Goal: Transaction & Acquisition: Obtain resource

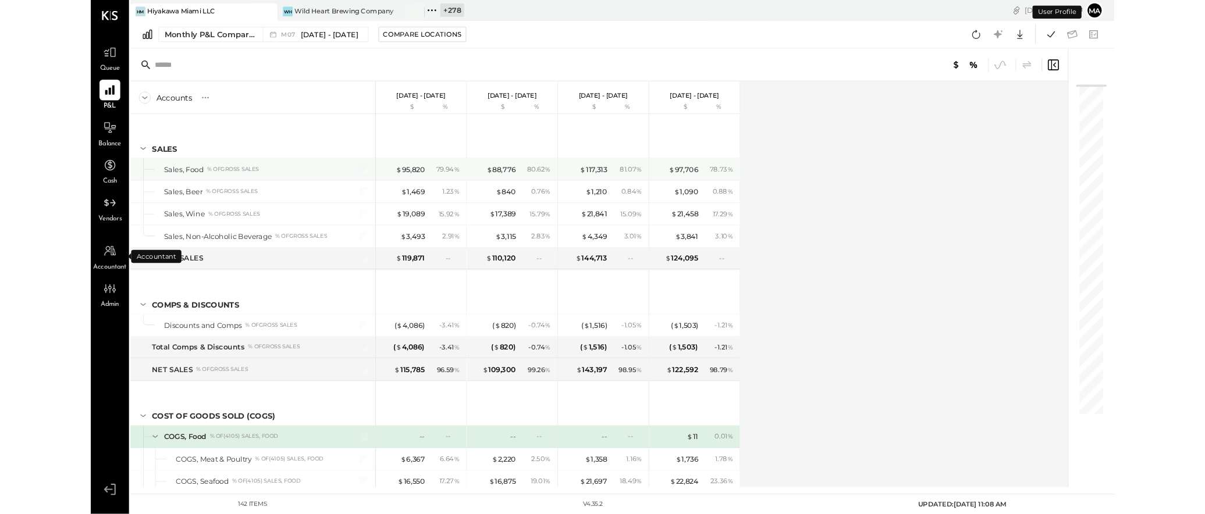
scroll to position [134, 0]
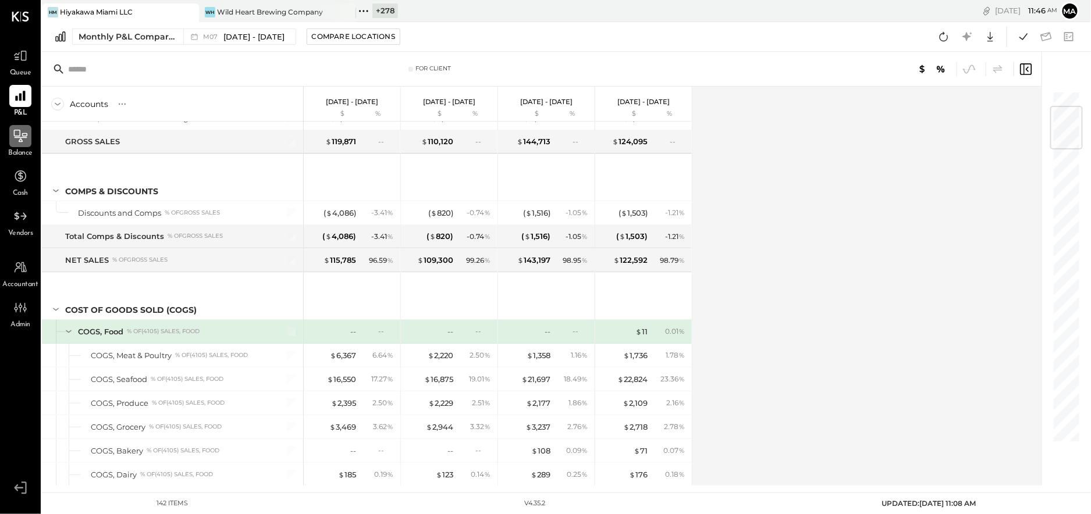
click at [21, 138] on icon at bounding box center [20, 136] width 15 height 15
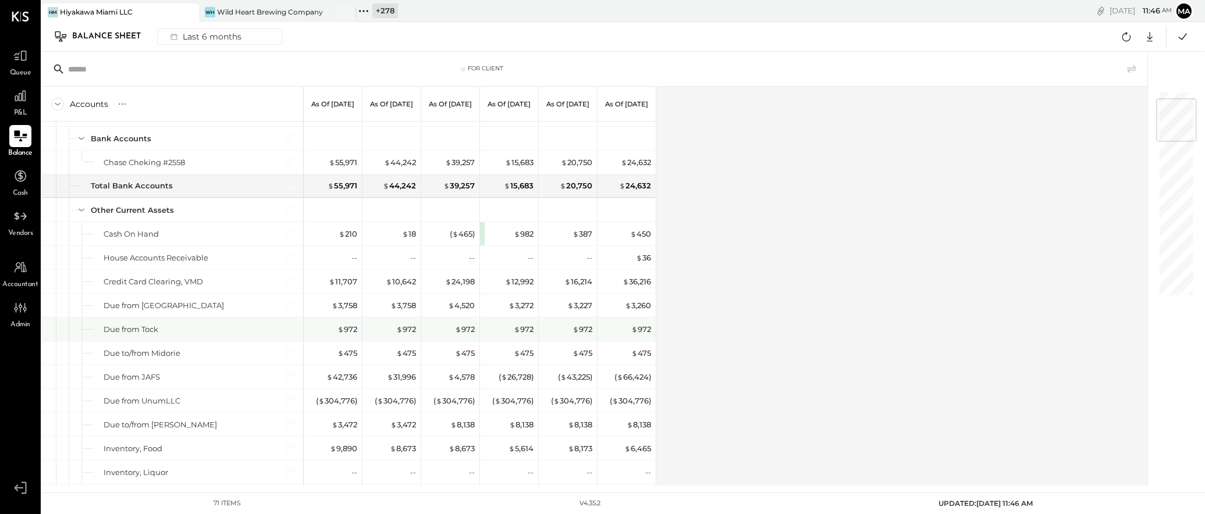
scroll to position [68, 0]
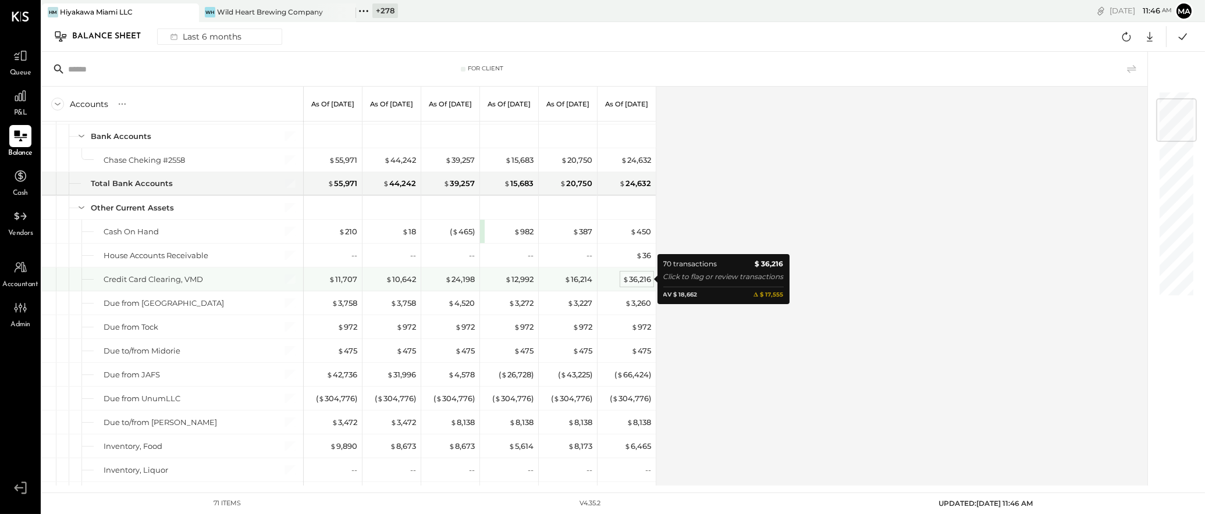
click at [637, 278] on div "$ 36,216" at bounding box center [637, 279] width 29 height 11
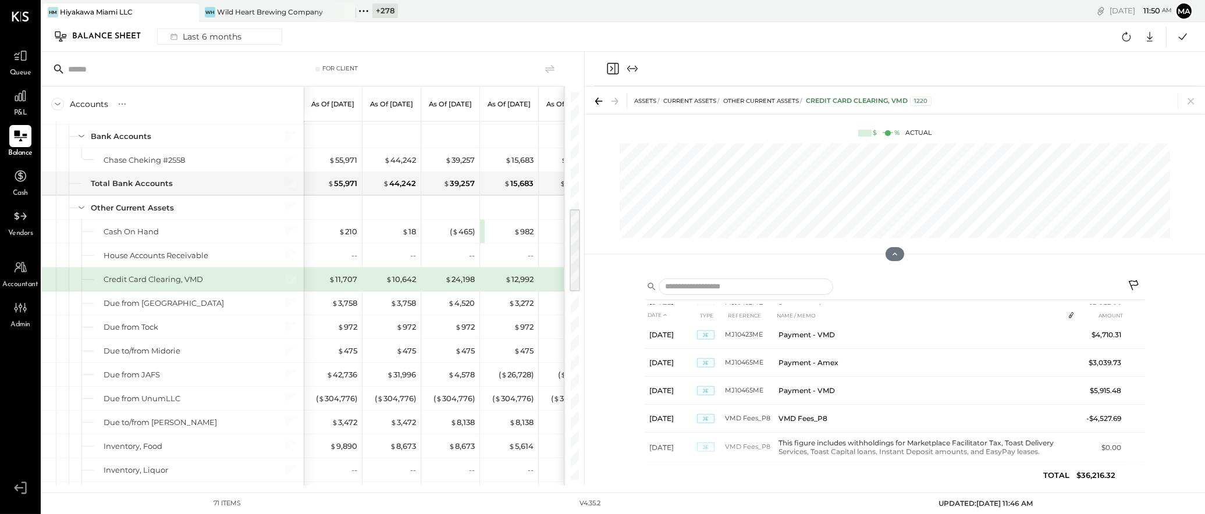
scroll to position [521, 0]
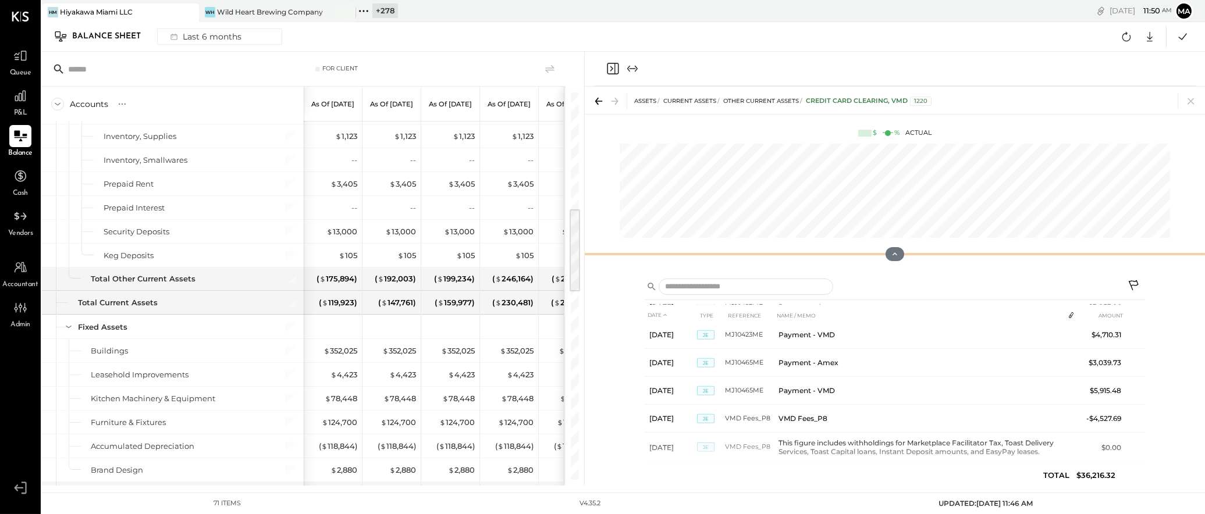
click at [585, 253] on div at bounding box center [895, 254] width 620 height 23
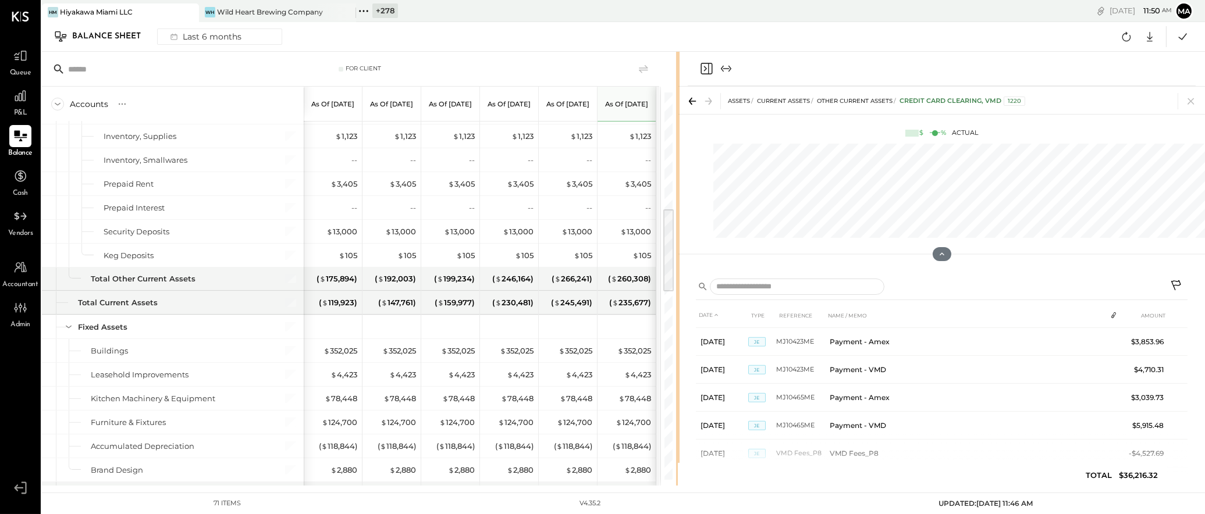
scroll to position [2965, 0]
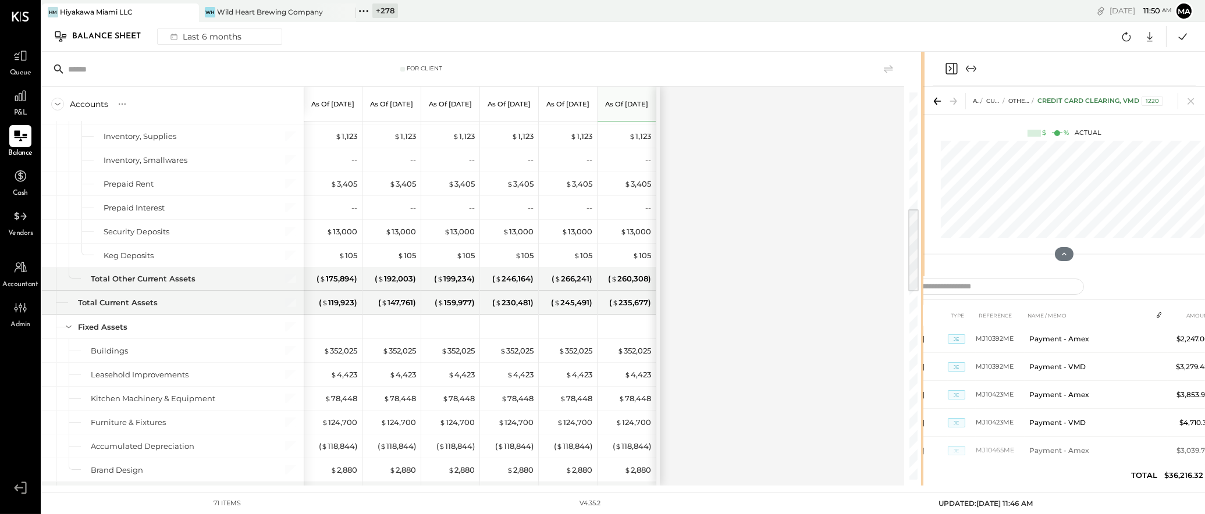
click at [1045, 230] on div "For Client Accounts S GL As of Mar 31st 2025 As of Apr 30th 2025 As of May 31st…" at bounding box center [623, 269] width 1163 height 434
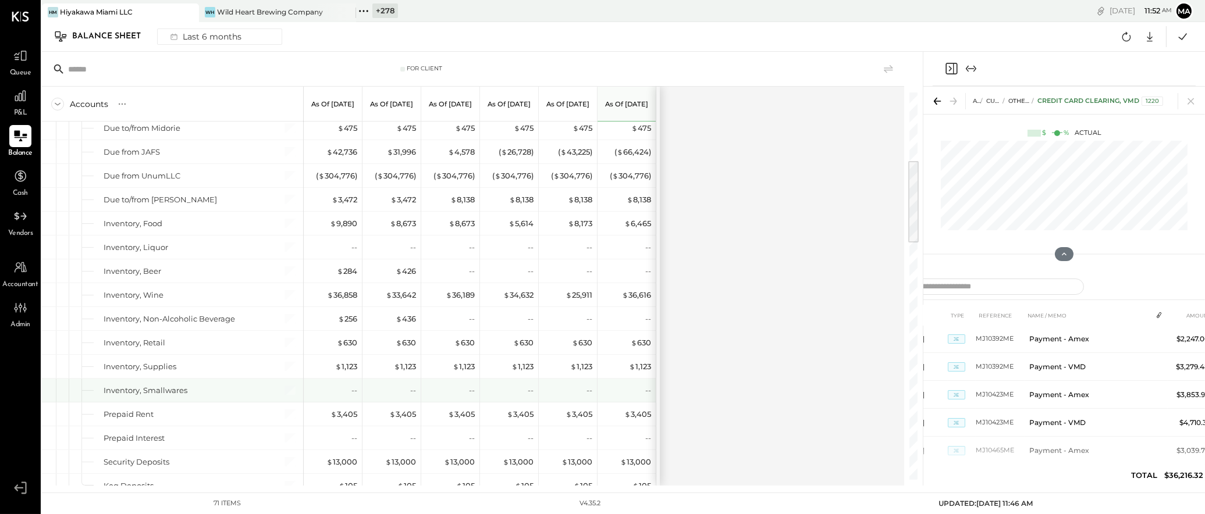
scroll to position [340, 0]
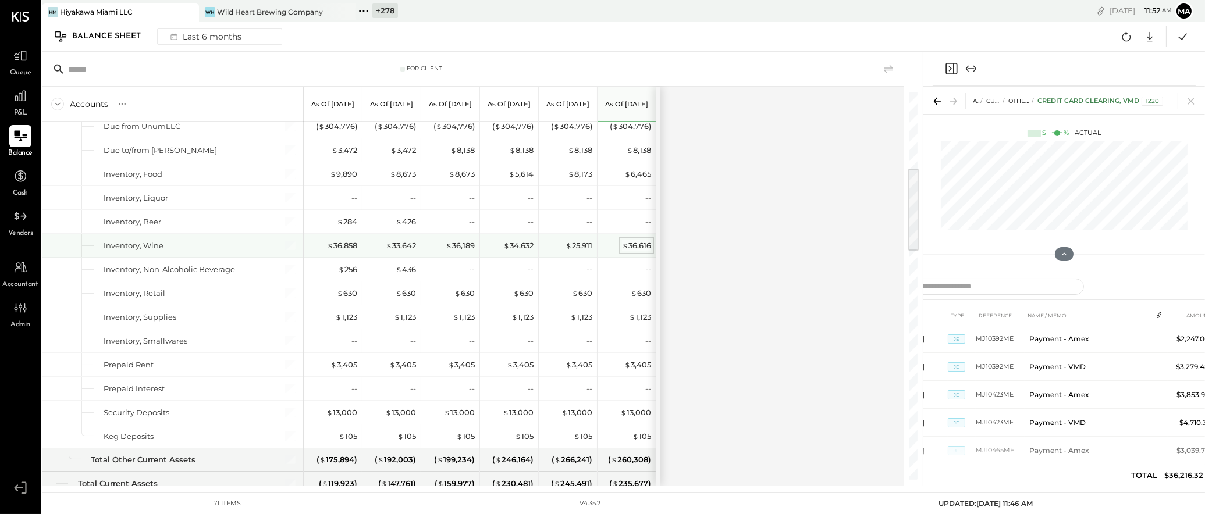
click at [635, 247] on div "$ 36,616" at bounding box center [636, 245] width 29 height 11
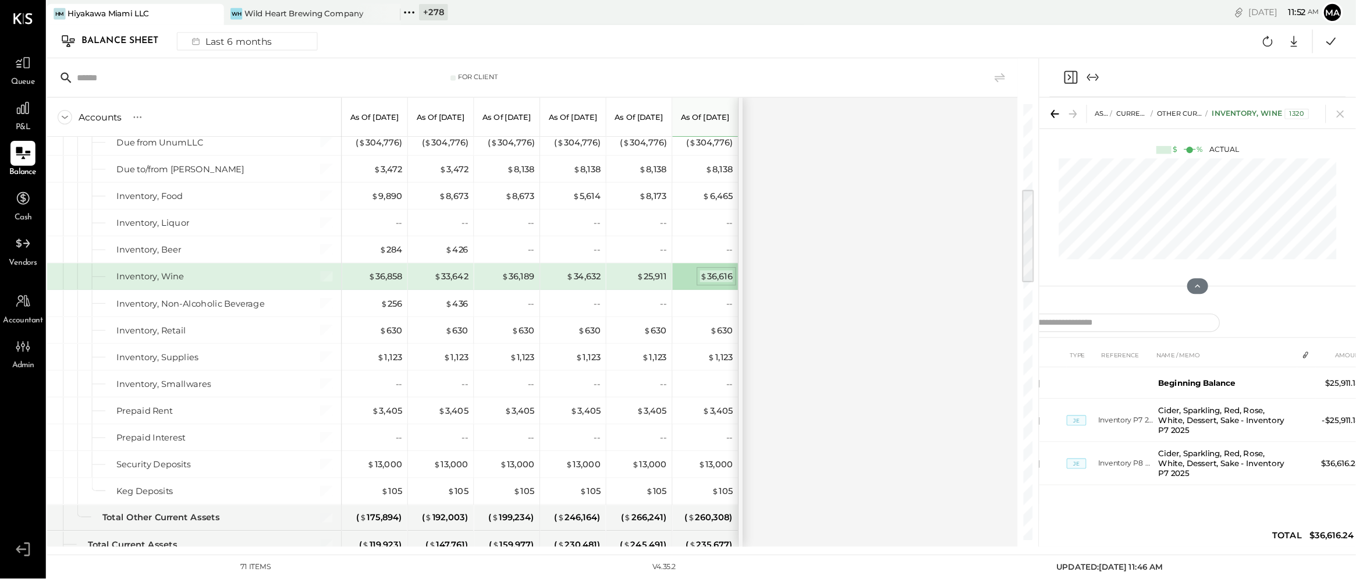
scroll to position [0, 0]
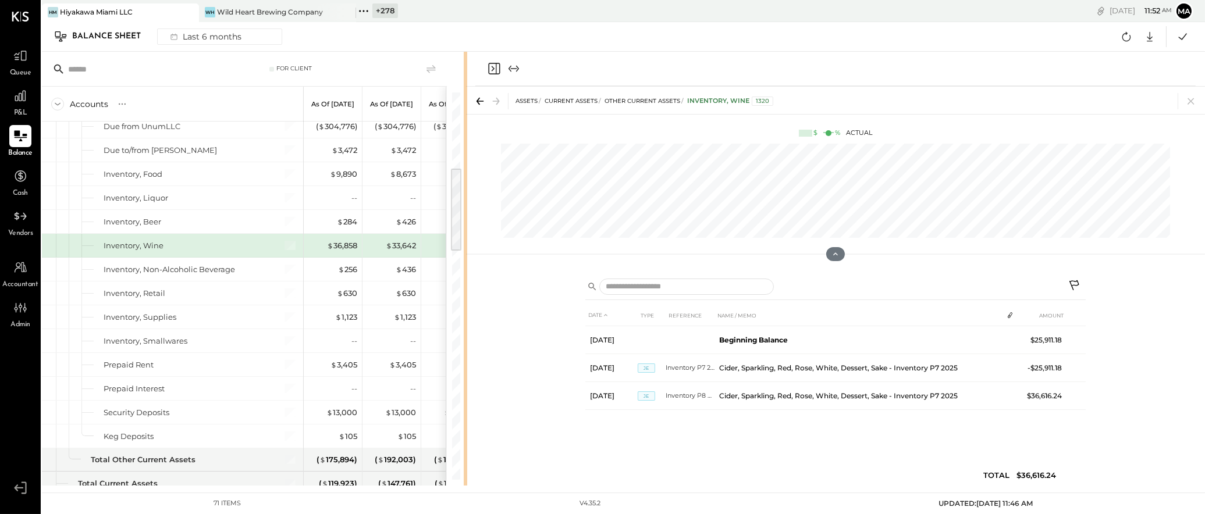
drag, startPoint x: 922, startPoint y: 184, endPoint x: 574, endPoint y: 283, distance: 361.2
click at [466, 243] on div "For Client Accounts S GL As of Mar 31st 2025 As of Apr 30th 2025 As of May 31st…" at bounding box center [623, 269] width 1163 height 434
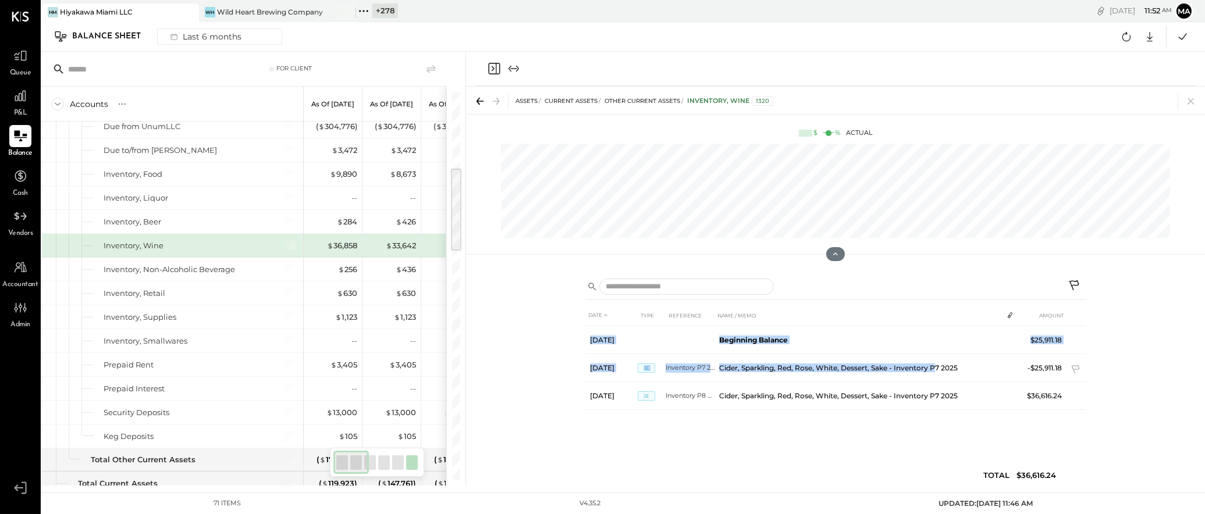
drag, startPoint x: 960, startPoint y: 455, endPoint x: 927, endPoint y: 435, distance: 38.9
click at [937, 369] on div "DATE TYPE REFERENCE NAME / MEMO AMOUNT Aug 1, 25 Beginning Balance $25,911.18 A…" at bounding box center [835, 398] width 500 height 187
click at [919, 453] on div "DATE TYPE REFERENCE NAME / MEMO AMOUNT Aug 1, 25 Beginning Balance $25,911.18 A…" at bounding box center [835, 398] width 500 height 187
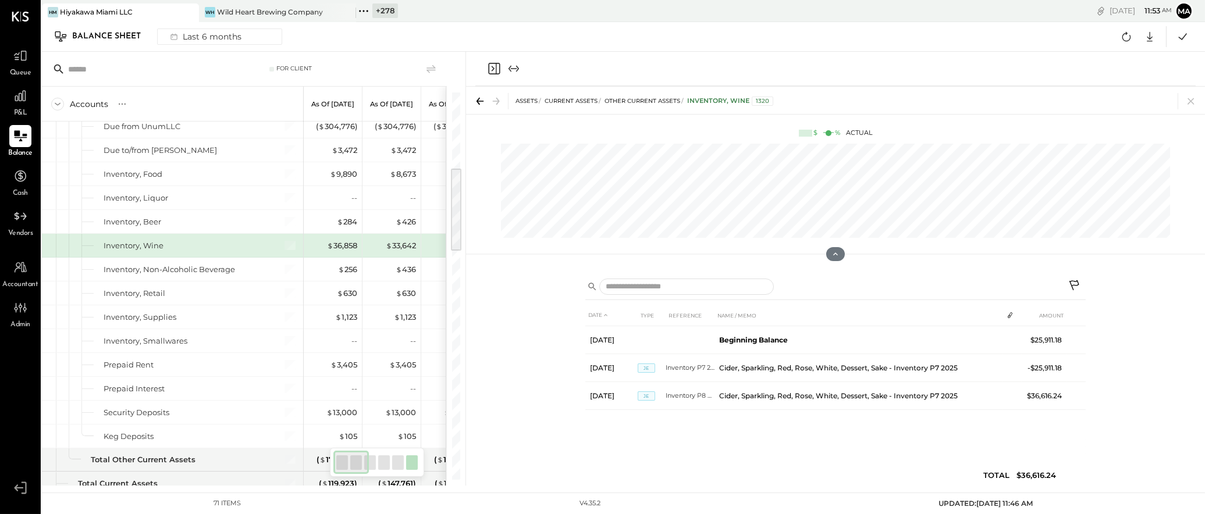
drag, startPoint x: 1045, startPoint y: 482, endPoint x: 1040, endPoint y: 465, distance: 18.2
click at [1040, 465] on div "DATE TYPE REFERENCE NAME / MEMO AMOUNT Aug 1, 25 Beginning Balance $25,911.18 A…" at bounding box center [835, 398] width 500 height 187
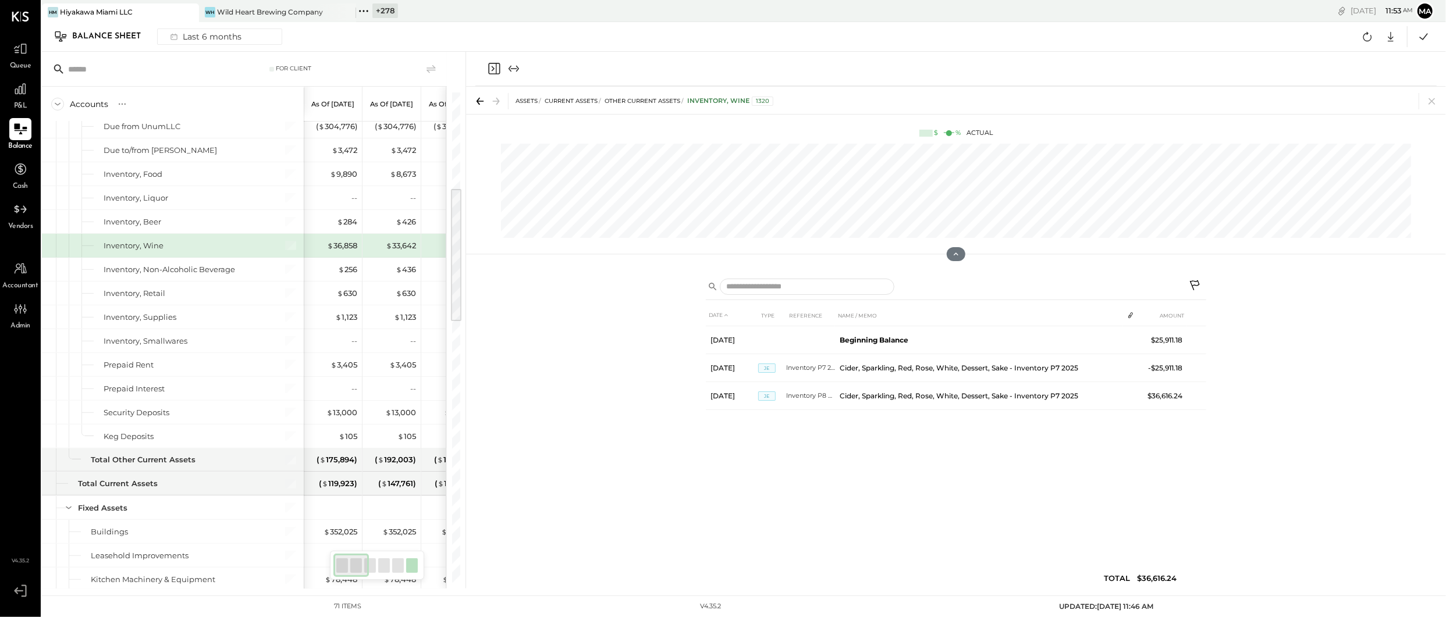
scroll to position [340, 0]
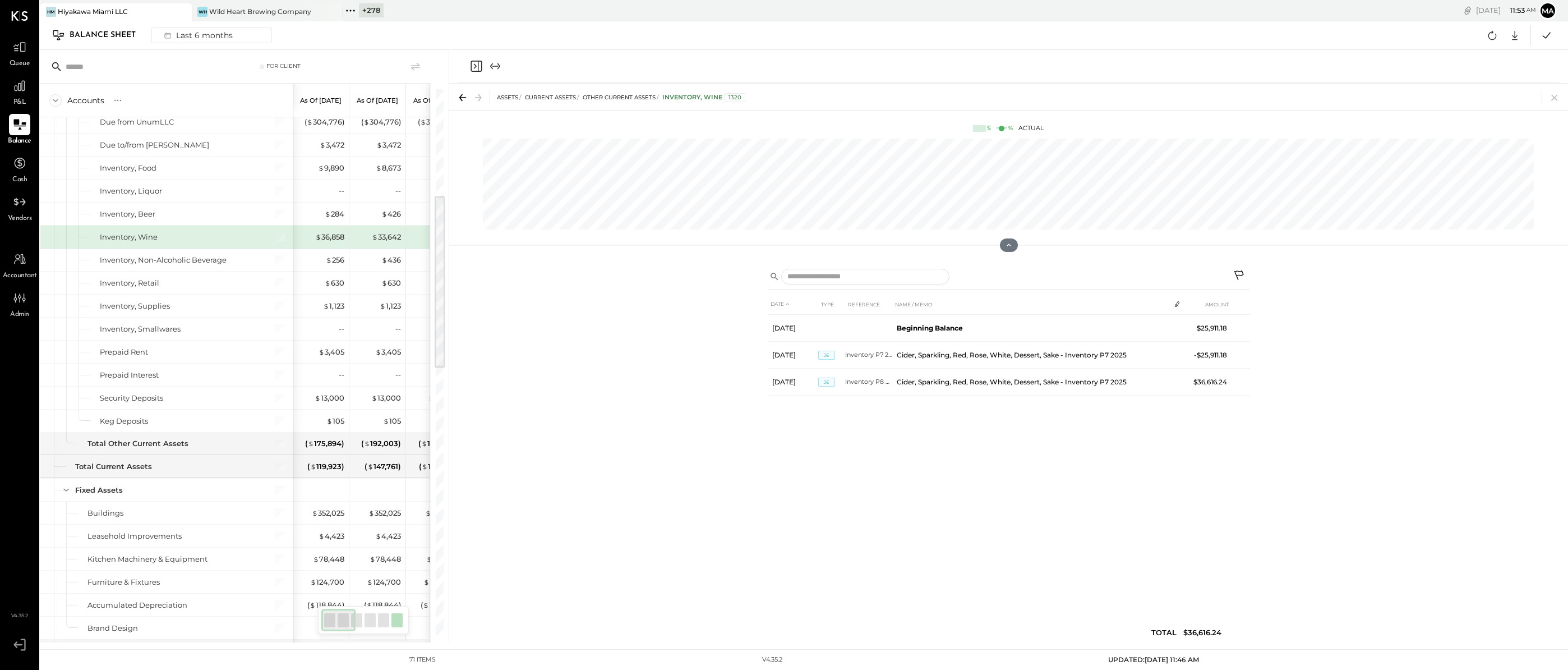
drag, startPoint x: 1146, startPoint y: 429, endPoint x: 1092, endPoint y: 424, distance: 54.2
click at [1051, 294] on div "DATE TYPE REFERENCE NAME / MEMO AMOUNT Aug 1, 25 Beginning Balance $25,911.18 A…" at bounding box center [1009, 470] width 482 height 354
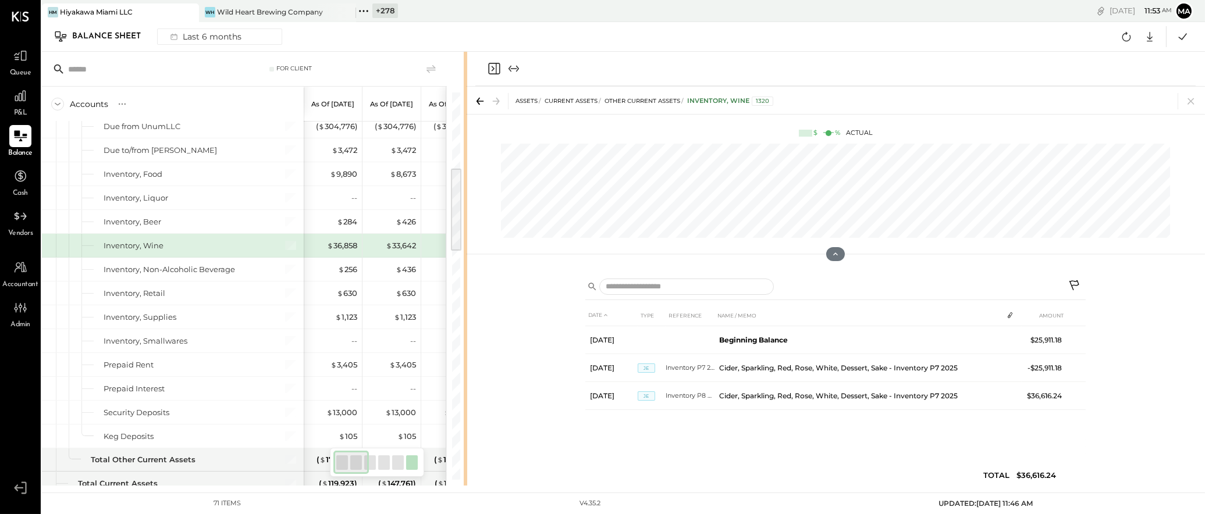
click at [465, 322] on div at bounding box center [465, 269] width 3 height 434
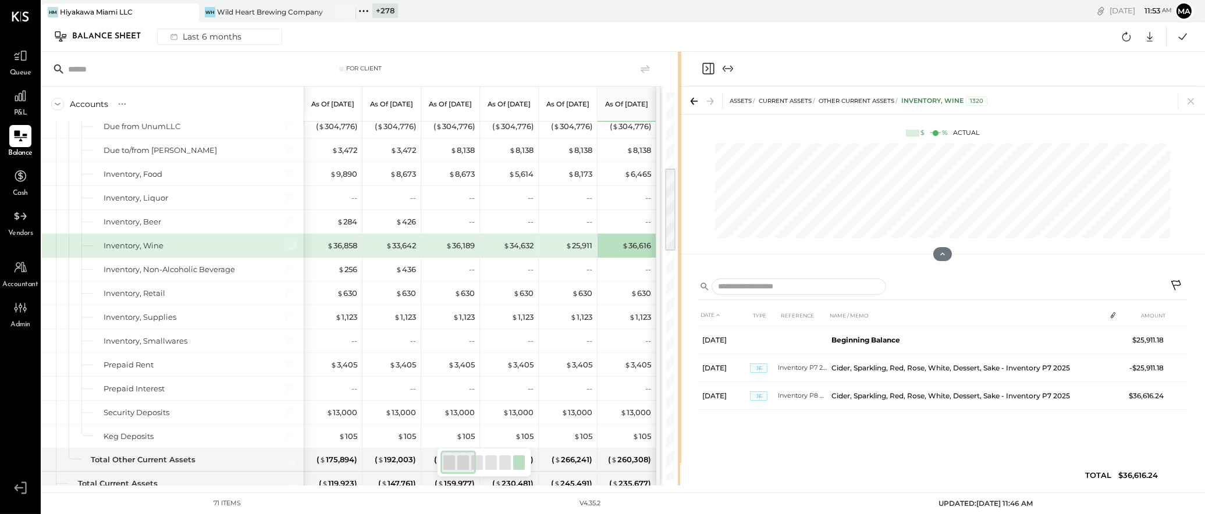
drag, startPoint x: 465, startPoint y: 323, endPoint x: 681, endPoint y: 329, distance: 216.0
click at [681, 329] on div "For Client Accounts S GL As of Mar 31st 2025 As of Apr 30th 2025 As of May 31st…" at bounding box center [623, 269] width 1163 height 434
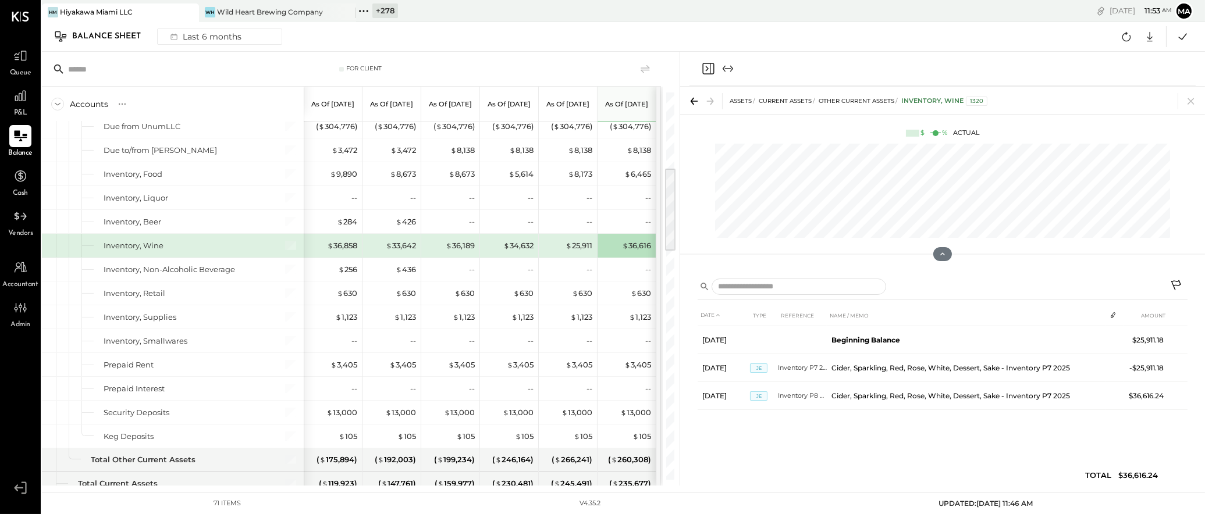
click at [994, 273] on div "DATE TYPE REFERENCE NAME / MEMO AMOUNT Aug 1, 25 Beginning Balance $25,911.18 A…" at bounding box center [942, 378] width 525 height 215
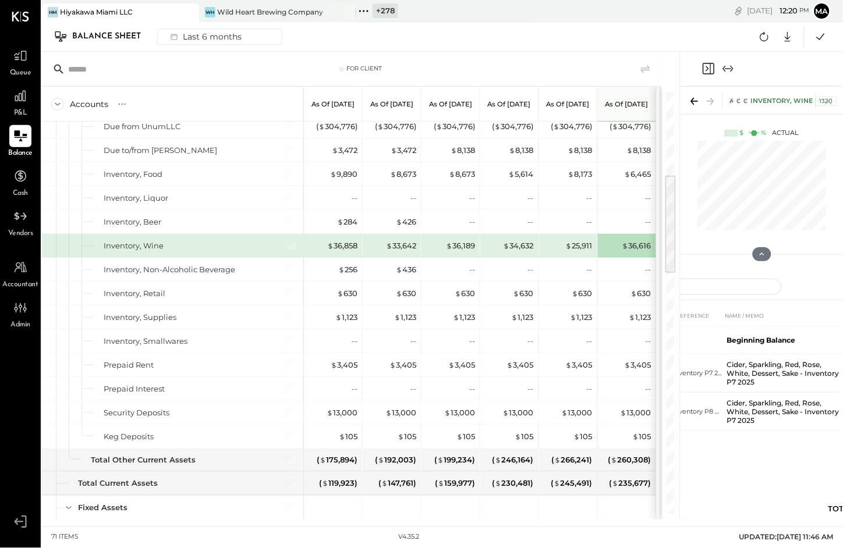
click at [187, 6] on icon at bounding box center [189, 12] width 15 height 14
click at [191, 15] on icon at bounding box center [189, 12] width 15 height 14
click at [51, 11] on icon at bounding box center [49, 10] width 15 height 15
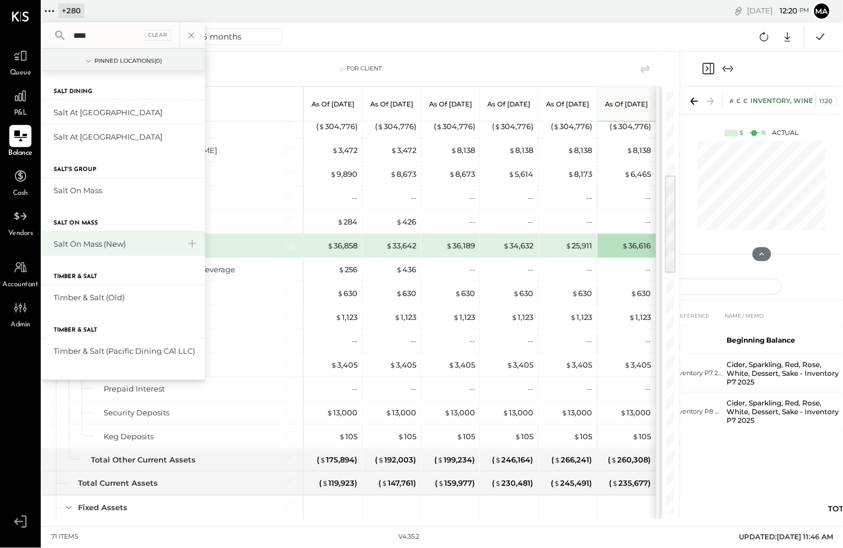
type input "****"
click at [119, 240] on div "Salt On Mass (New)" at bounding box center [117, 244] width 126 height 11
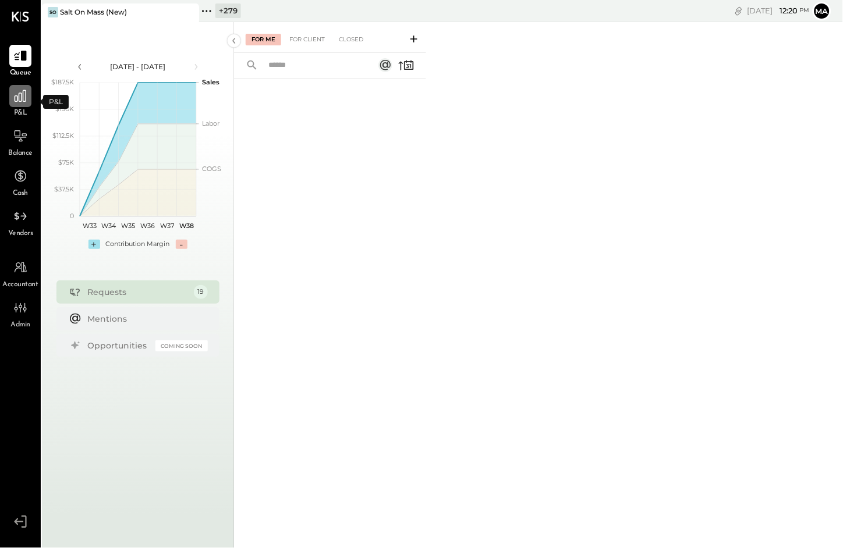
click at [19, 93] on icon at bounding box center [21, 96] width 12 height 12
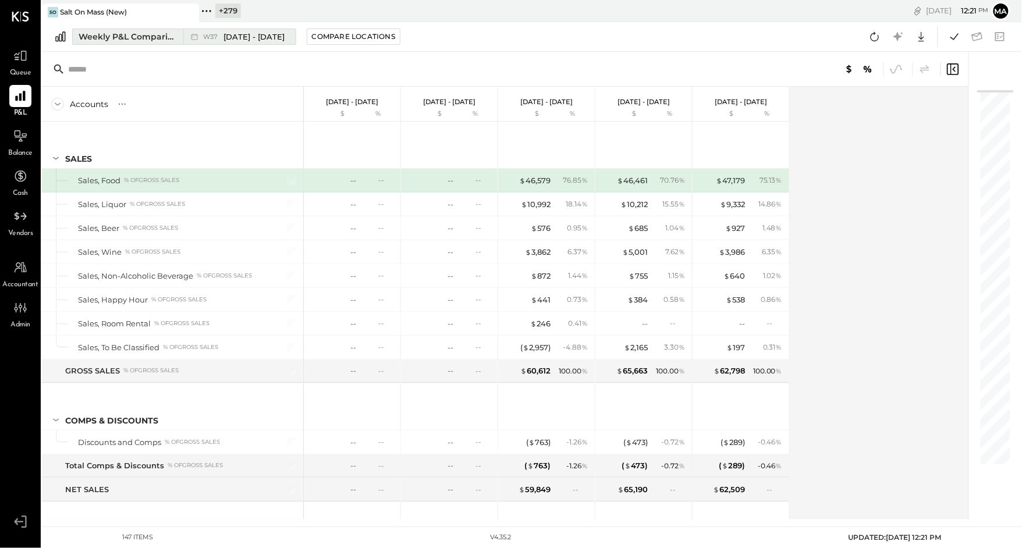
click at [173, 34] on div "Weekly P&L Comparison" at bounding box center [128, 37] width 98 height 12
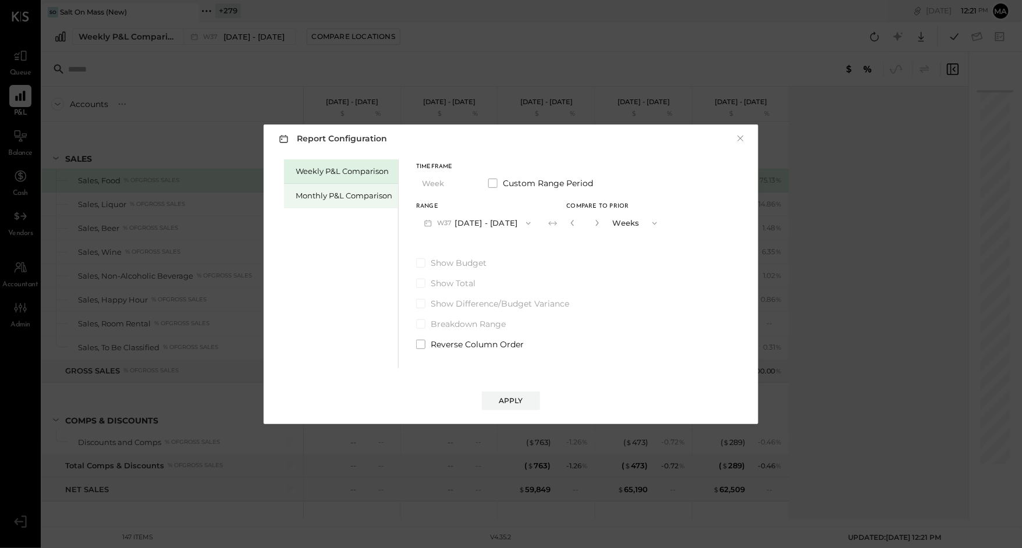
click at [332, 197] on div "Monthly P&L Comparison" at bounding box center [344, 195] width 97 height 11
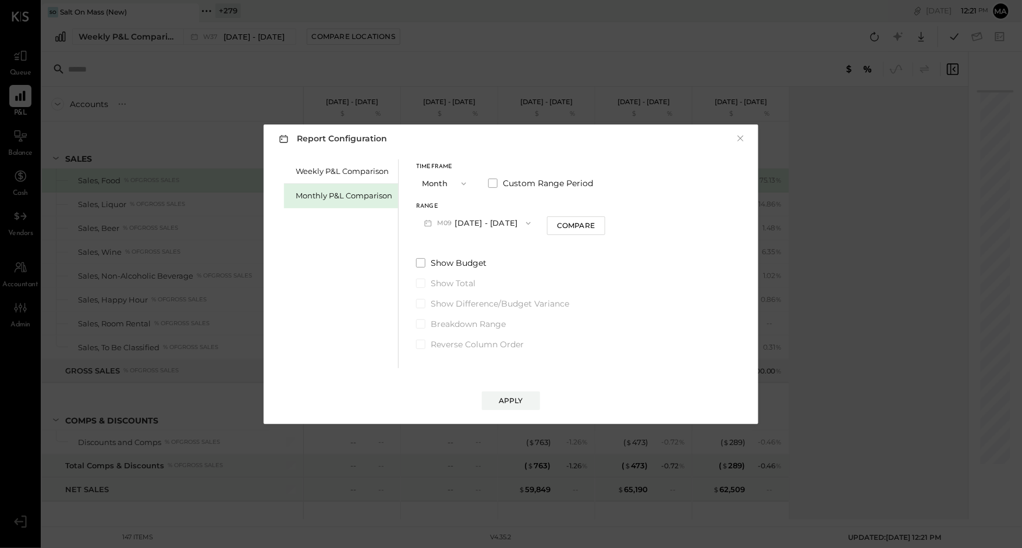
click at [504, 223] on button "M09 [DATE] - [DATE]" at bounding box center [477, 223] width 123 height 22
click at [492, 246] on span "[DATE] - [DATE]" at bounding box center [472, 249] width 55 height 10
click at [557, 225] on div "Compare" at bounding box center [576, 226] width 38 height 10
click at [508, 400] on div "Apply" at bounding box center [511, 401] width 24 height 10
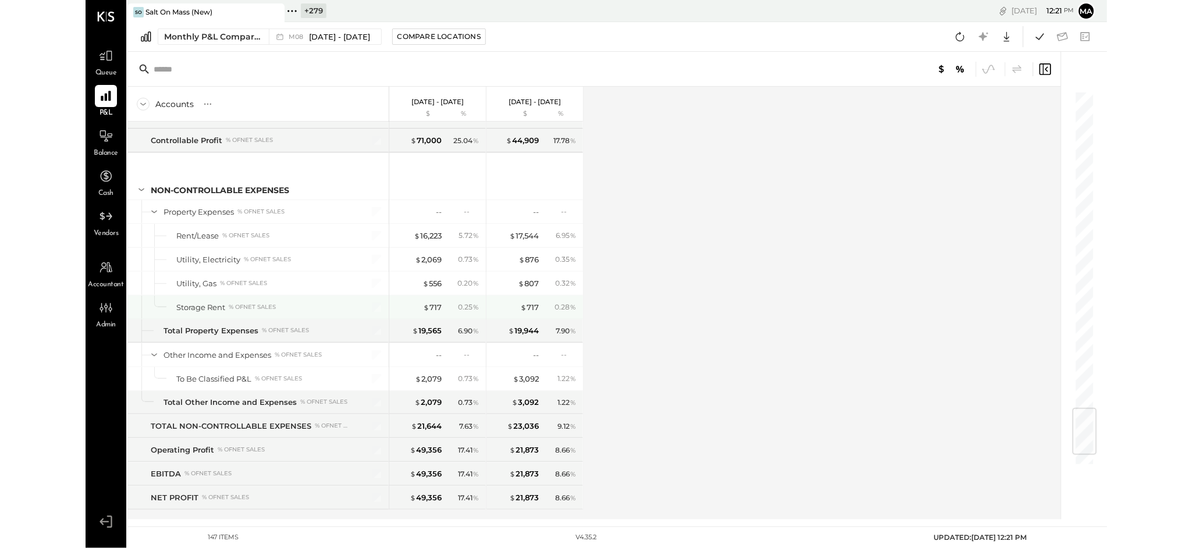
scroll to position [2783, 0]
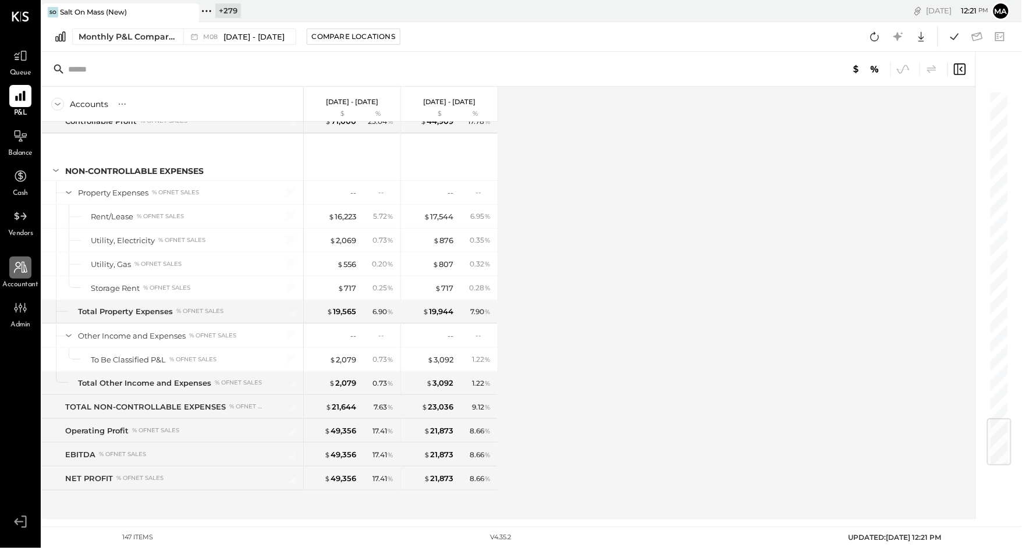
click at [22, 268] on icon at bounding box center [20, 268] width 13 height 12
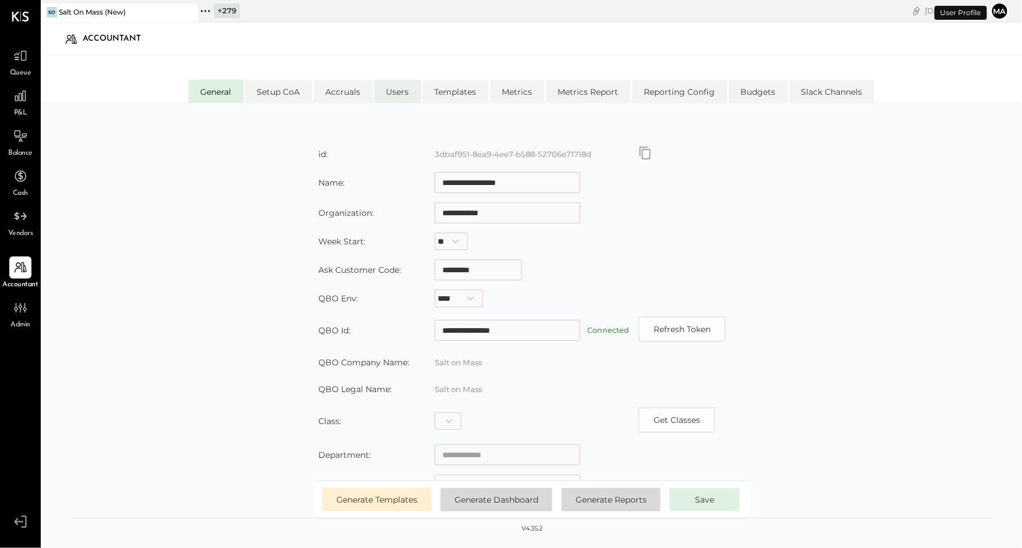
click at [402, 86] on li "Users" at bounding box center [397, 91] width 47 height 23
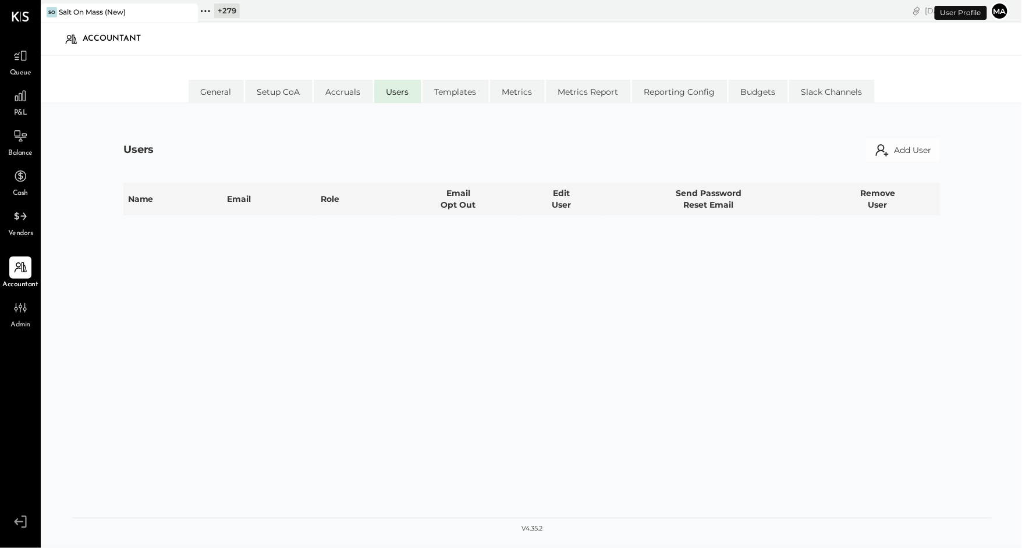
select select "**********"
select select "*****"
select select "**********"
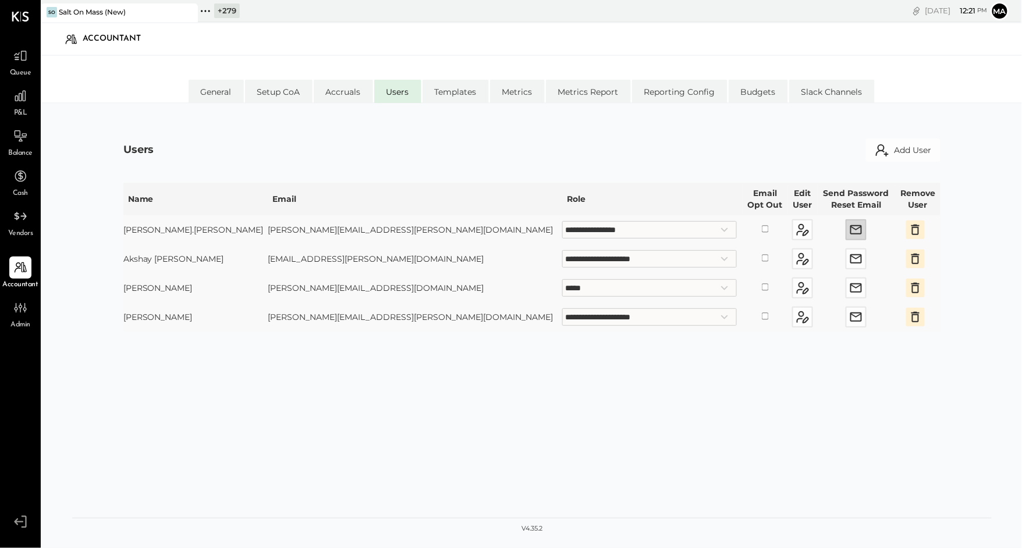
click at [849, 226] on icon "button" at bounding box center [856, 230] width 14 height 14
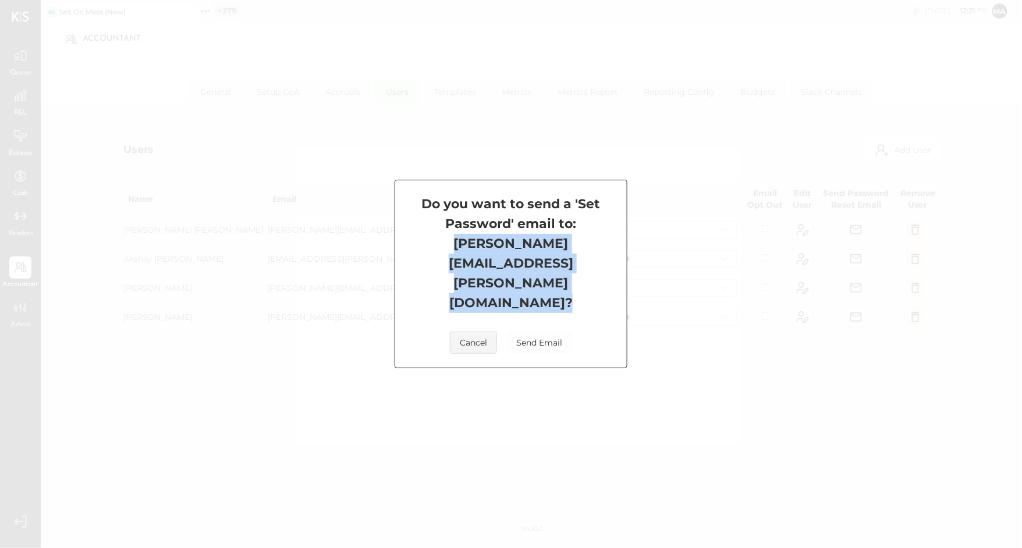
drag, startPoint x: 592, startPoint y: 277, endPoint x: 431, endPoint y: 275, distance: 161.2
click at [431, 275] on h4 "Do you want to send a 'Set Password' email to: Angie.Drew@cbiz.com ?" at bounding box center [511, 253] width 204 height 119
drag, startPoint x: 561, startPoint y: 267, endPoint x: 575, endPoint y: 273, distance: 15.1
click at [561, 268] on h4 "Do you want to send a 'Set Password' email to: Angie.Drew@cbiz.com ?" at bounding box center [511, 253] width 204 height 119
drag, startPoint x: 584, startPoint y: 274, endPoint x: 431, endPoint y: 276, distance: 153.6
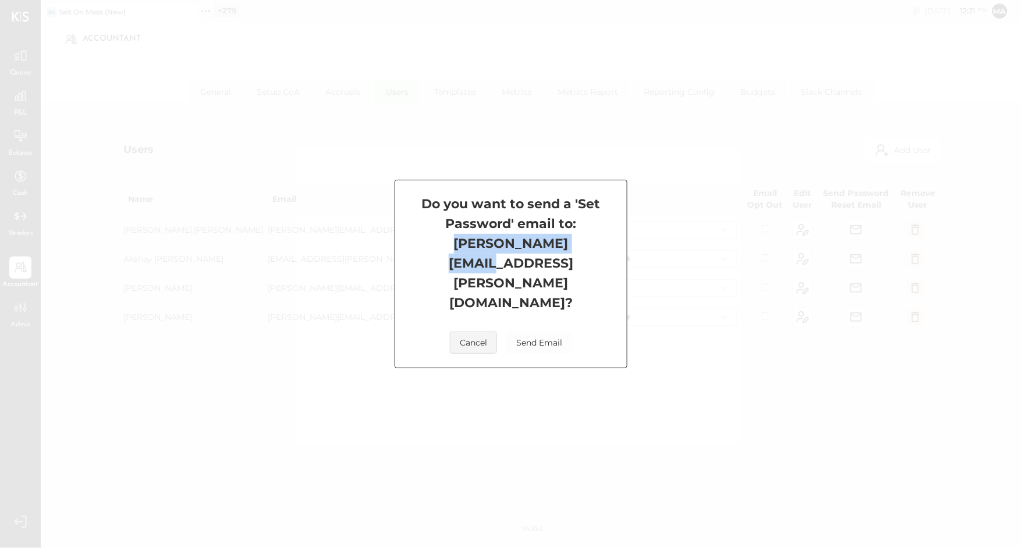
click at [431, 276] on h4 "Do you want to send a 'Set Password' email to: Angie.Drew@cbiz.com ?" at bounding box center [511, 253] width 204 height 119
copy h4 "Angie.Drew@cbiz.com"
click at [532, 332] on button "Send Email" at bounding box center [539, 343] width 66 height 22
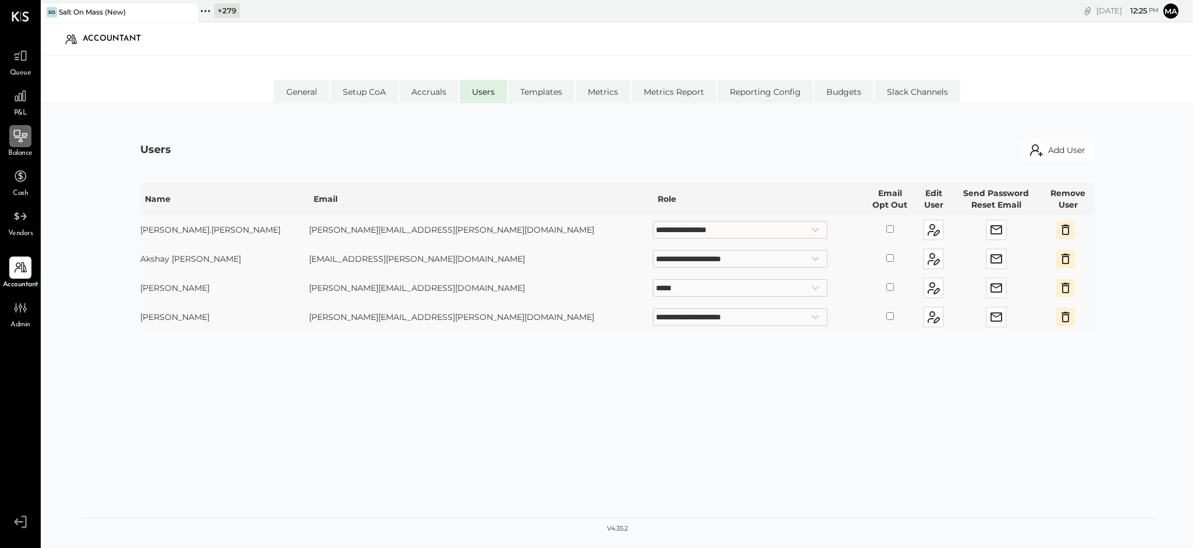
click at [16, 137] on icon at bounding box center [21, 137] width 13 height 1
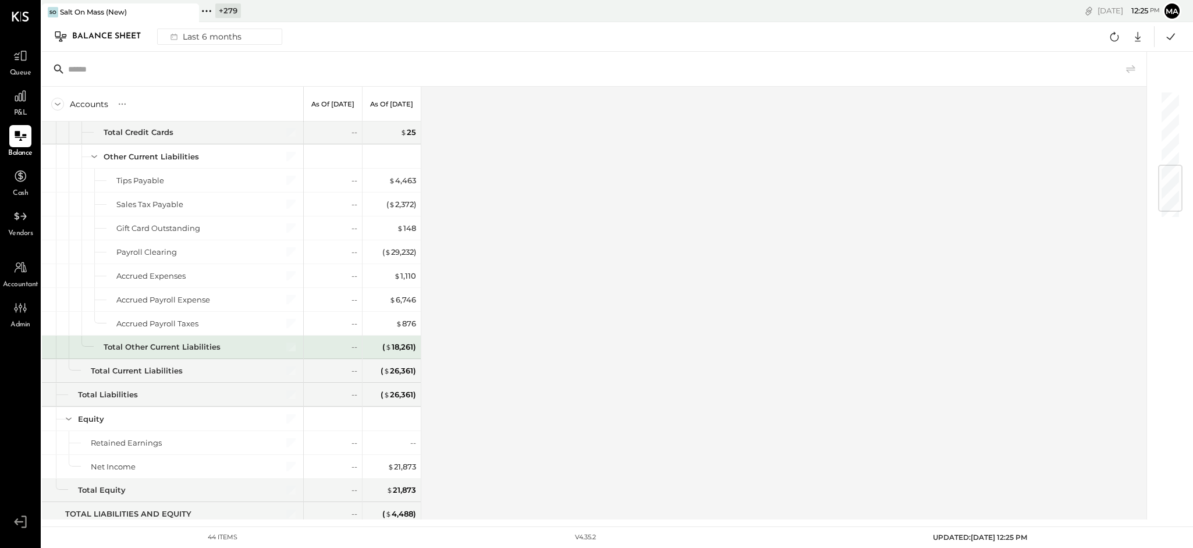
scroll to position [681, 0]
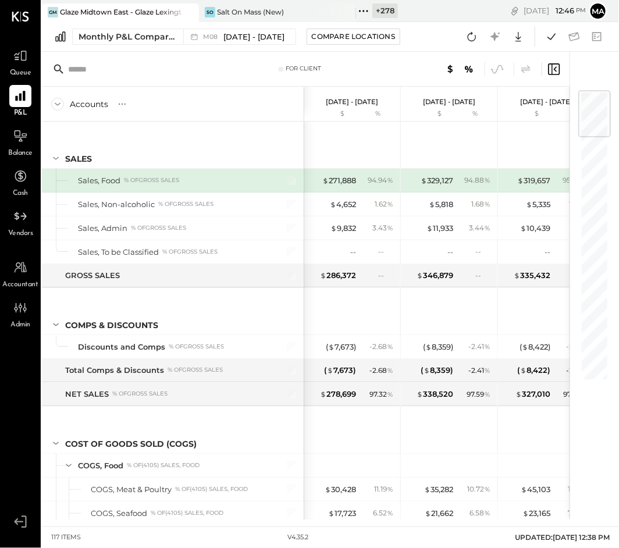
click at [366, 12] on icon at bounding box center [363, 10] width 15 height 15
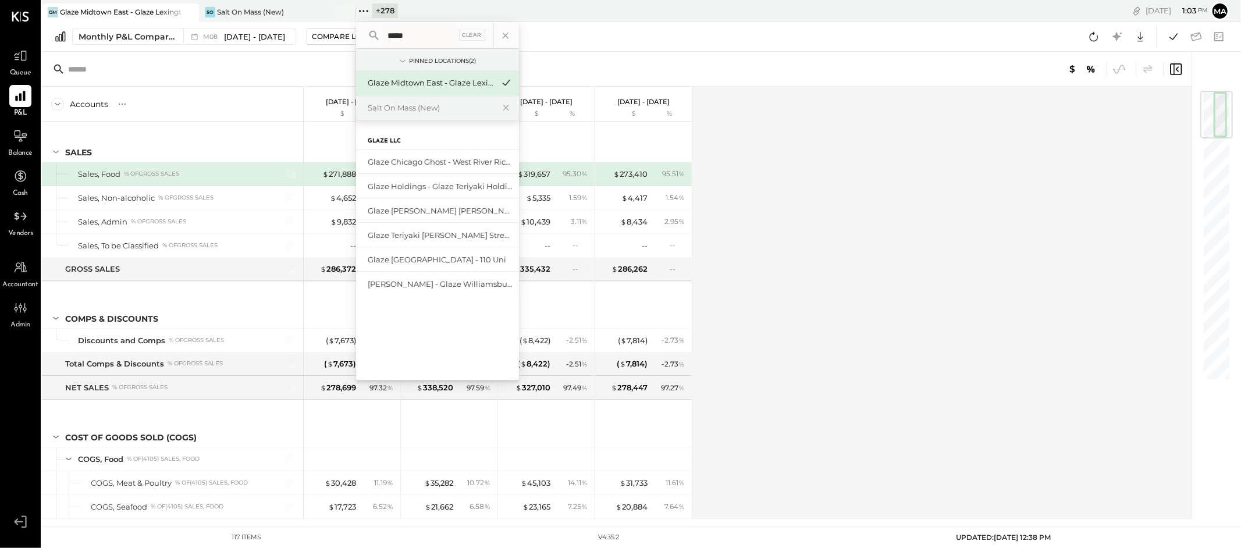
click at [185, 12] on icon at bounding box center [189, 12] width 15 height 14
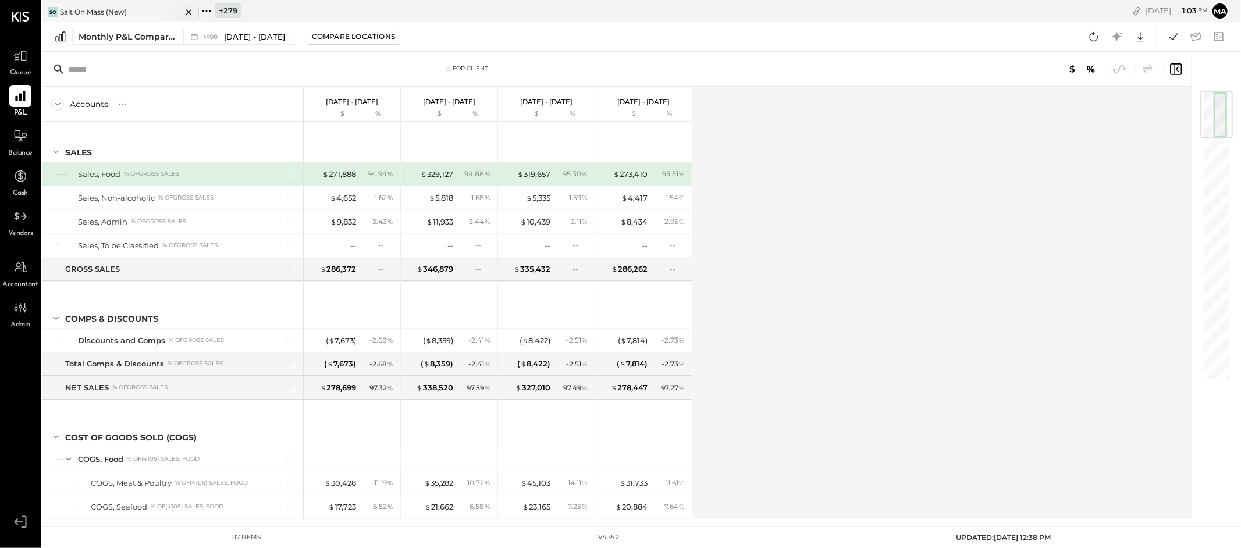
click at [185, 12] on icon at bounding box center [189, 12] width 15 height 14
click at [51, 12] on icon at bounding box center [49, 10] width 15 height 15
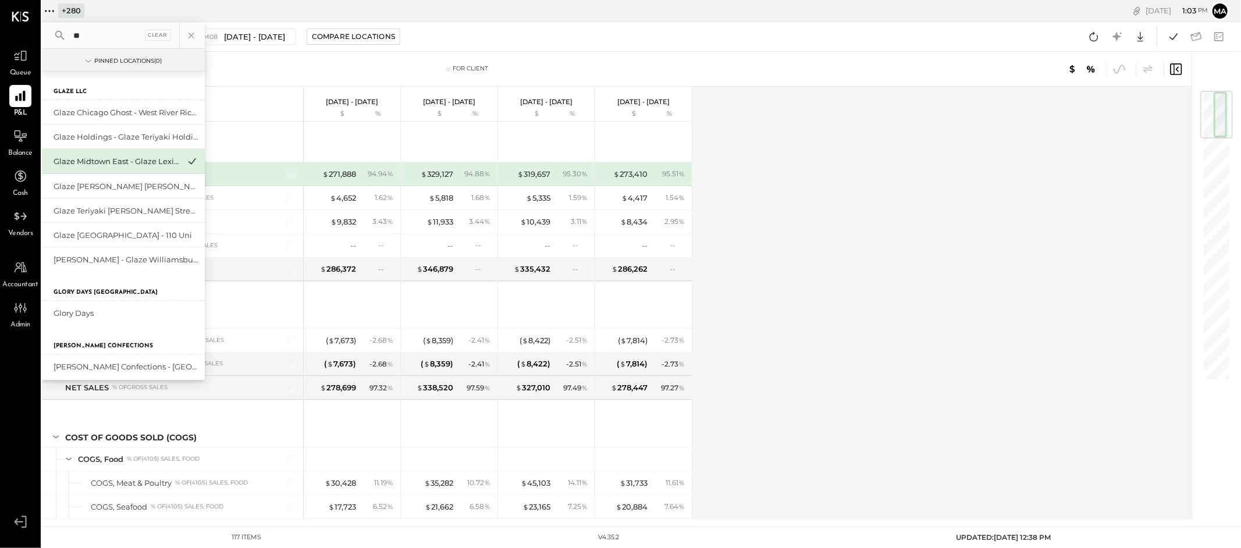
type input "*"
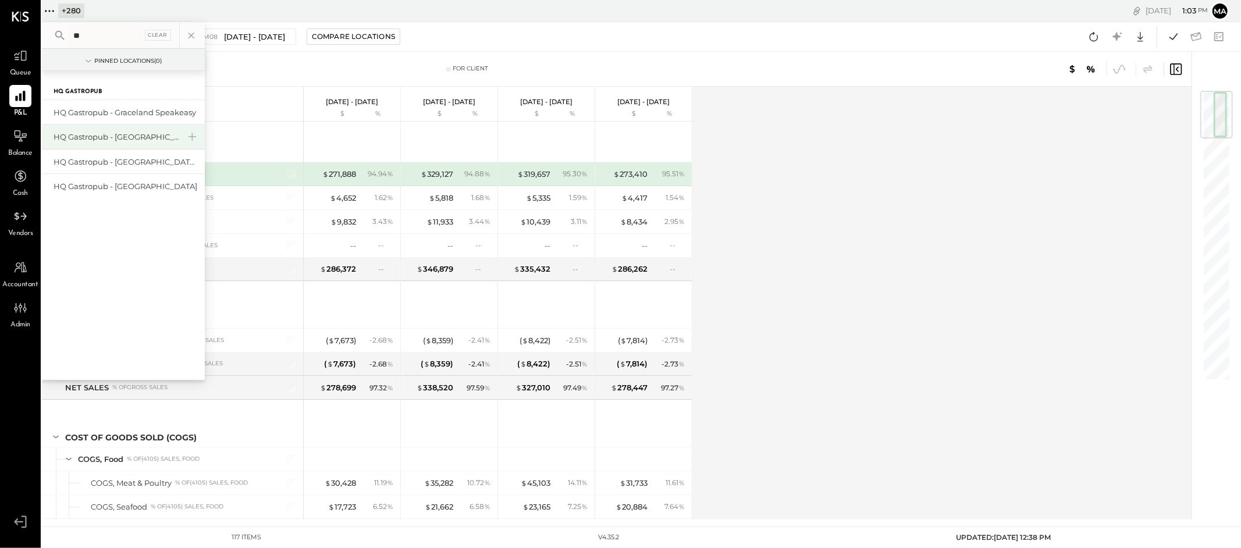
type input "**"
click at [129, 137] on div "HQ Gastropub - [GEOGRAPHIC_DATA]" at bounding box center [117, 137] width 126 height 11
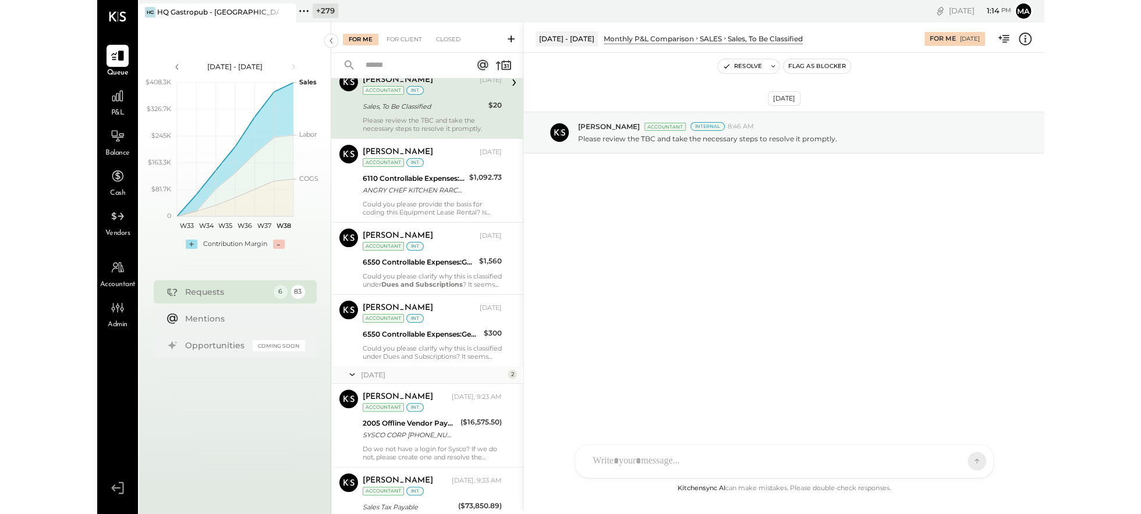
scroll to position [46, 0]
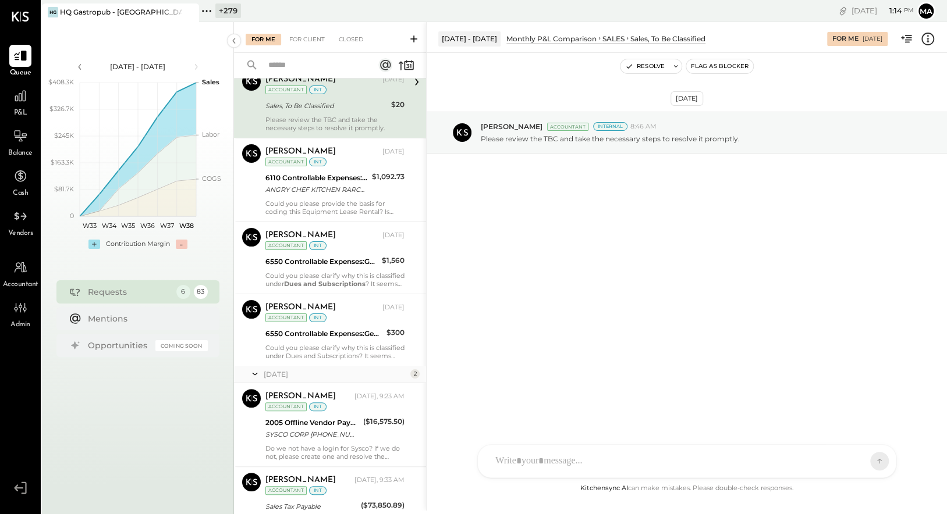
drag, startPoint x: 3, startPoint y: 387, endPoint x: -105, endPoint y: 380, distance: 107.9
click at [0, 380] on html "Queue P&L Balance Cash Vendors Accountant Admin v 4.35.2 HG HQ Gastropub - Hunt…" at bounding box center [473, 257] width 947 height 514
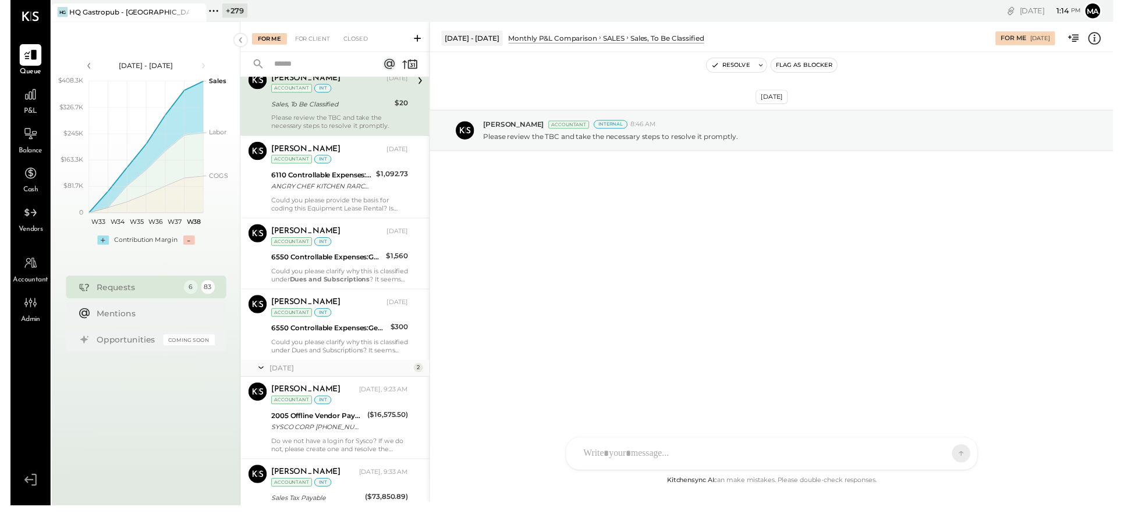
scroll to position [45, 0]
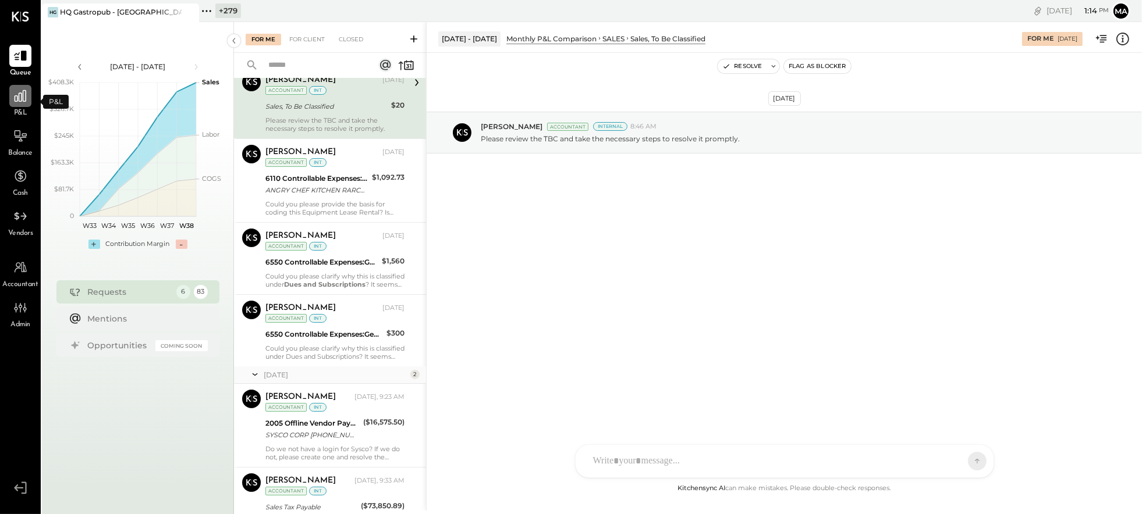
click at [20, 105] on div at bounding box center [20, 96] width 22 height 22
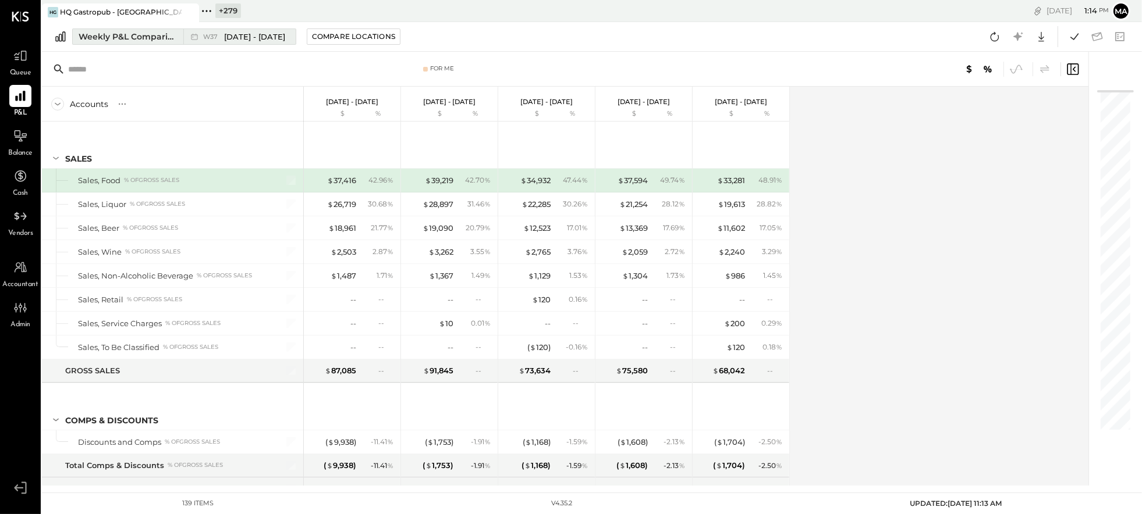
click at [173, 38] on div "Weekly P&L Comparison" at bounding box center [128, 37] width 98 height 12
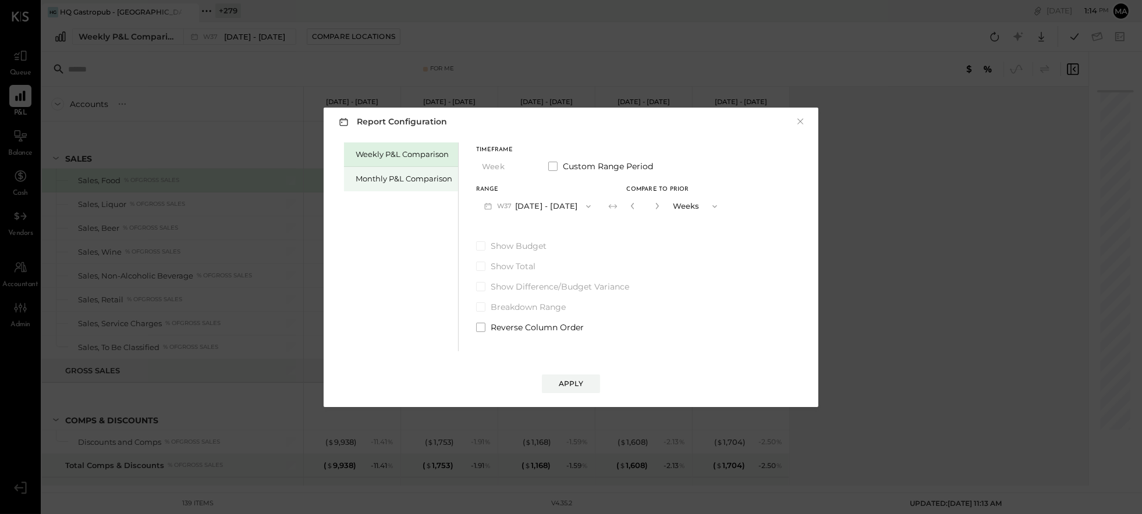
click at [416, 183] on div "Monthly P&L Comparison" at bounding box center [404, 178] width 97 height 11
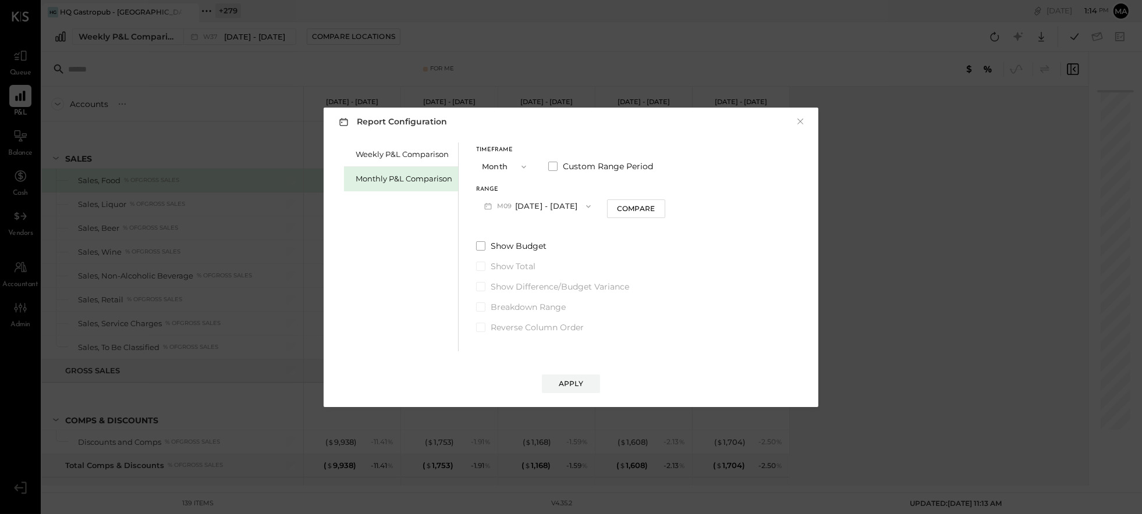
click at [564, 203] on button "M09 [DATE] - [DATE]" at bounding box center [537, 207] width 123 height 22
click at [544, 230] on span "[DATE] - [DATE]" at bounding box center [532, 232] width 55 height 10
click at [627, 211] on div "Compare" at bounding box center [636, 209] width 38 height 10
click at [653, 207] on icon "button" at bounding box center [656, 206] width 7 height 7
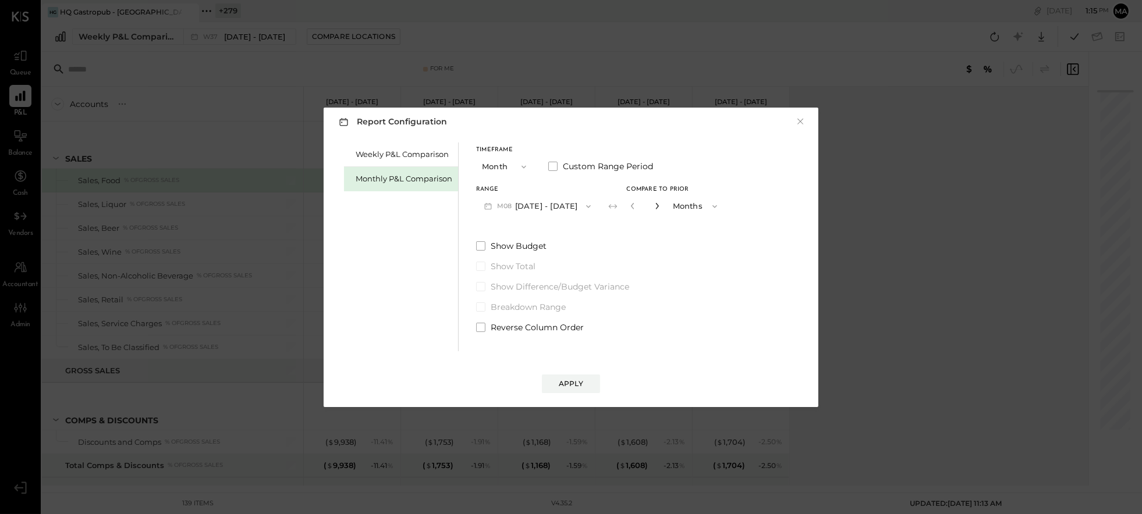
type input "*"
click at [571, 381] on div "Apply" at bounding box center [571, 384] width 24 height 10
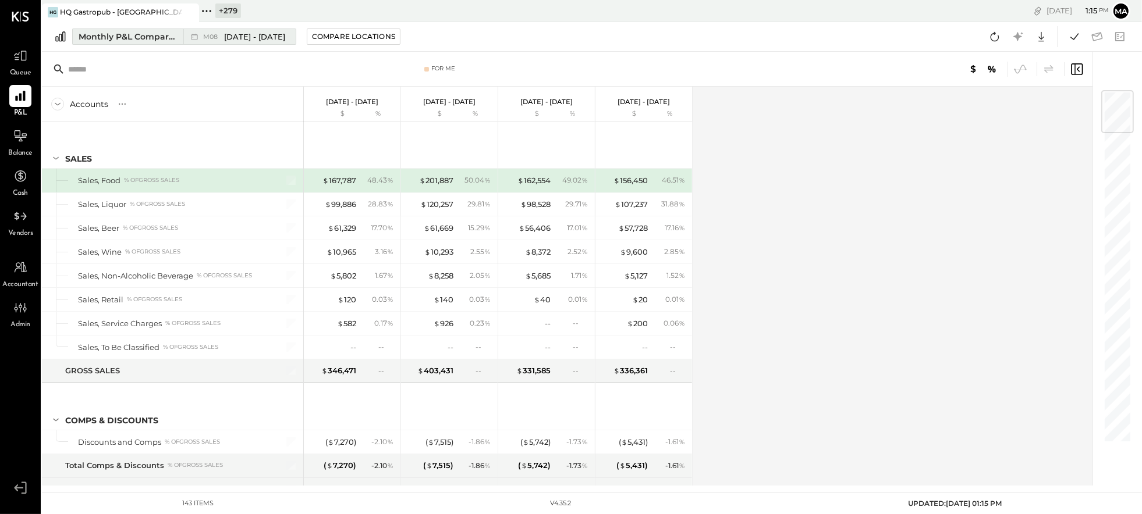
click at [155, 39] on div "Monthly P&L Comparison" at bounding box center [128, 37] width 98 height 12
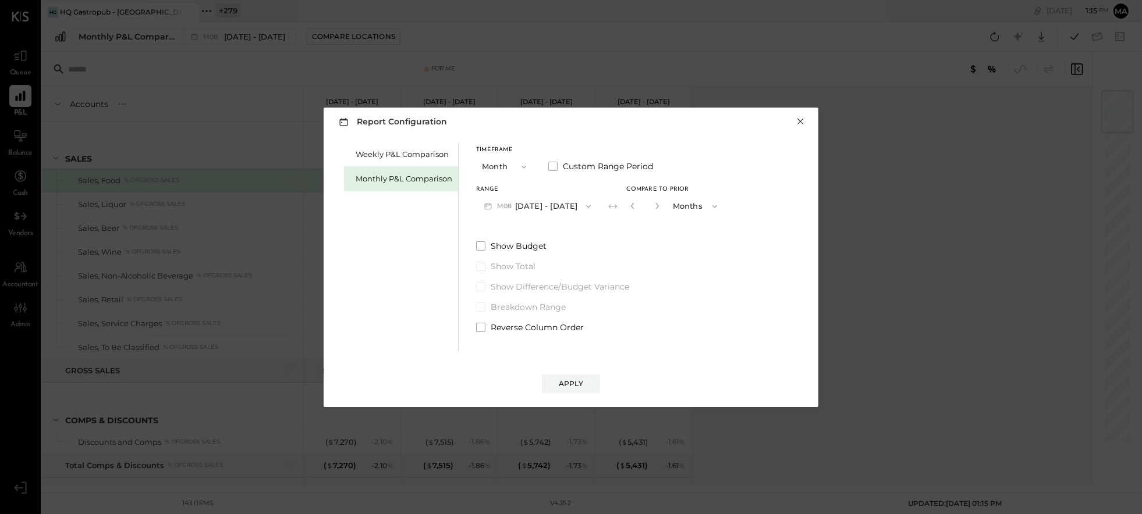
click at [799, 123] on button "×" at bounding box center [800, 122] width 10 height 12
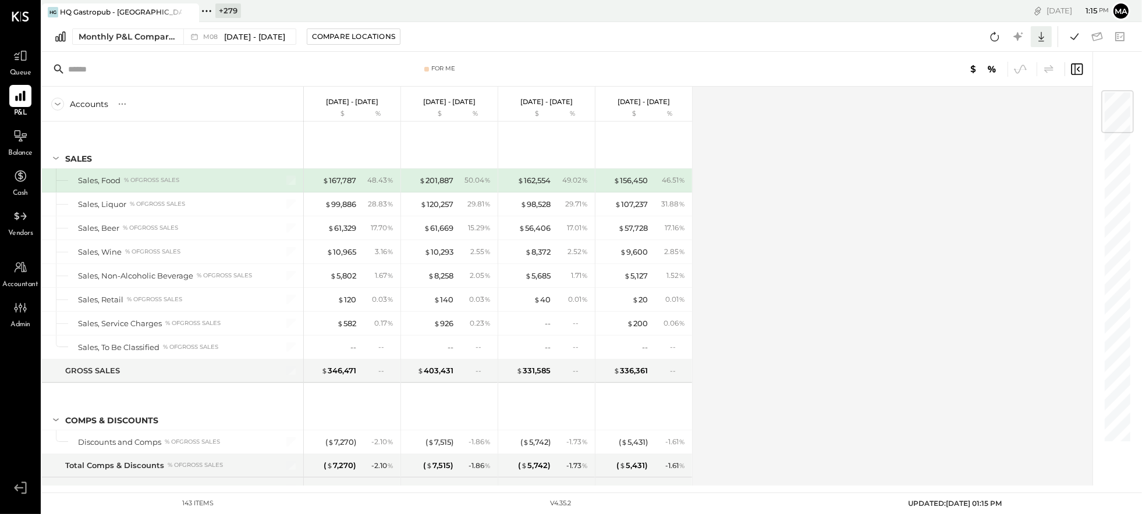
click at [1040, 38] on icon at bounding box center [1041, 37] width 6 height 10
click at [924, 95] on div "Accounts S % GL Aug 1 - 31, 2025 $ % Jul 1 - 31, 2025 $ % Jun 1 - 30, 2025 $ % …" at bounding box center [568, 286] width 1052 height 399
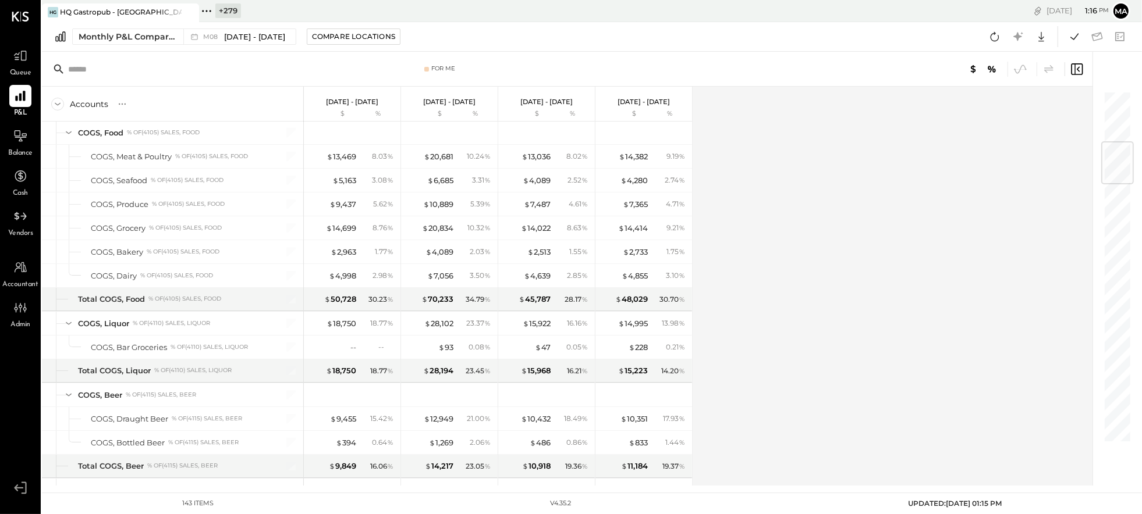
scroll to position [429, 0]
click at [342, 155] on div "$ 13,469" at bounding box center [341, 156] width 30 height 11
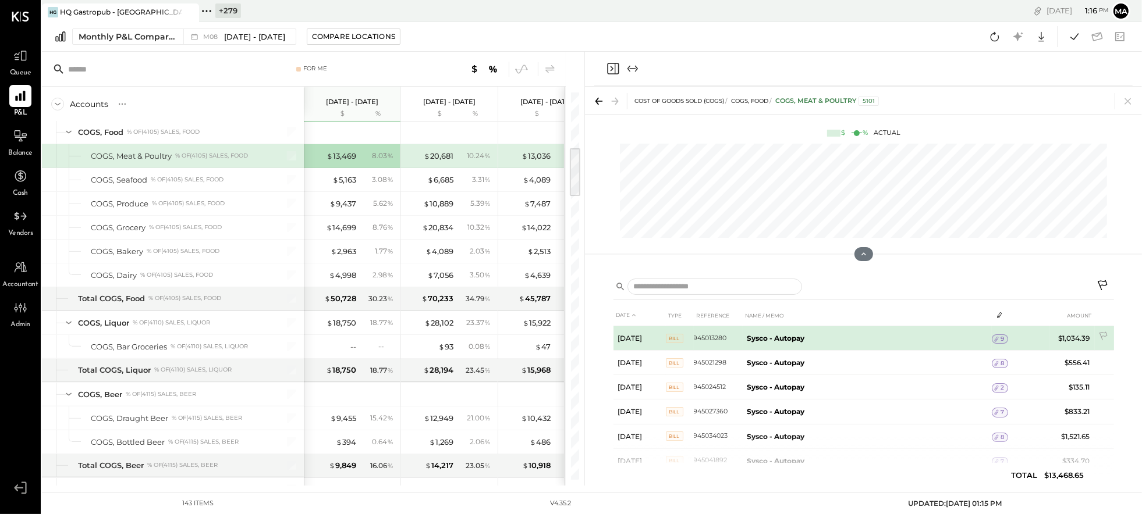
click at [998, 338] on icon at bounding box center [996, 339] width 8 height 8
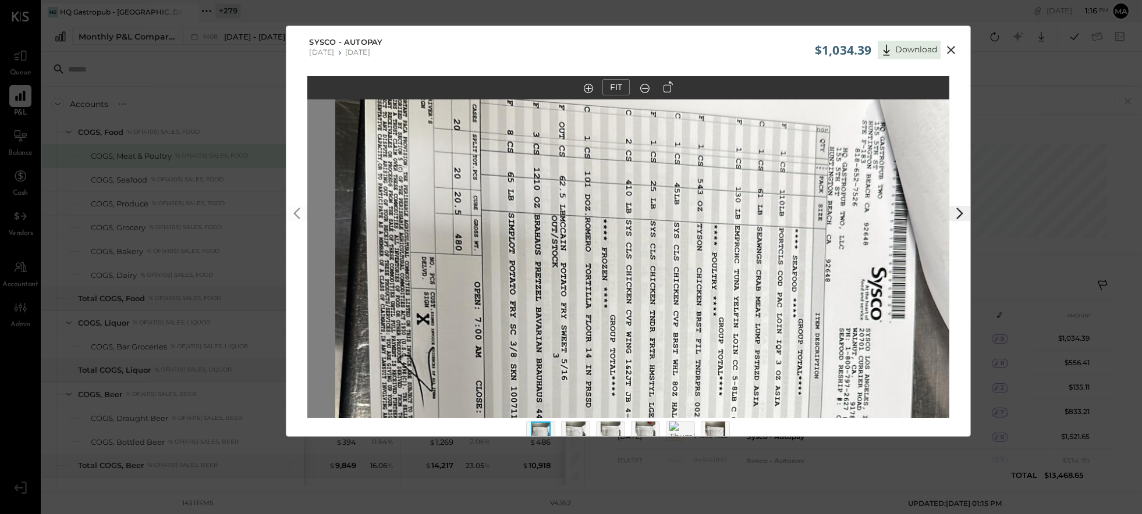
drag, startPoint x: 711, startPoint y: 200, endPoint x: 734, endPoint y: 365, distance: 166.8
click at [739, 382] on img at bounding box center [656, 414] width 642 height 1141
click at [663, 87] on icon at bounding box center [667, 87] width 9 height 12
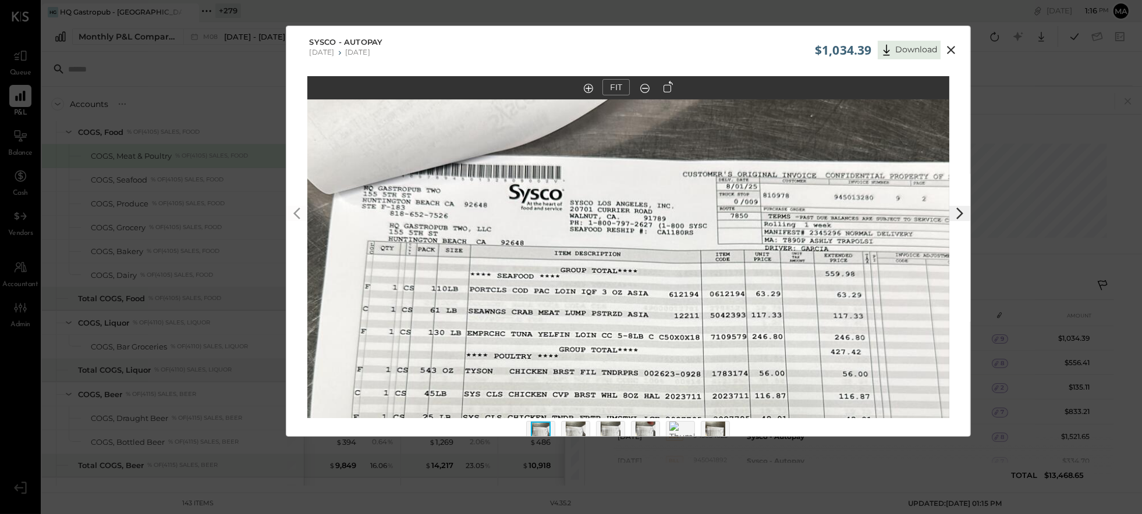
click at [949, 48] on icon at bounding box center [951, 50] width 14 height 14
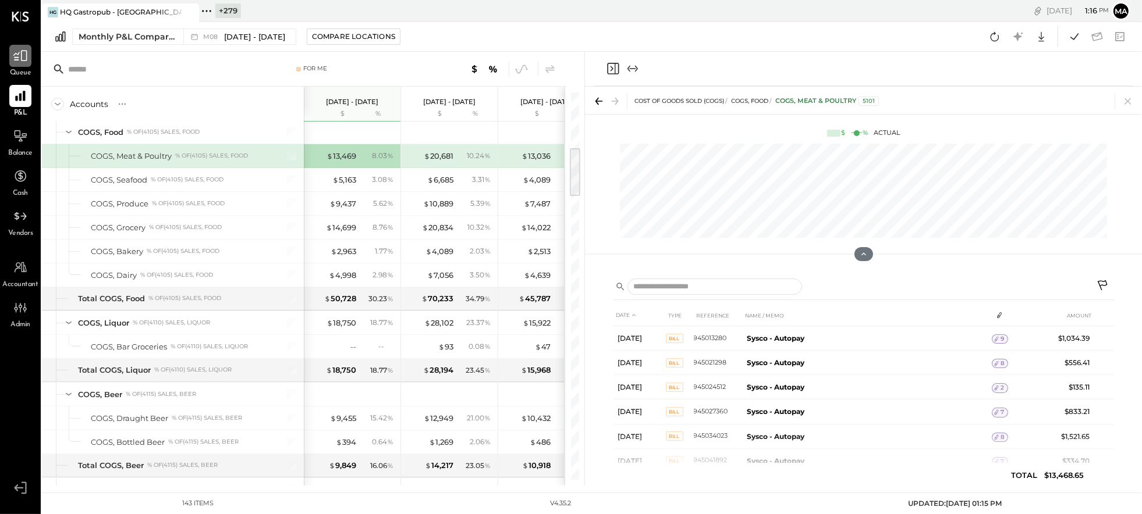
click at [23, 59] on icon at bounding box center [20, 55] width 15 height 15
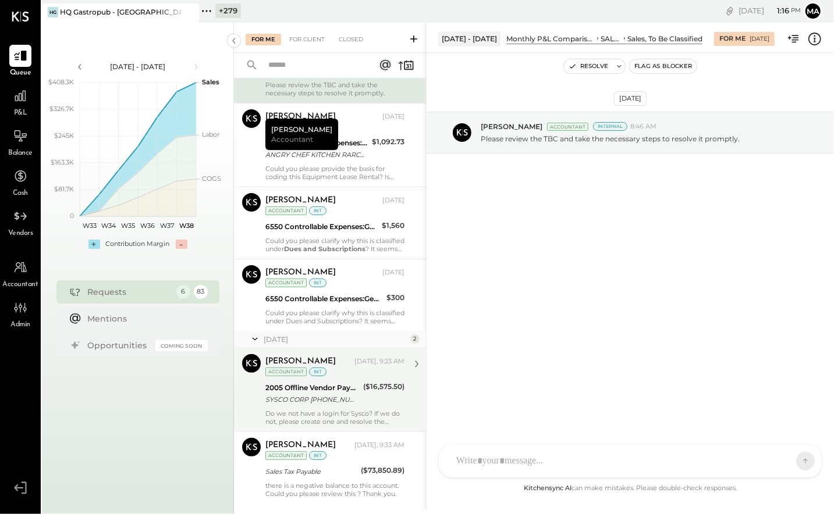
scroll to position [102, 0]
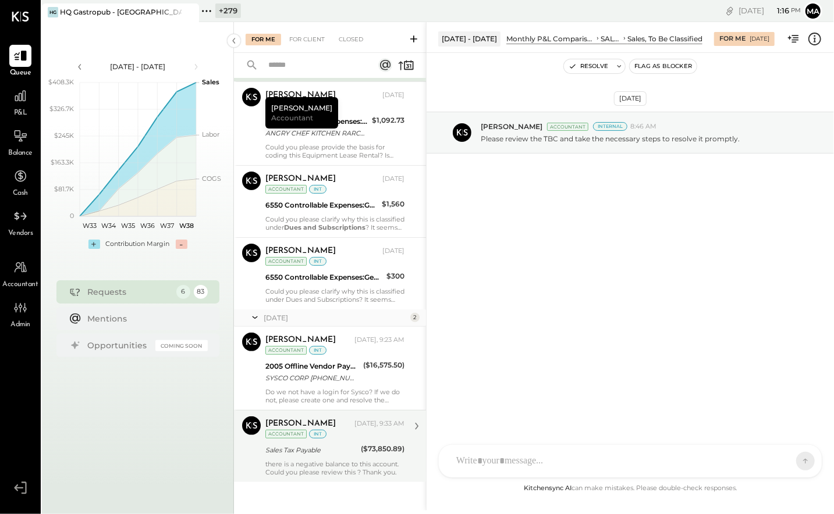
click at [331, 466] on div "there is a negative balance to this account. Could you please review this ? Tha…" at bounding box center [334, 468] width 139 height 16
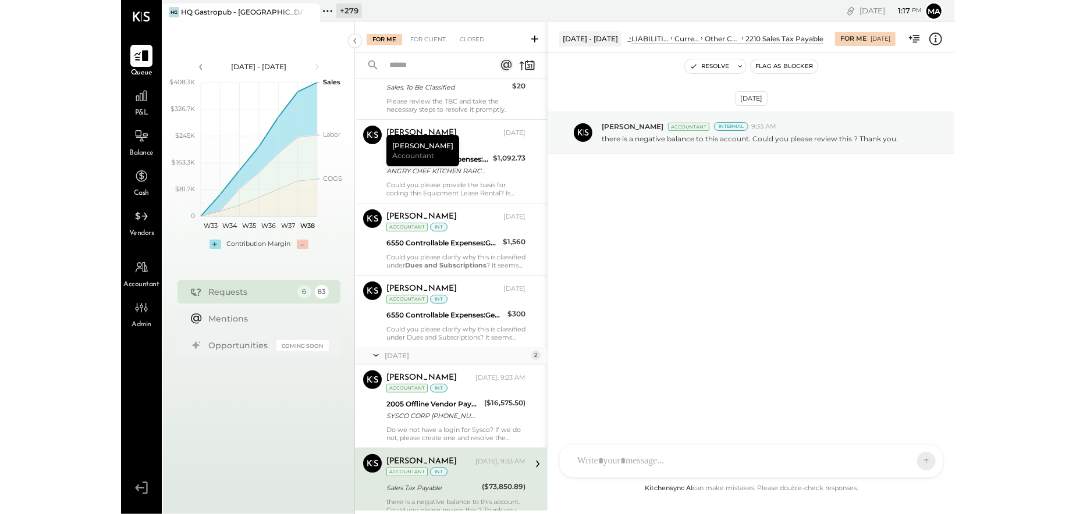
scroll to position [102, 0]
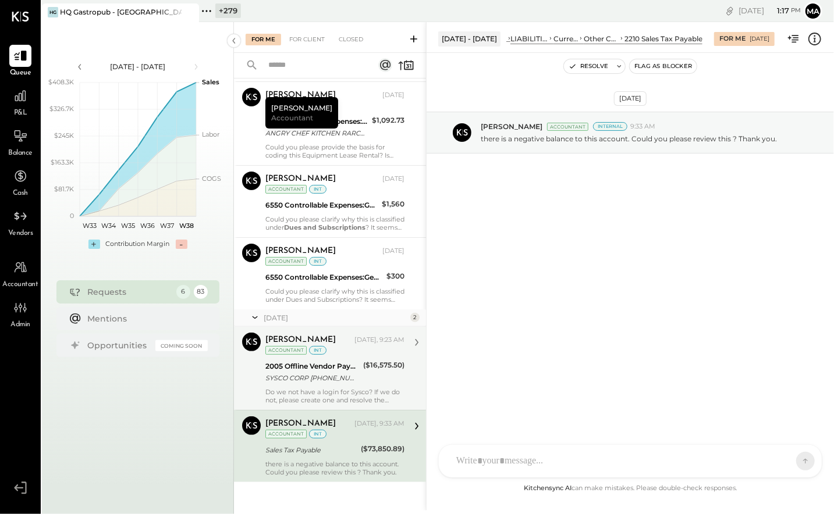
click at [316, 372] on div "SYSCO CORP [PHONE_NUMBER] [GEOGRAPHIC_DATA]" at bounding box center [312, 378] width 94 height 12
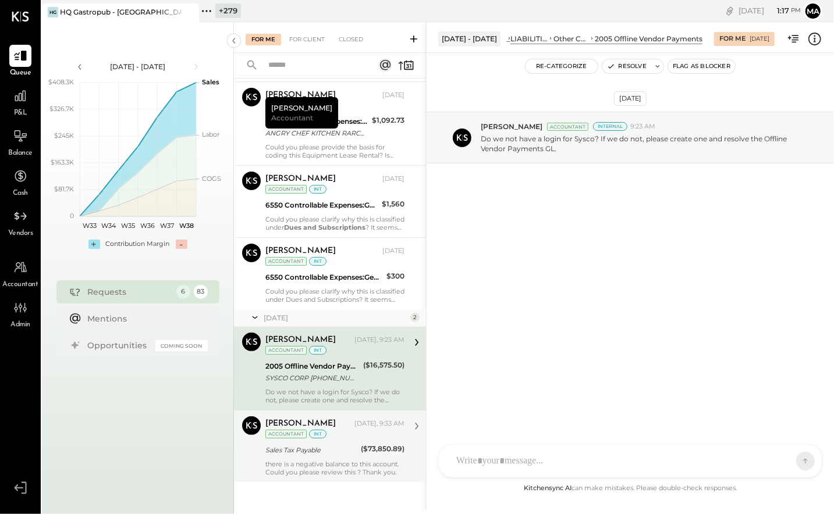
click at [521, 456] on div "MM Mark Matters UM Unnati M. Raloti MM Mark Matters AR Alex Racioppi AP Ajay Pr…" at bounding box center [630, 462] width 384 height 34
click at [800, 460] on icon at bounding box center [795, 461] width 10 height 12
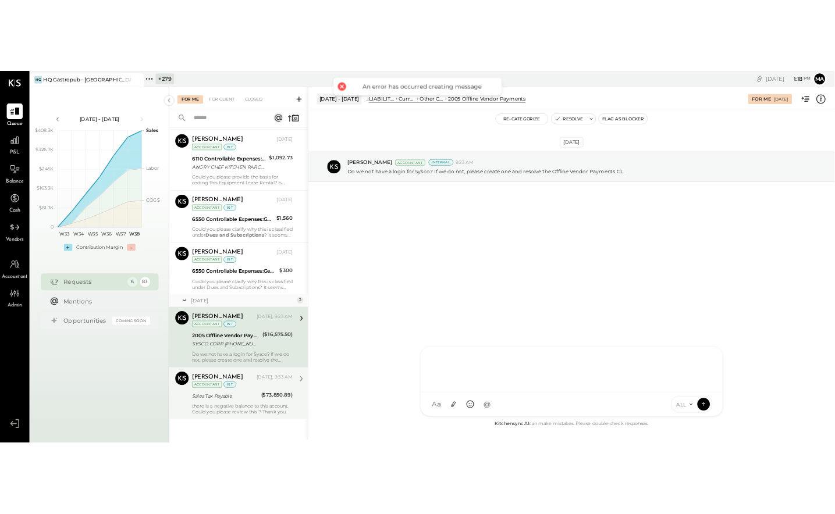
scroll to position [102, 0]
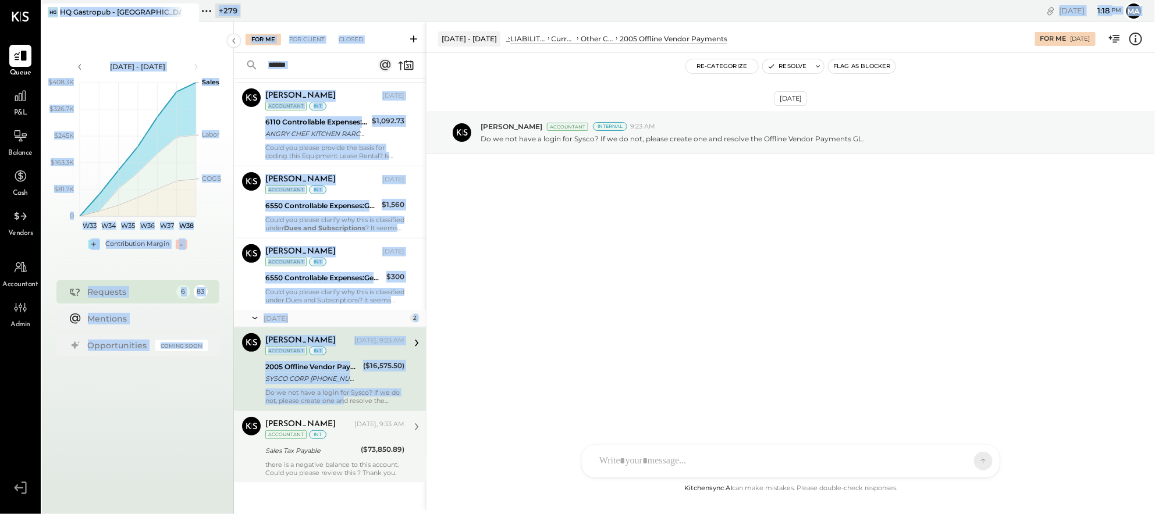
drag, startPoint x: 2, startPoint y: 398, endPoint x: 343, endPoint y: 399, distance: 341.0
click at [343, 399] on div "Queue P&L Balance Cash Vendors Accountant Admin v 4.35.2 HG HQ Gastropub - Hunt…" at bounding box center [577, 257] width 1155 height 514
drag, startPoint x: 102, startPoint y: 398, endPoint x: 45, endPoint y: 404, distance: 56.7
click at [101, 398] on div "Aug 11 - Sep 21, 2025 polygon, polyline { transition: fill-opacity 0.1s, stroke…" at bounding box center [138, 279] width 192 height 514
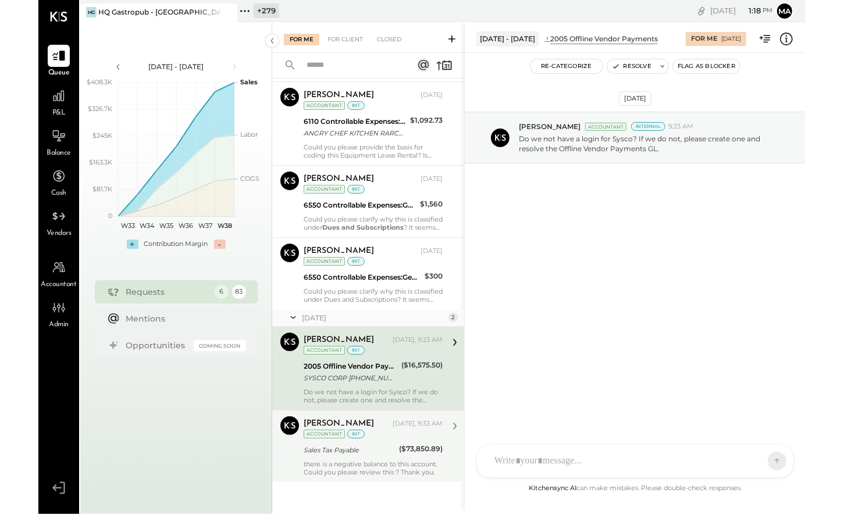
scroll to position [102, 0]
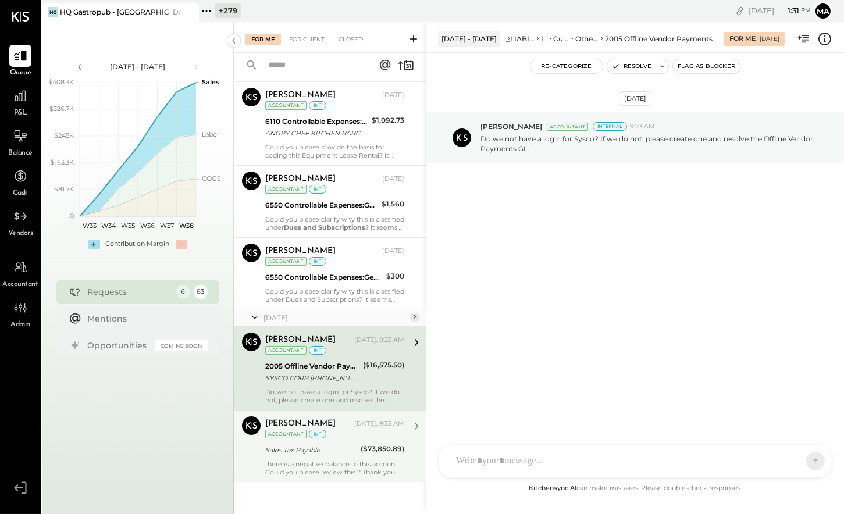
click at [479, 460] on div "MM Mark Matters UM Unnati M. Raloti MM Mark Matters AR Alex Racioppi AP Ajay Pr…" at bounding box center [635, 462] width 395 height 34
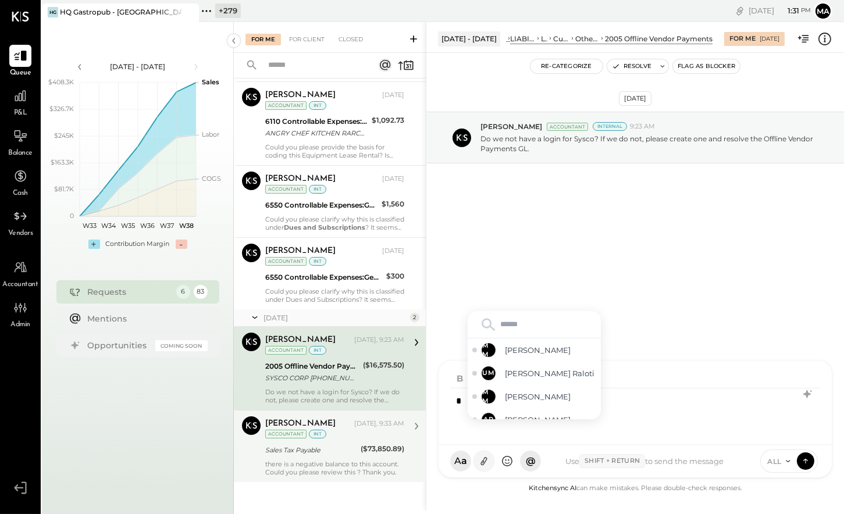
type input "*"
type input "****"
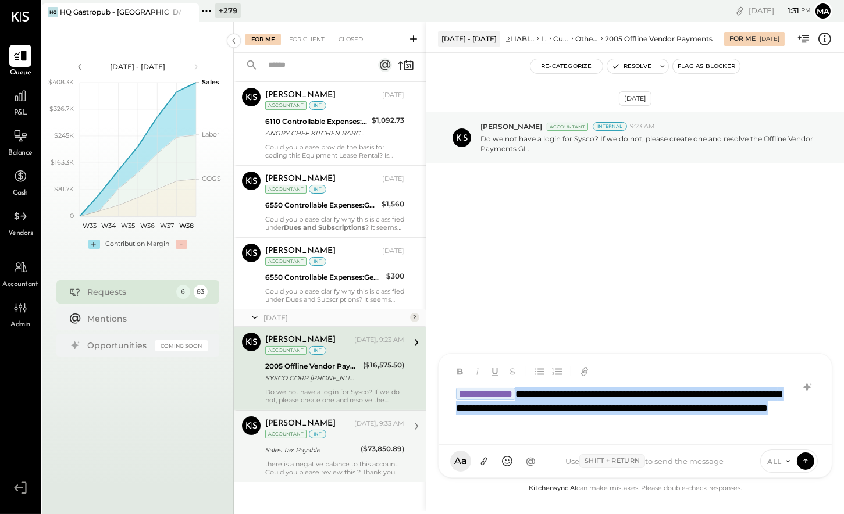
drag, startPoint x: 752, startPoint y: 425, endPoint x: 540, endPoint y: 396, distance: 213.8
click at [540, 396] on div "**********" at bounding box center [635, 409] width 370 height 54
click at [806, 457] on icon at bounding box center [806, 461] width 10 height 12
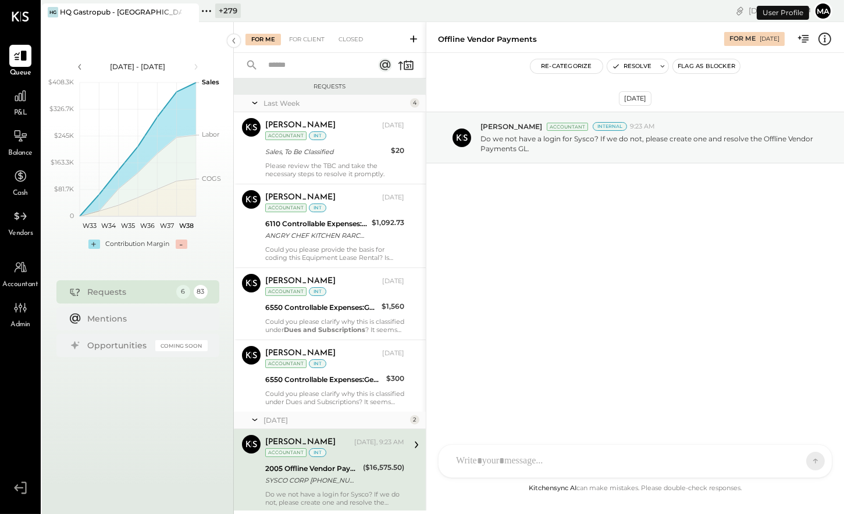
scroll to position [106, 0]
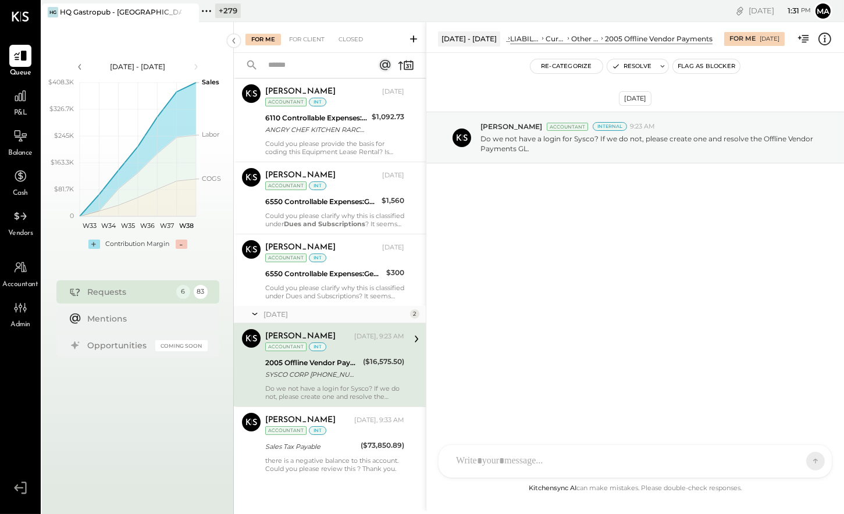
click at [411, 41] on icon at bounding box center [414, 39] width 12 height 12
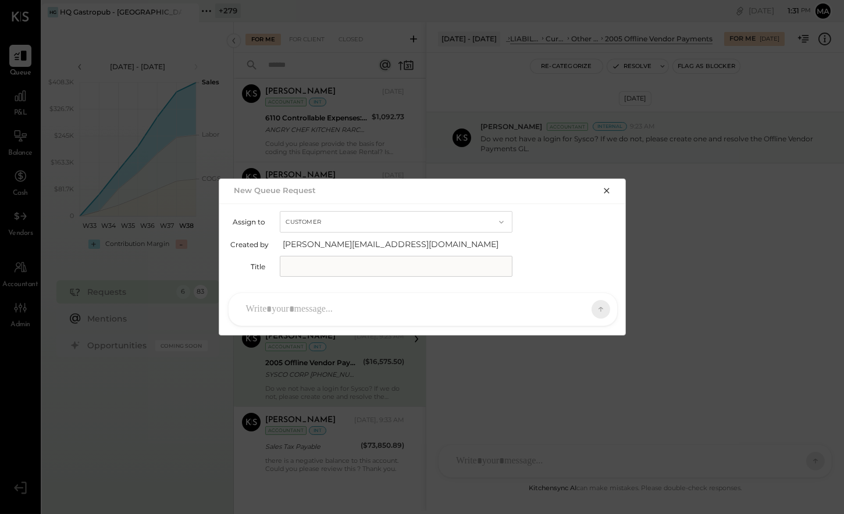
click at [340, 217] on button "Customer" at bounding box center [396, 222] width 233 height 22
click at [321, 244] on span "Accountant" at bounding box center [310, 243] width 42 height 8
click at [315, 262] on input "text" at bounding box center [396, 266] width 233 height 21
type input "********"
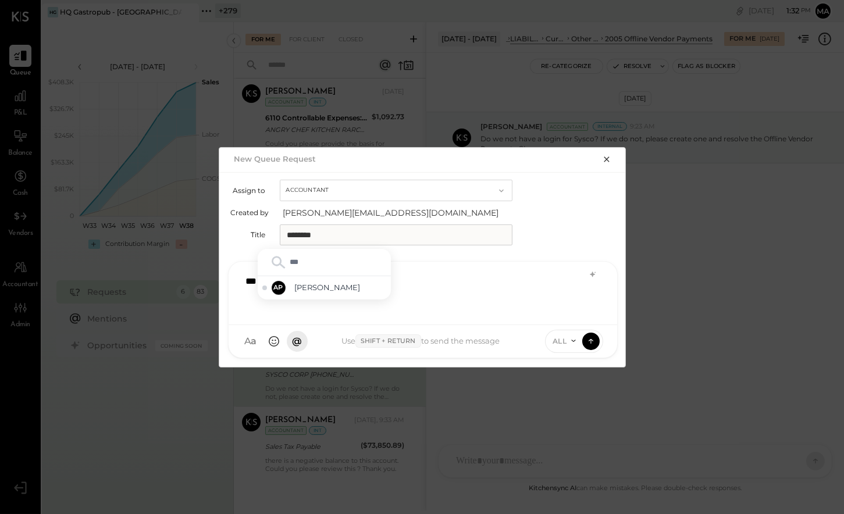
type input "****"
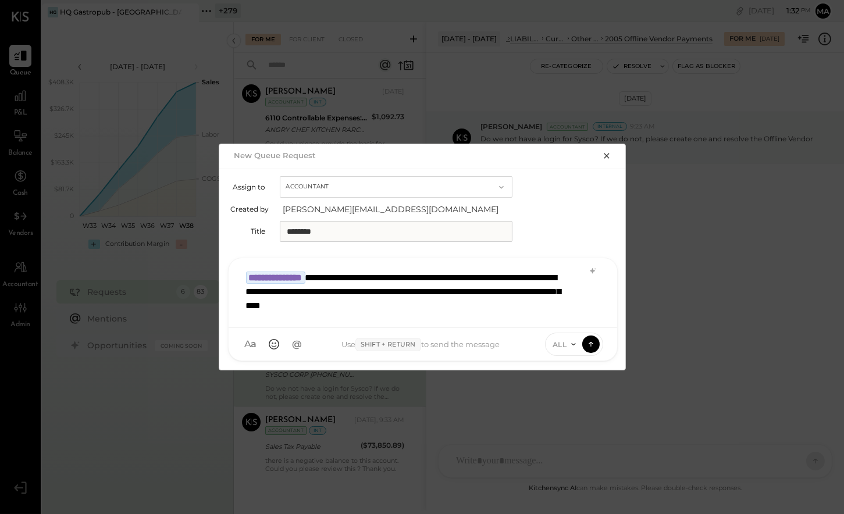
click at [397, 275] on div "**********" at bounding box center [422, 292] width 365 height 54
click at [569, 343] on icon at bounding box center [573, 344] width 9 height 9
click at [576, 314] on div "INTERNAL" at bounding box center [580, 316] width 69 height 19
click at [592, 343] on icon at bounding box center [590, 343] width 5 height 2
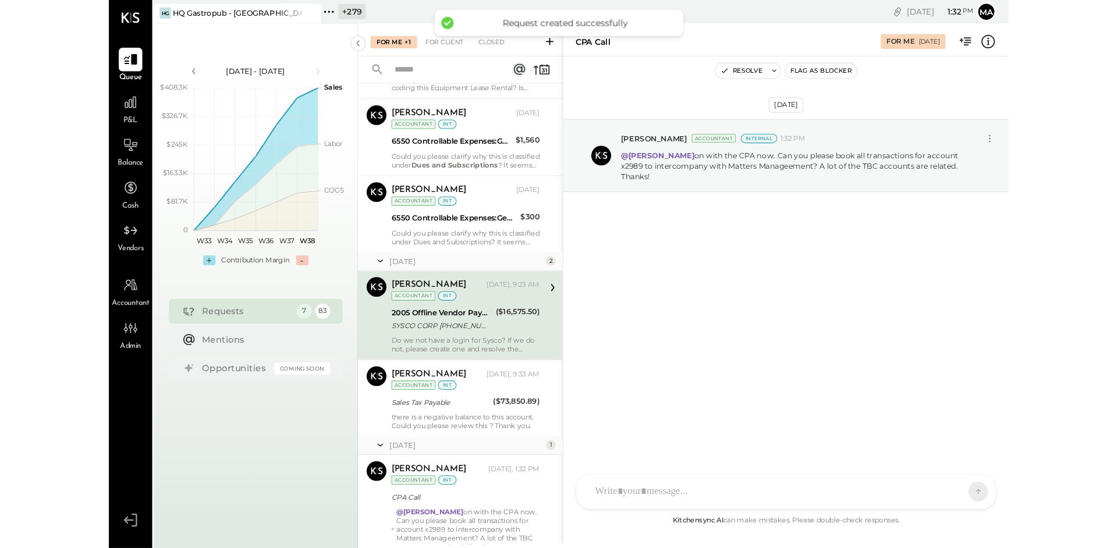
scroll to position [220, 0]
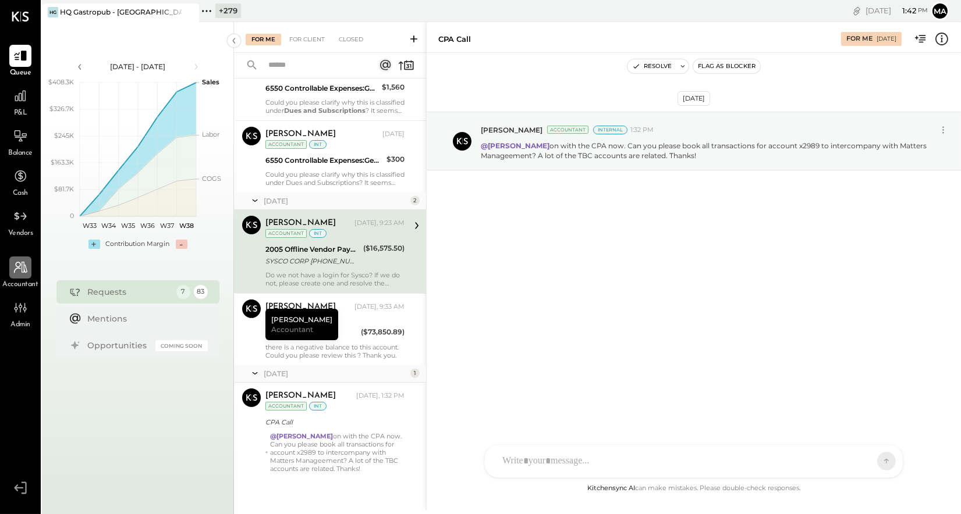
click at [27, 271] on icon at bounding box center [20, 267] width 15 height 15
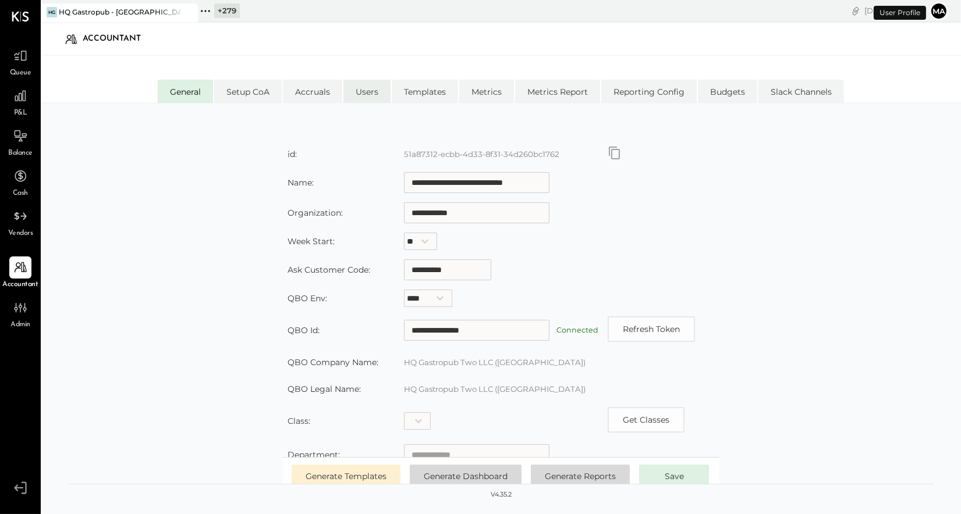
click at [374, 89] on li "Users" at bounding box center [366, 91] width 47 height 23
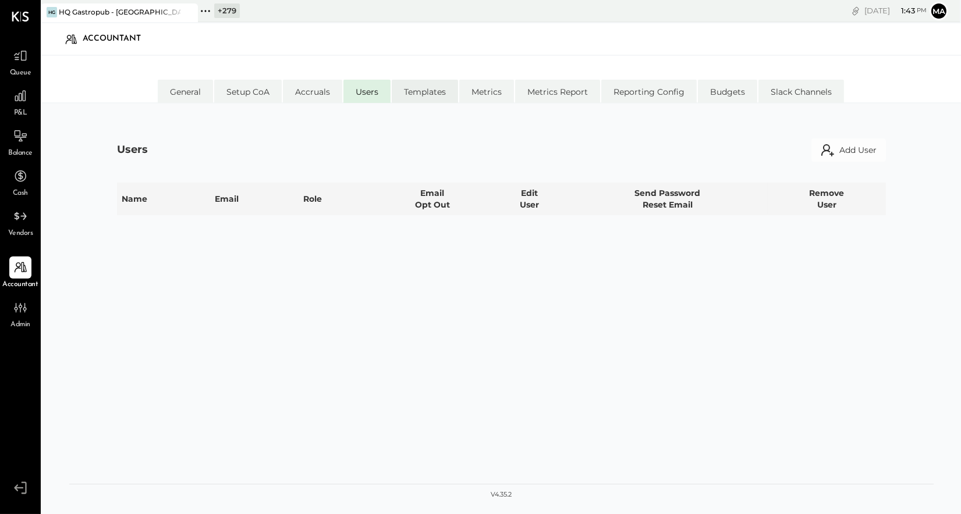
select select "*****"
select select "**********"
select select "*****"
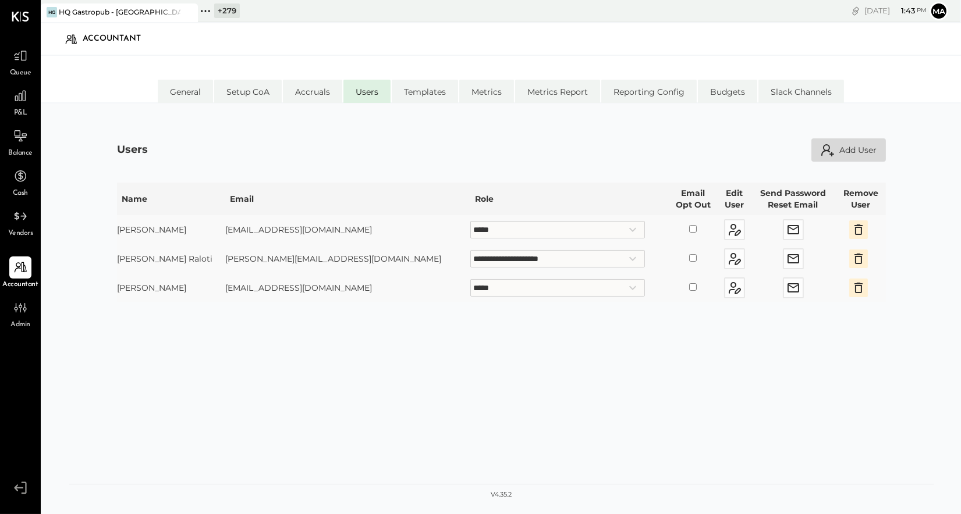
click at [844, 150] on button "Add User" at bounding box center [848, 149] width 74 height 23
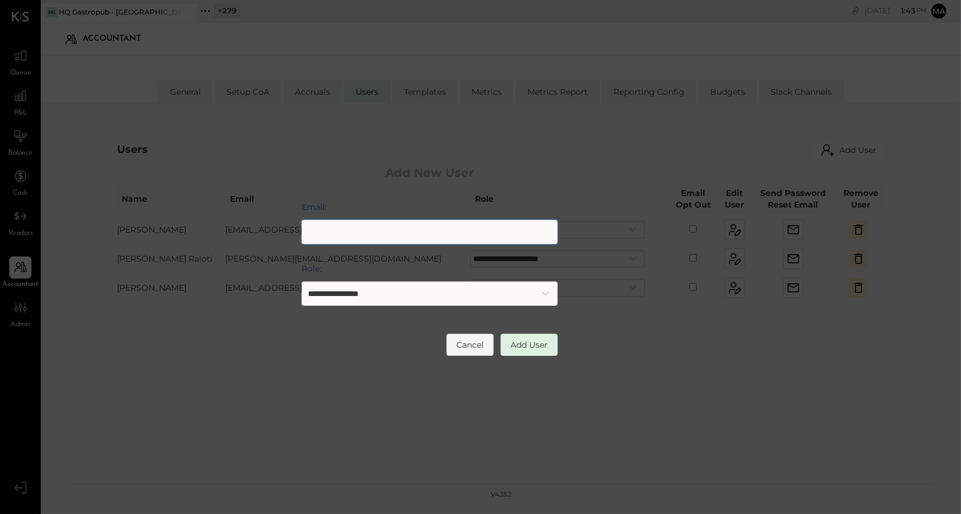
click at [319, 233] on input "Email:" at bounding box center [429, 232] width 256 height 24
paste input "**********"
type input "**********"
click at [532, 343] on button "Add User" at bounding box center [528, 345] width 57 height 22
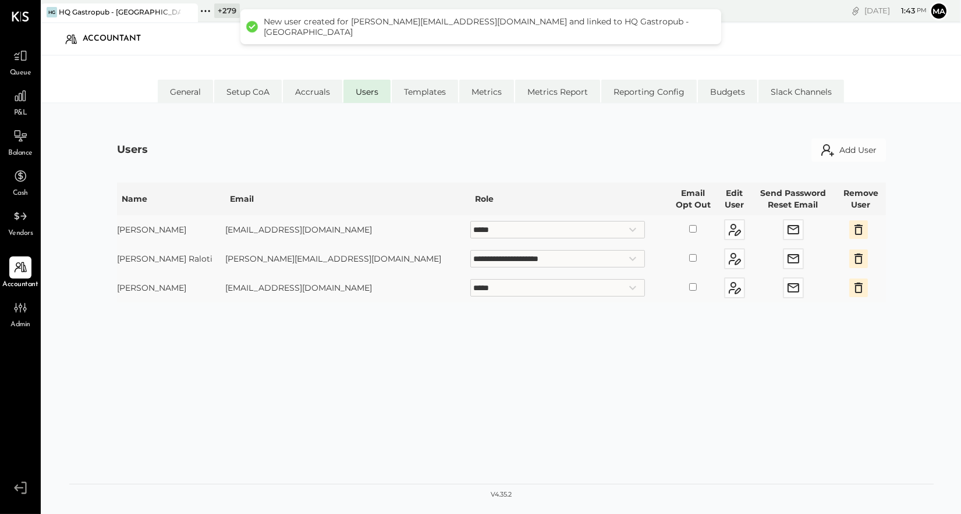
click at [167, 9] on div at bounding box center [177, 11] width 41 height 17
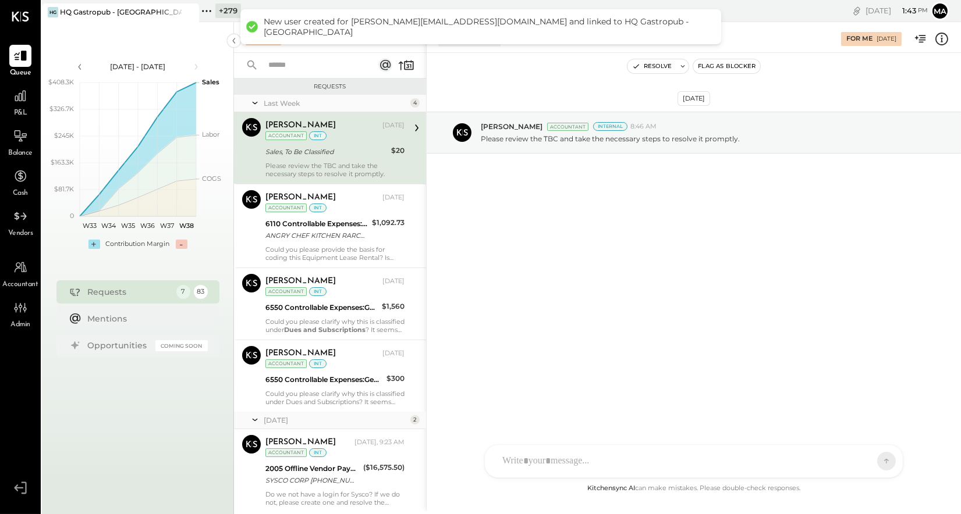
click at [183, 14] on icon at bounding box center [189, 12] width 15 height 14
click at [48, 8] on icon at bounding box center [49, 10] width 15 height 15
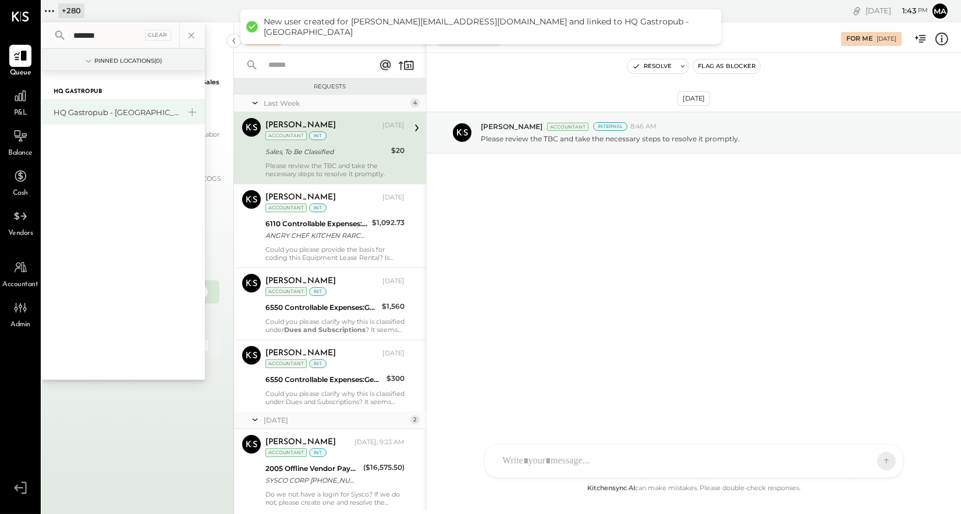
type input "*******"
click at [127, 107] on div "HQ Gastropub - [GEOGRAPHIC_DATA]" at bounding box center [117, 112] width 126 height 11
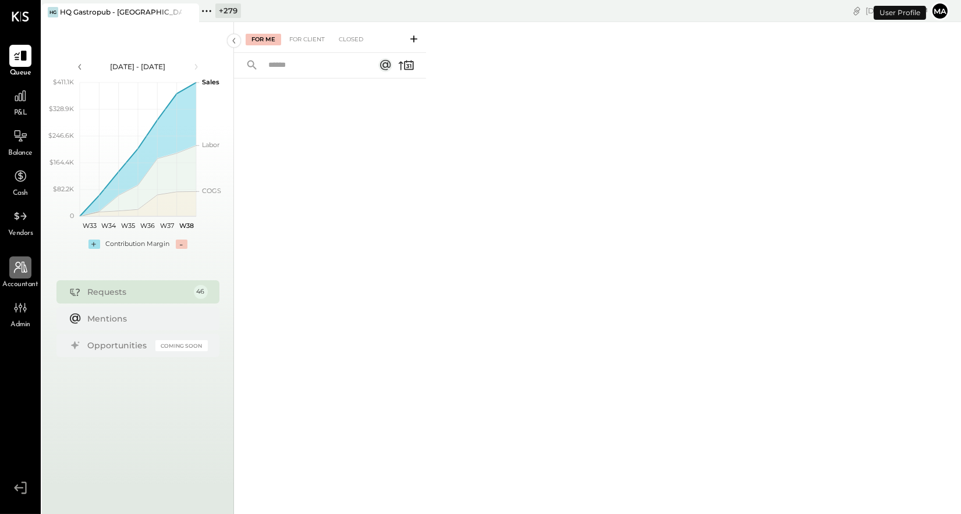
click at [22, 273] on icon at bounding box center [20, 267] width 15 height 15
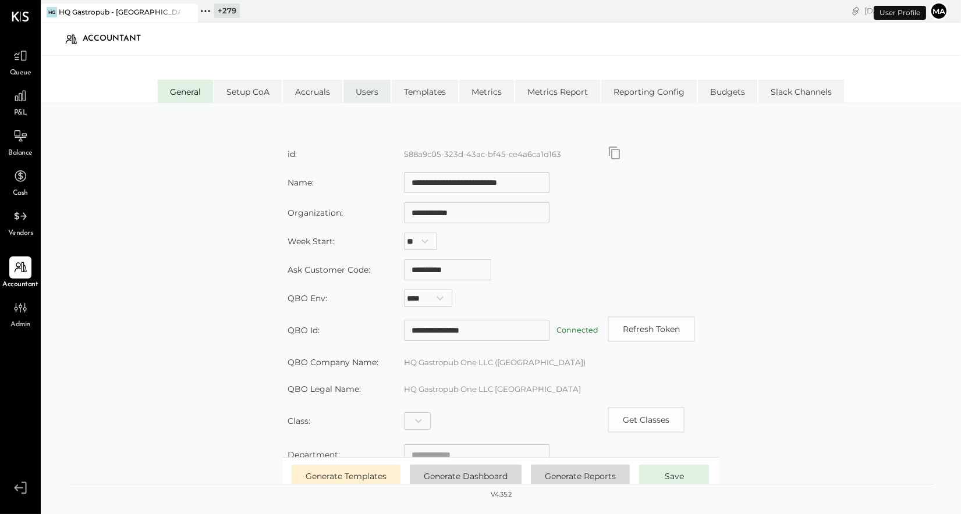
click at [376, 88] on li "Users" at bounding box center [366, 91] width 47 height 23
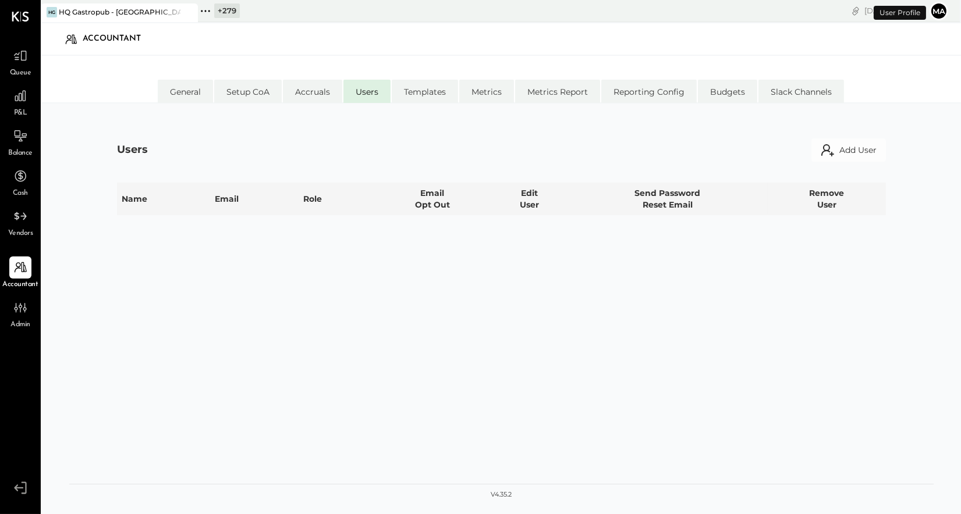
select select "*****"
select select "**********"
select select "*****"
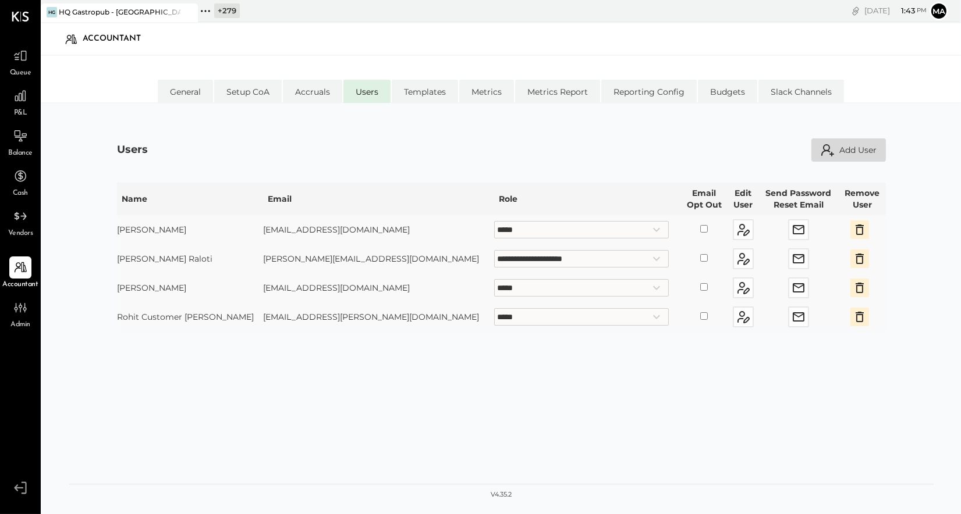
click at [844, 151] on button "Add User" at bounding box center [848, 149] width 74 height 23
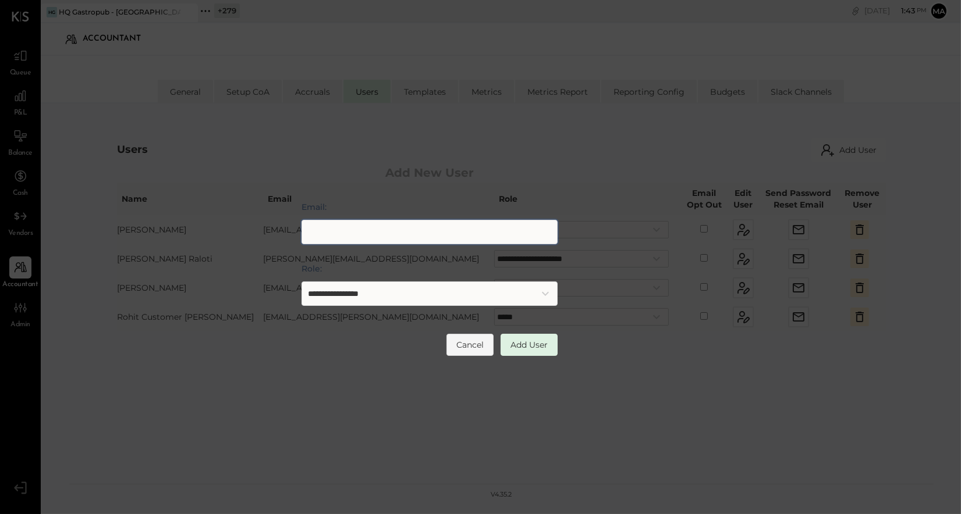
click at [354, 233] on input "Email:" at bounding box center [429, 232] width 256 height 24
paste input "**********"
type input "**********"
click at [535, 345] on button "Add User" at bounding box center [528, 345] width 57 height 22
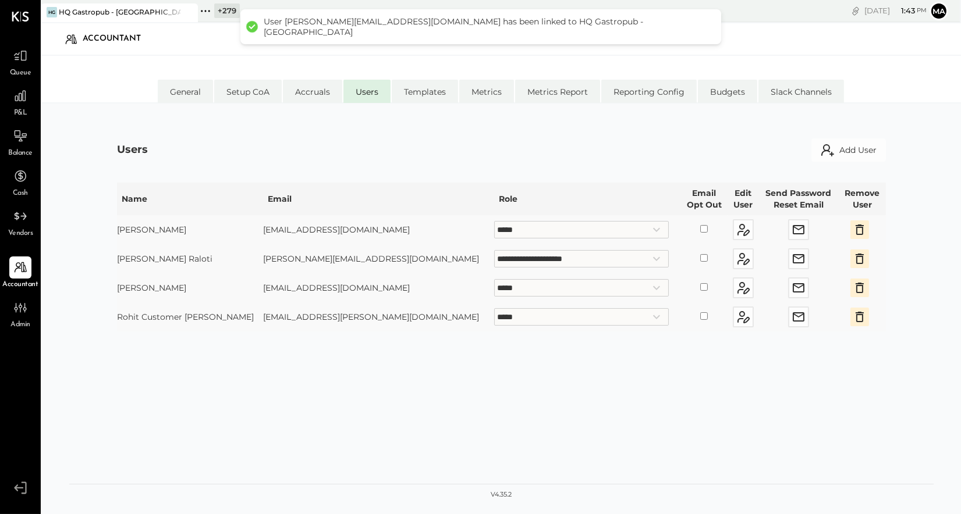
click at [358, 139] on div "Users Add User" at bounding box center [501, 149] width 769 height 23
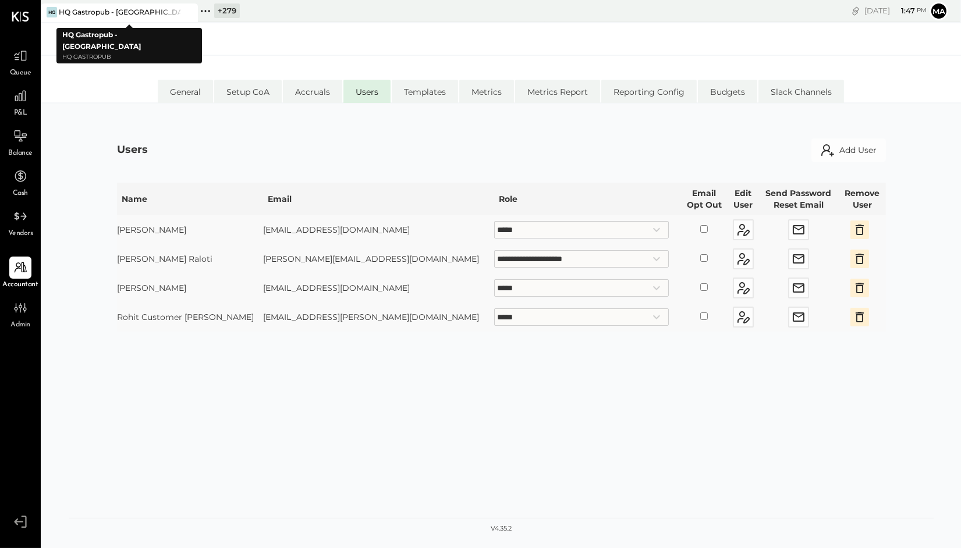
click at [189, 12] on icon at bounding box center [187, 12] width 15 height 14
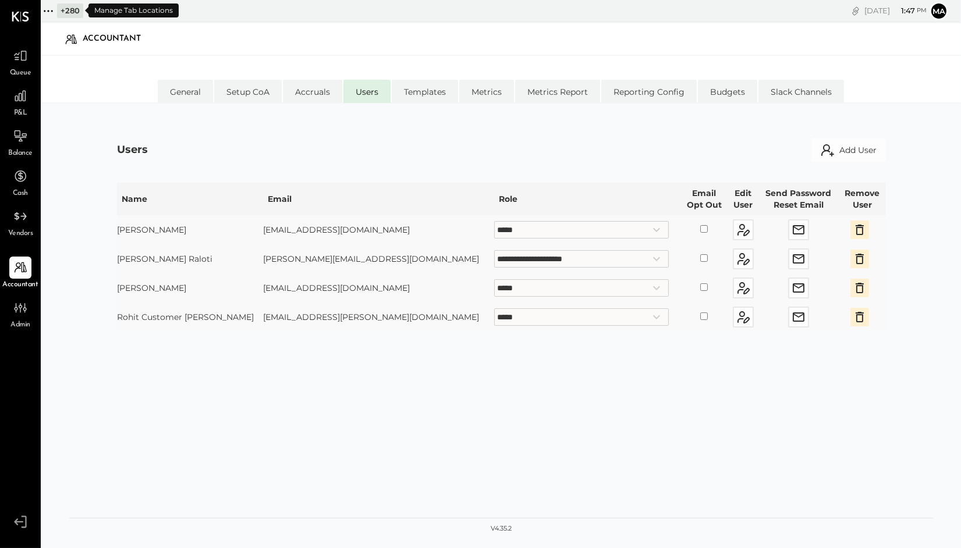
click at [47, 11] on icon at bounding box center [48, 10] width 15 height 15
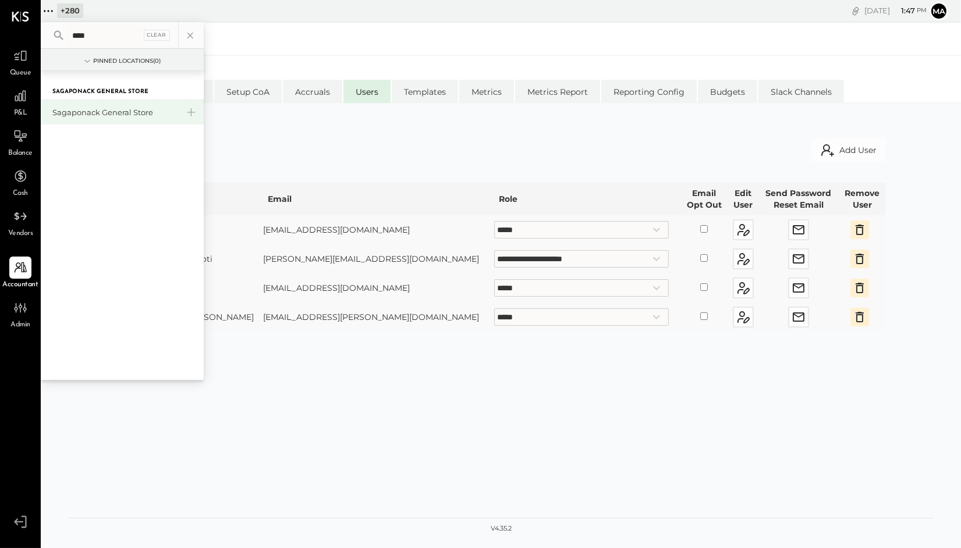
type input "****"
click at [137, 111] on div "Sagaponack General Store" at bounding box center [115, 112] width 126 height 11
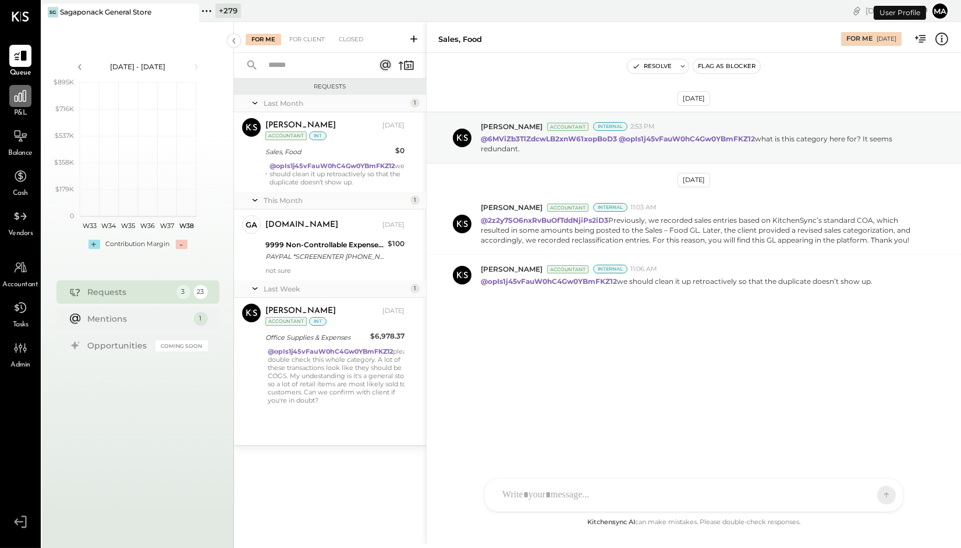
click at [22, 106] on div at bounding box center [20, 96] width 22 height 22
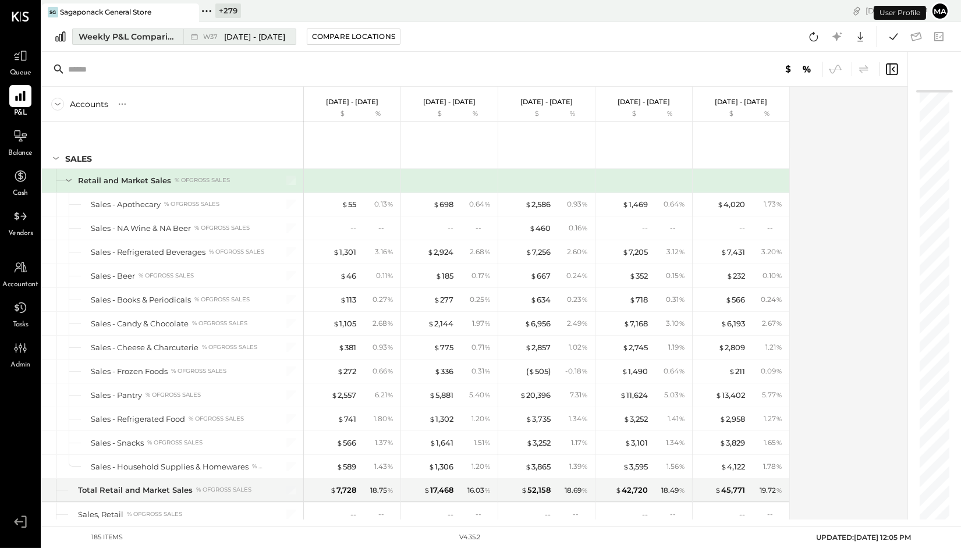
click at [208, 37] on span "W37" at bounding box center [212, 37] width 18 height 6
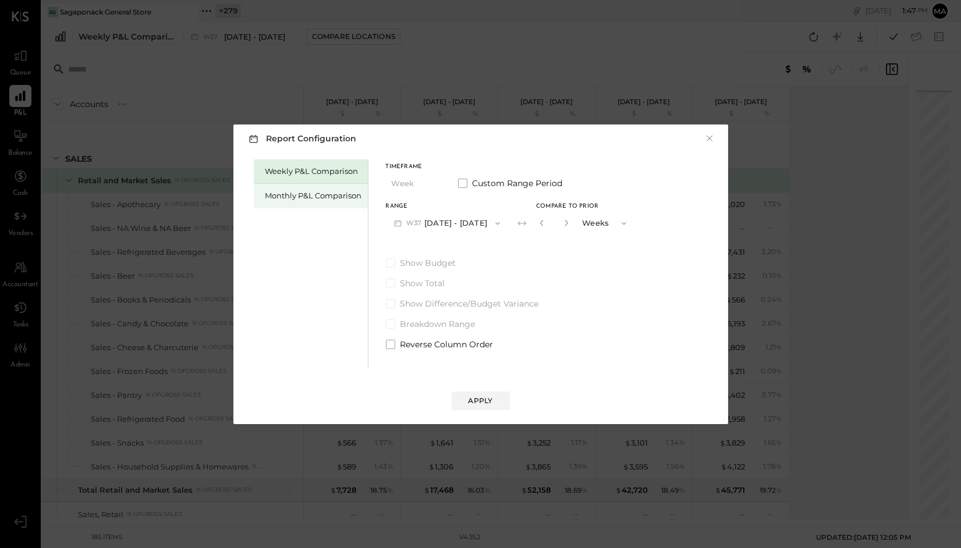
click at [308, 194] on div "Monthly P&L Comparison" at bounding box center [313, 195] width 97 height 11
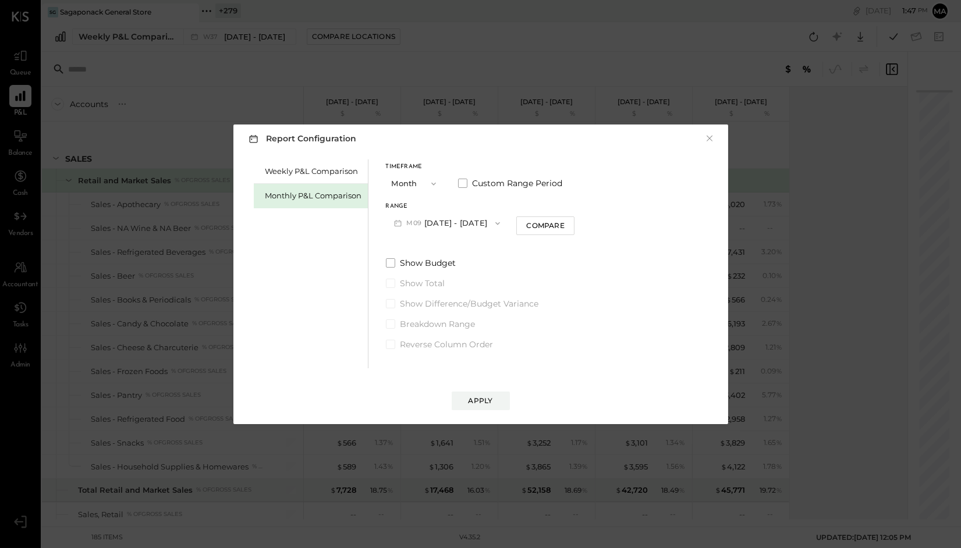
click at [495, 222] on icon "button" at bounding box center [497, 223] width 9 height 9
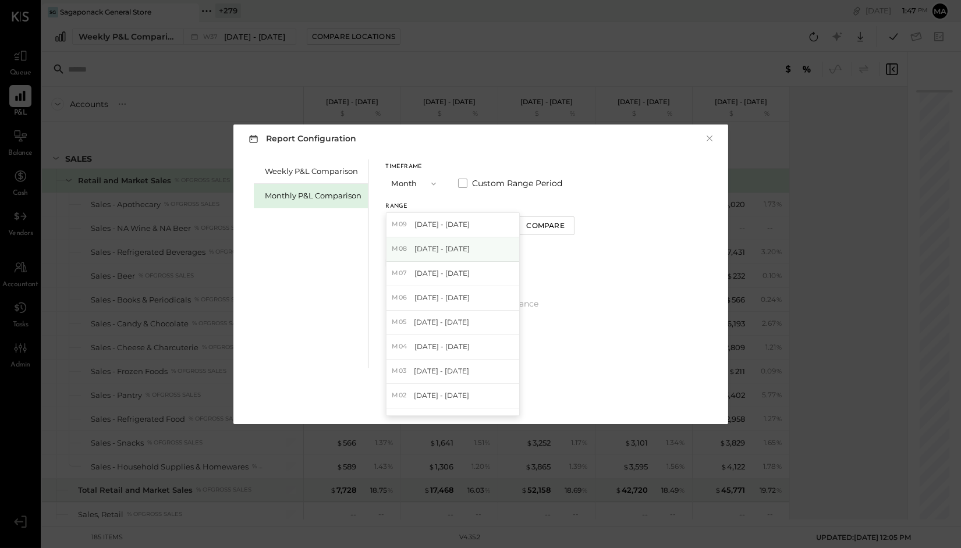
click at [478, 250] on div "M08 [DATE] - [DATE]" at bounding box center [452, 249] width 133 height 24
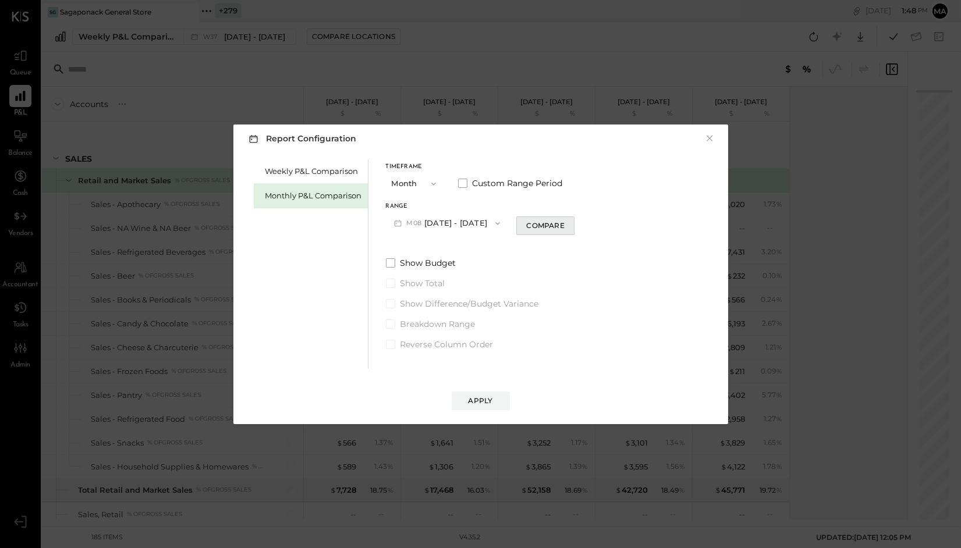
click at [534, 225] on div "Compare" at bounding box center [545, 226] width 38 height 10
click at [563, 222] on icon "button" at bounding box center [566, 222] width 7 height 7
type input "*"
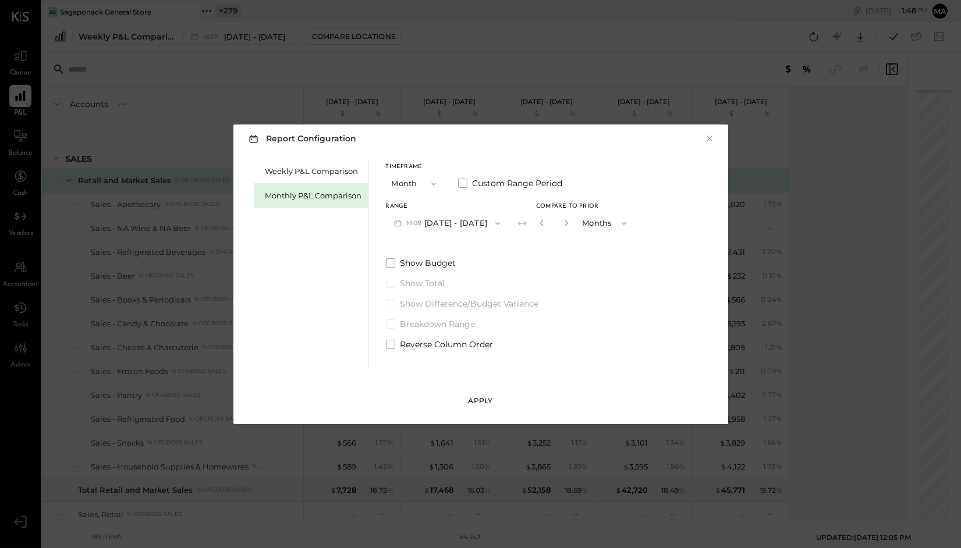
click at [471, 397] on div "Apply" at bounding box center [480, 401] width 24 height 10
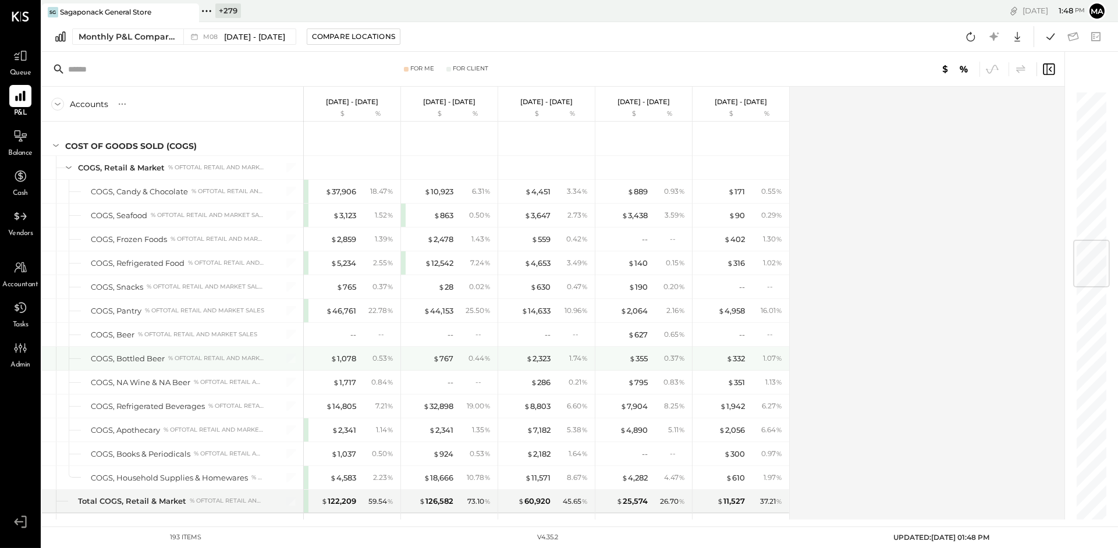
scroll to position [1291, 0]
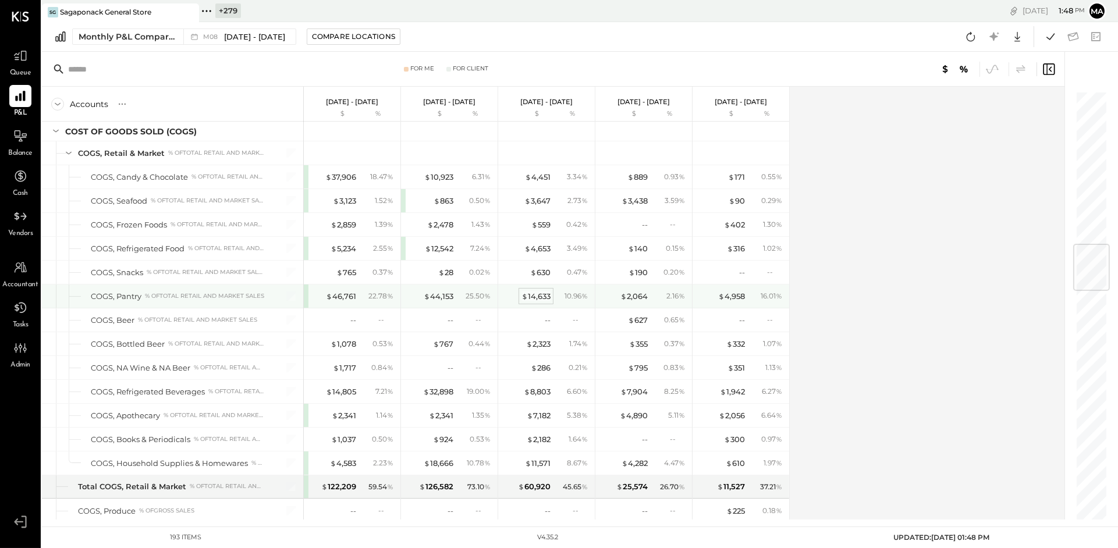
click at [535, 296] on div "$ 14,633" at bounding box center [535, 296] width 29 height 11
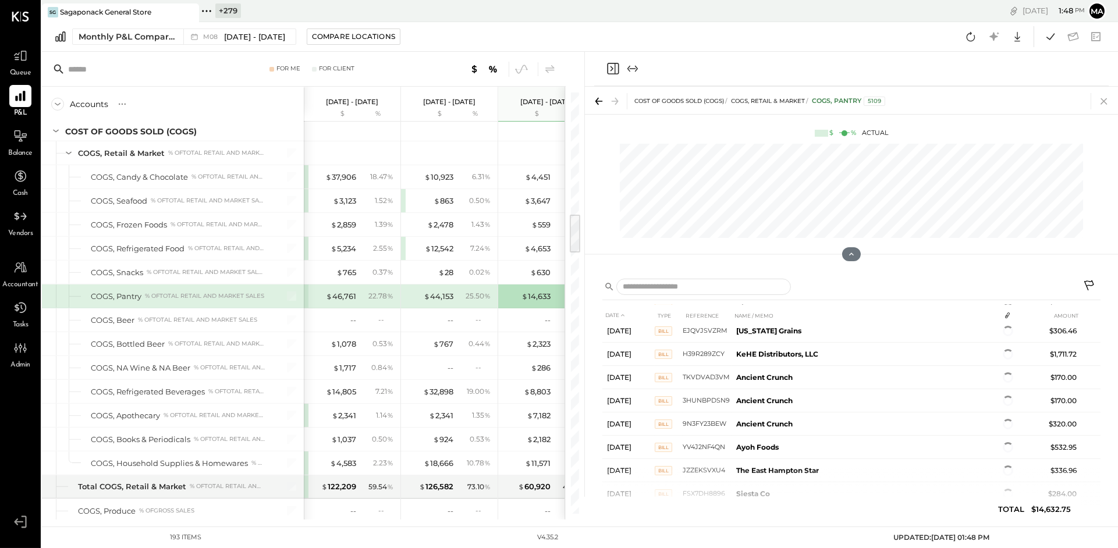
scroll to position [573, 0]
drag, startPoint x: 1106, startPoint y: 101, endPoint x: 844, endPoint y: 279, distance: 316.2
click at [844, 101] on icon at bounding box center [1104, 101] width 16 height 16
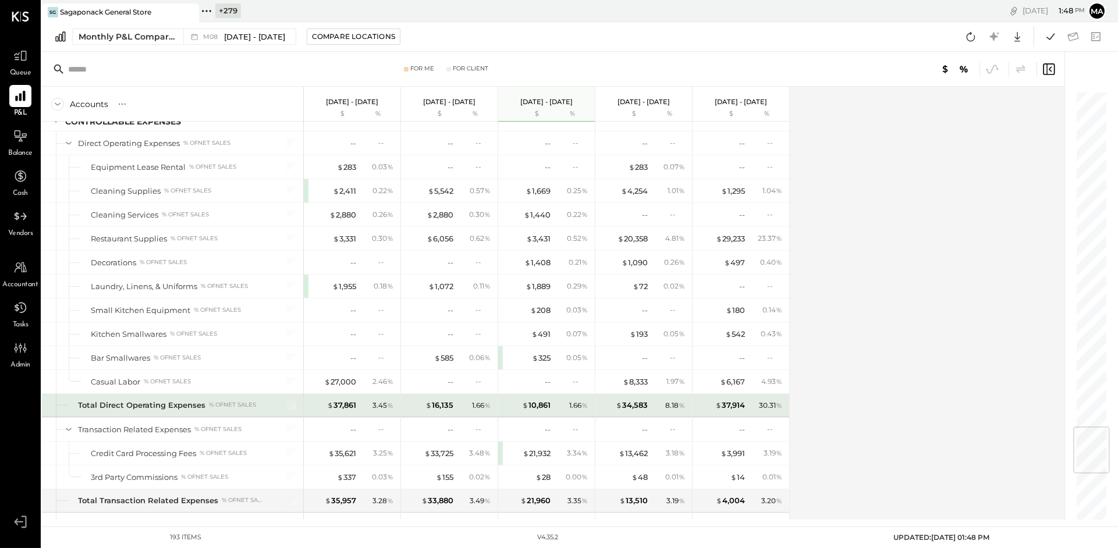
scroll to position [2830, 0]
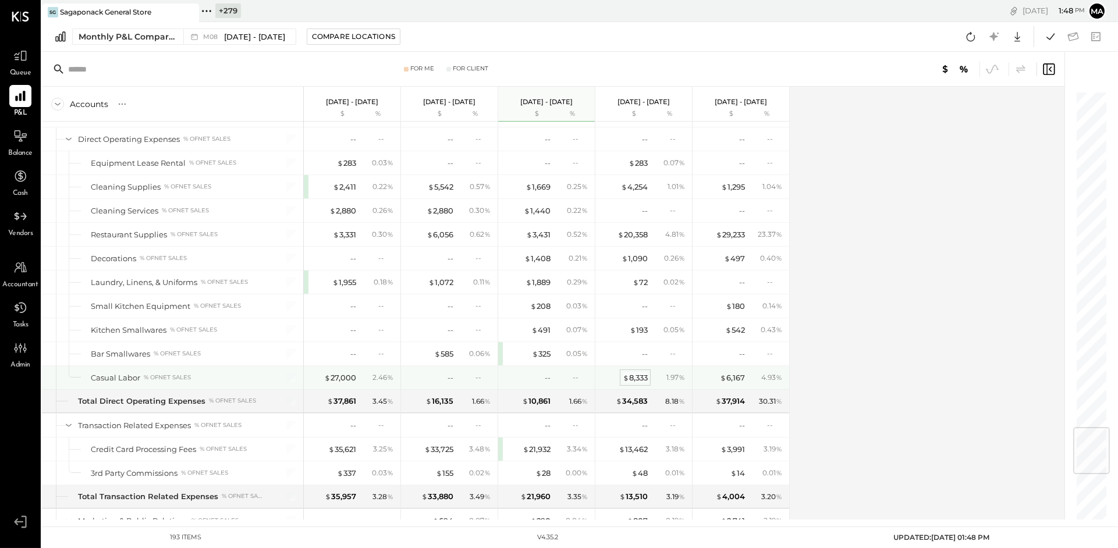
click at [638, 382] on div "$ 8,333" at bounding box center [635, 377] width 25 height 11
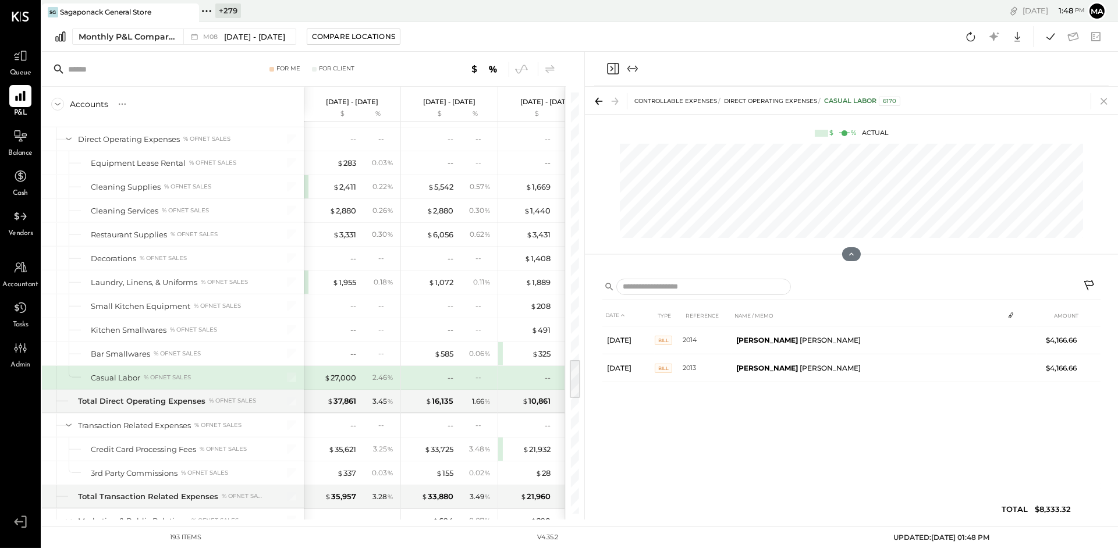
click at [844, 102] on icon at bounding box center [1104, 101] width 16 height 16
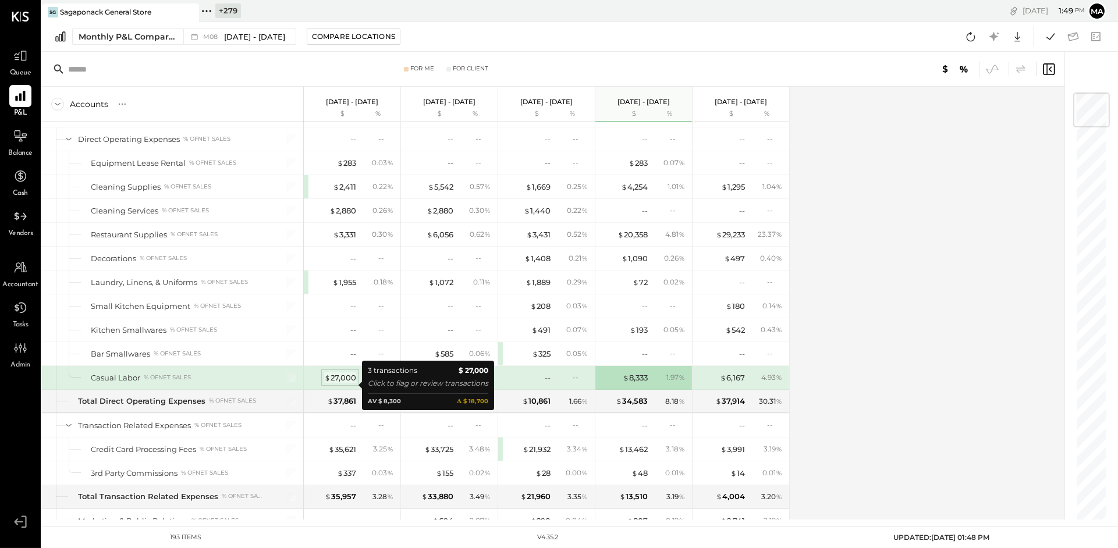
click at [343, 383] on div "$ 27,000" at bounding box center [340, 377] width 32 height 11
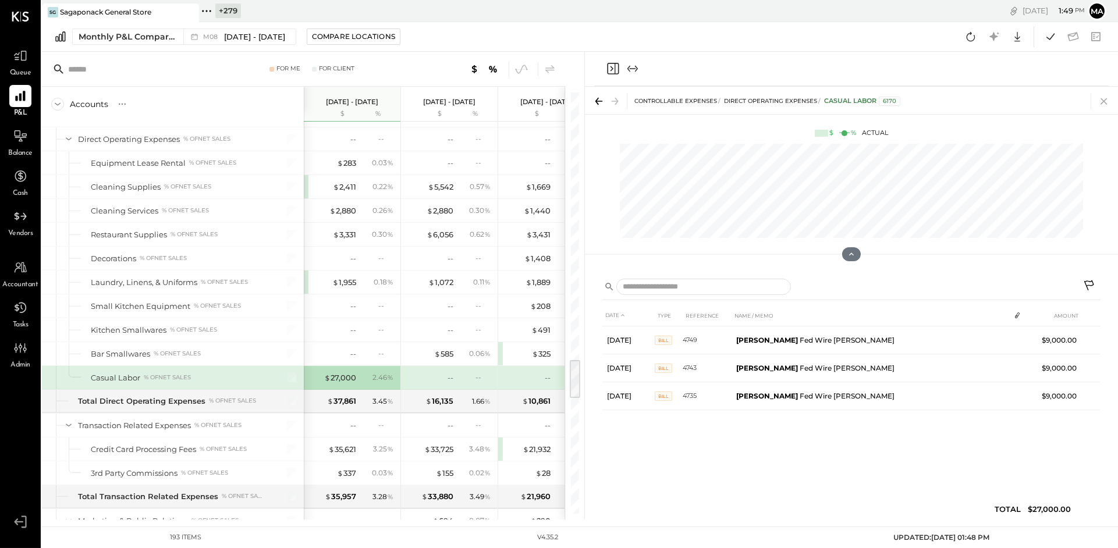
click at [844, 98] on icon at bounding box center [1104, 101] width 16 height 16
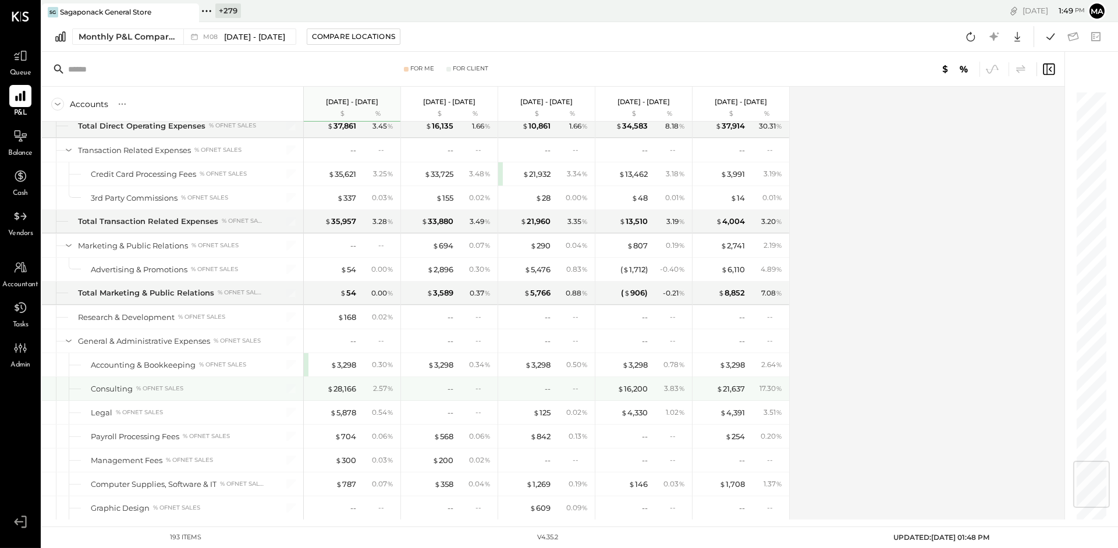
scroll to position [3116, 0]
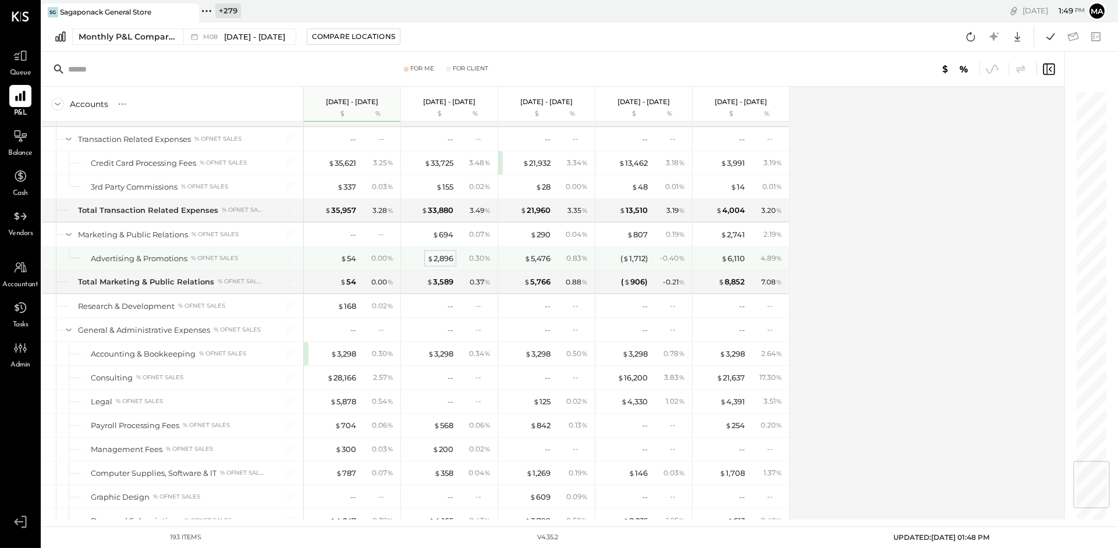
click at [441, 264] on div "$ 2,896" at bounding box center [440, 258] width 26 height 11
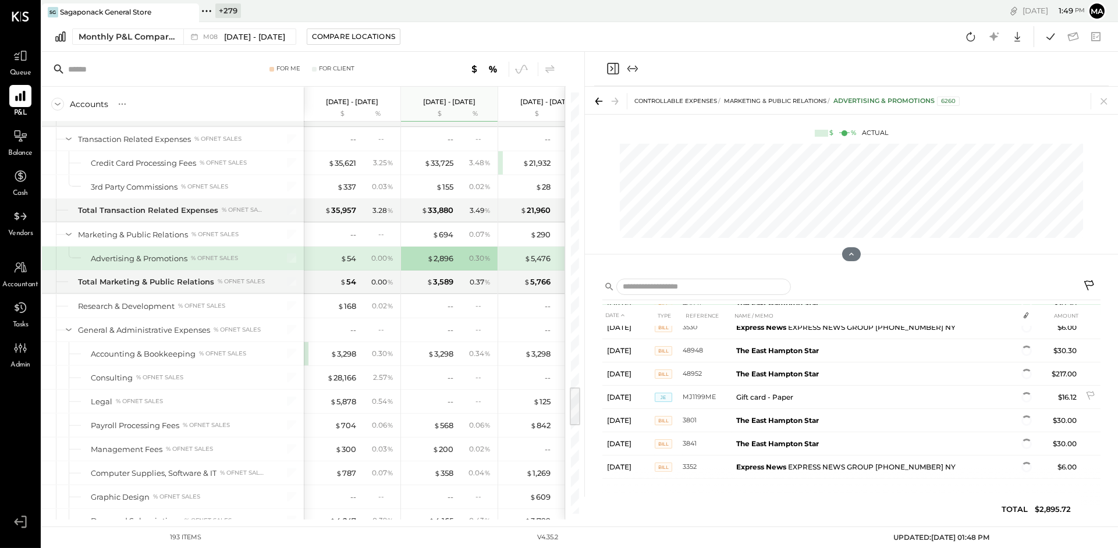
scroll to position [107, 0]
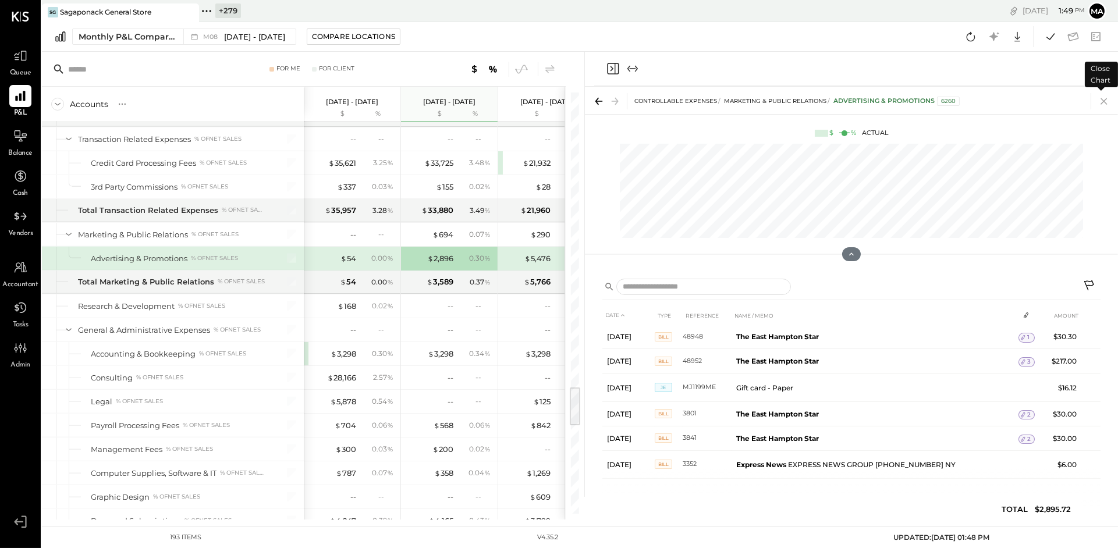
click at [844, 101] on icon at bounding box center [1104, 101] width 16 height 16
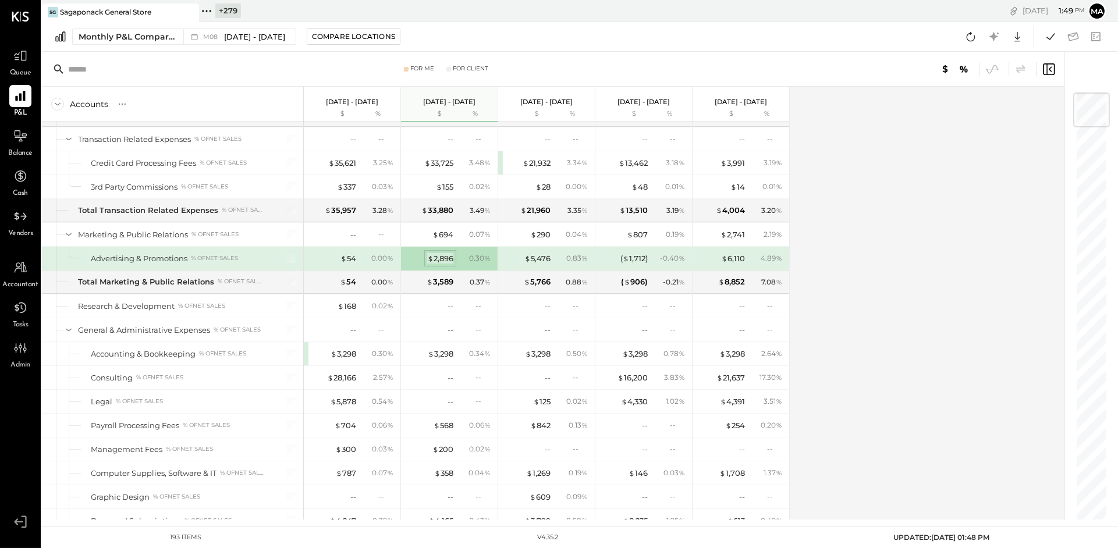
click at [447, 261] on div "$ 2,896" at bounding box center [440, 258] width 26 height 11
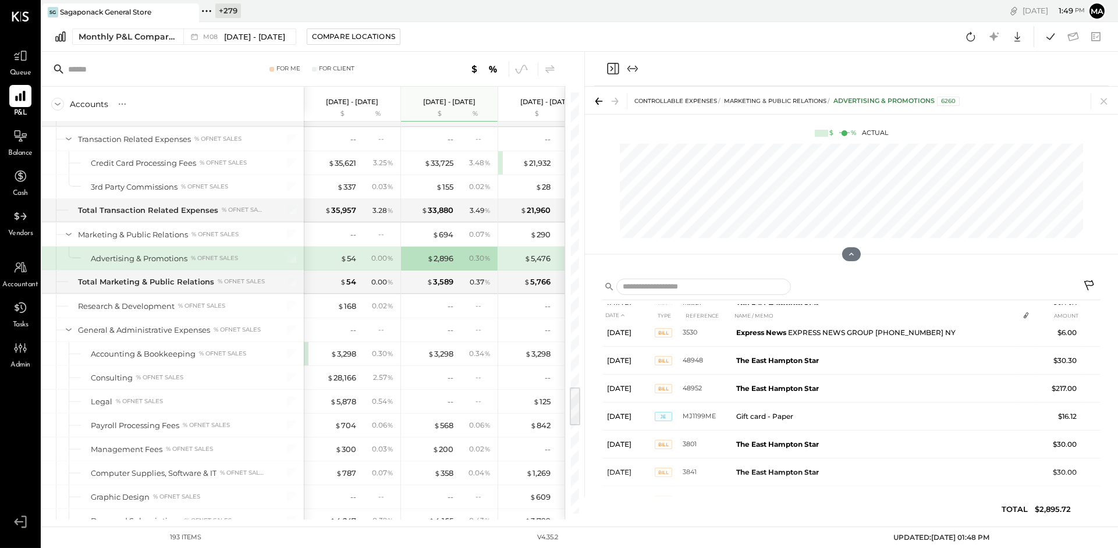
scroll to position [127, 0]
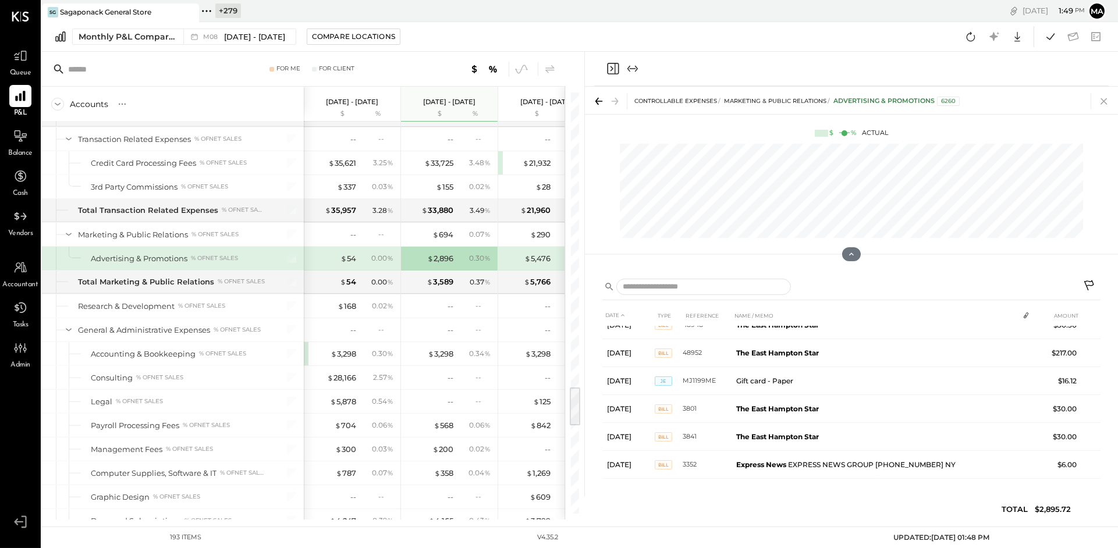
click at [844, 98] on icon at bounding box center [1104, 101] width 16 height 16
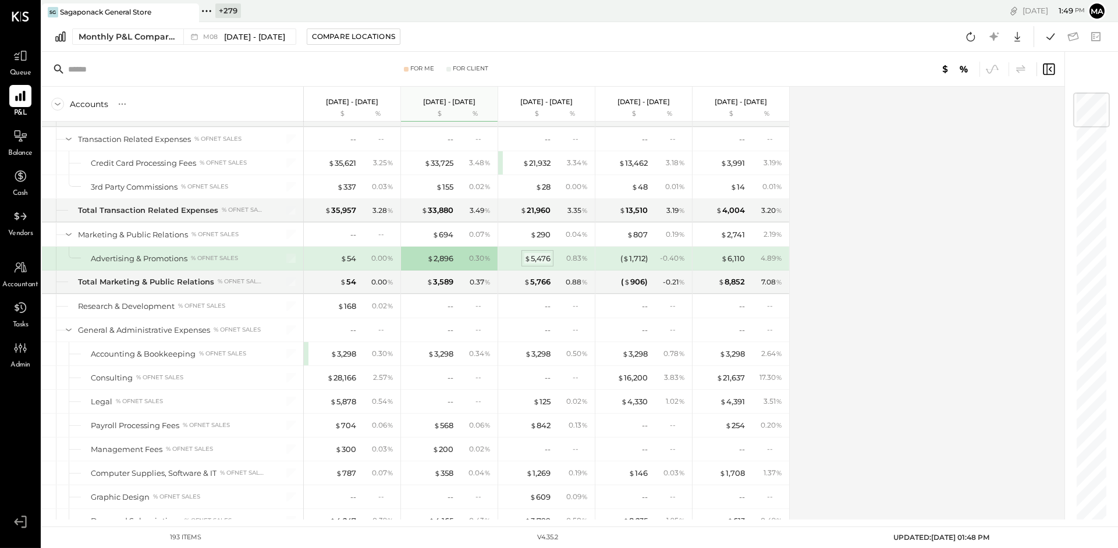
click at [546, 264] on div "$ 5,476" at bounding box center [537, 258] width 26 height 11
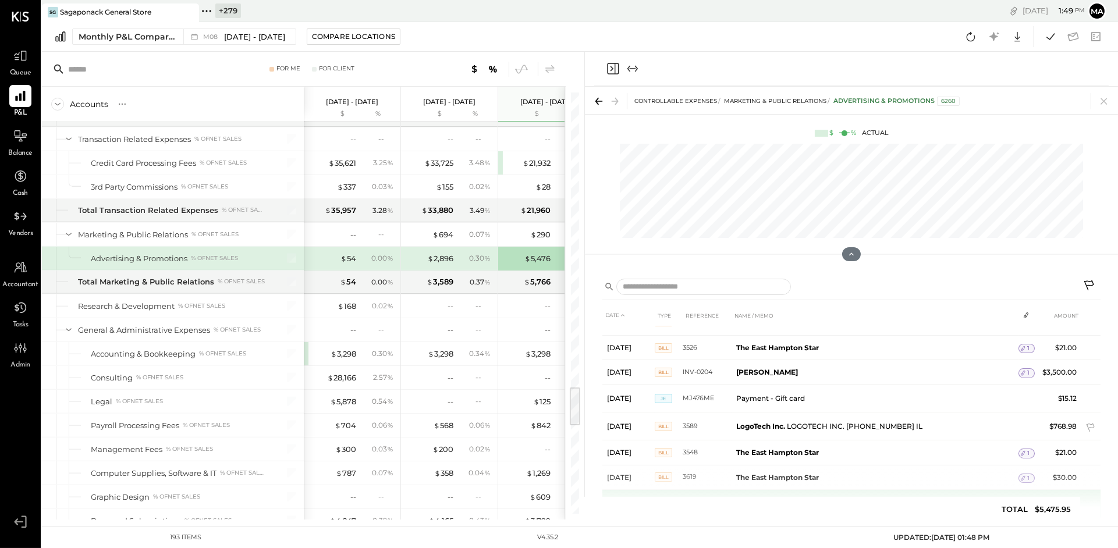
scroll to position [68, 0]
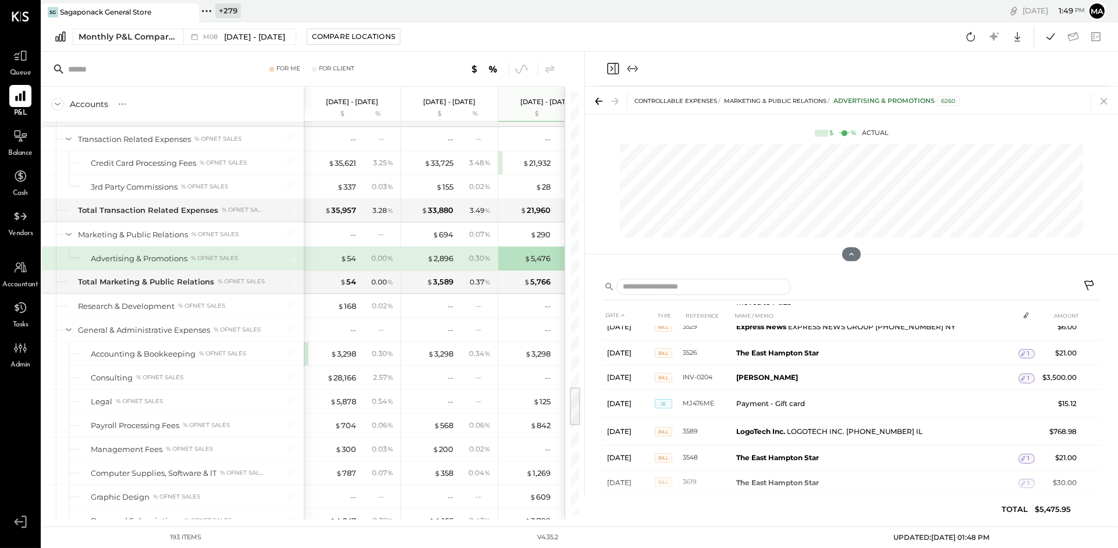
click at [844, 101] on icon at bounding box center [1103, 101] width 6 height 6
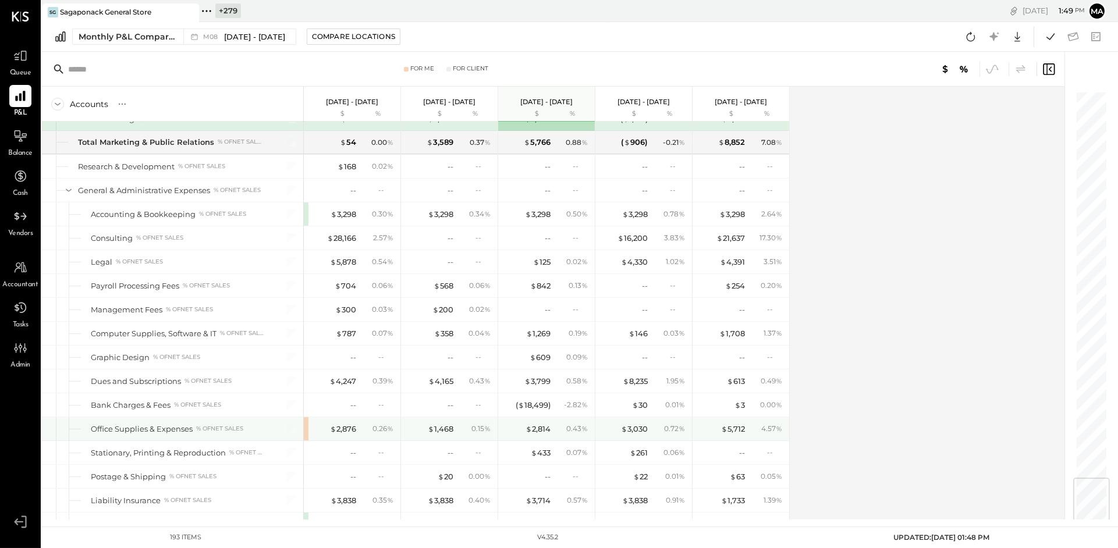
scroll to position [3260, 0]
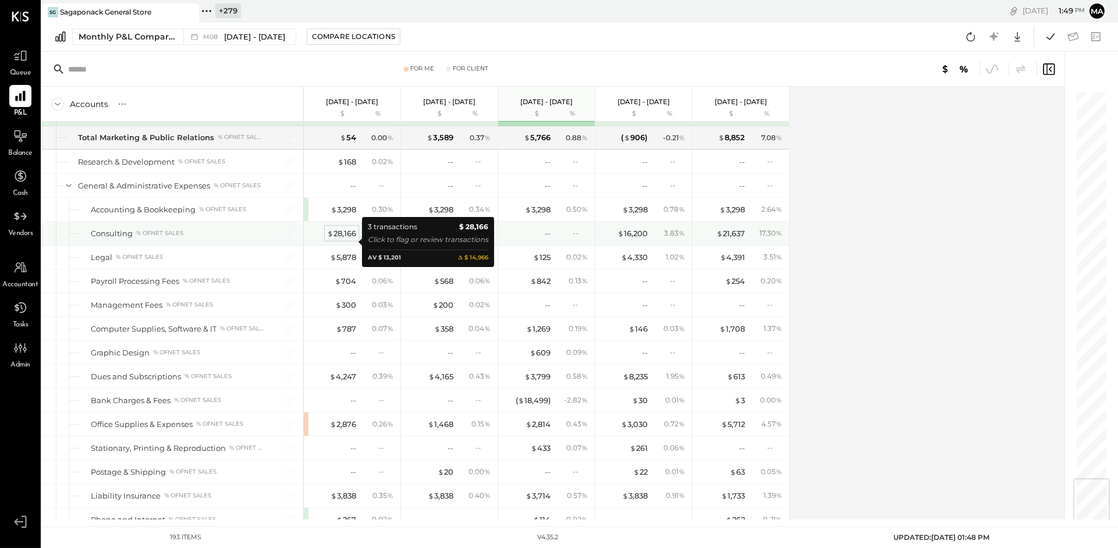
click at [344, 239] on div "$ 28,166" at bounding box center [341, 233] width 29 height 11
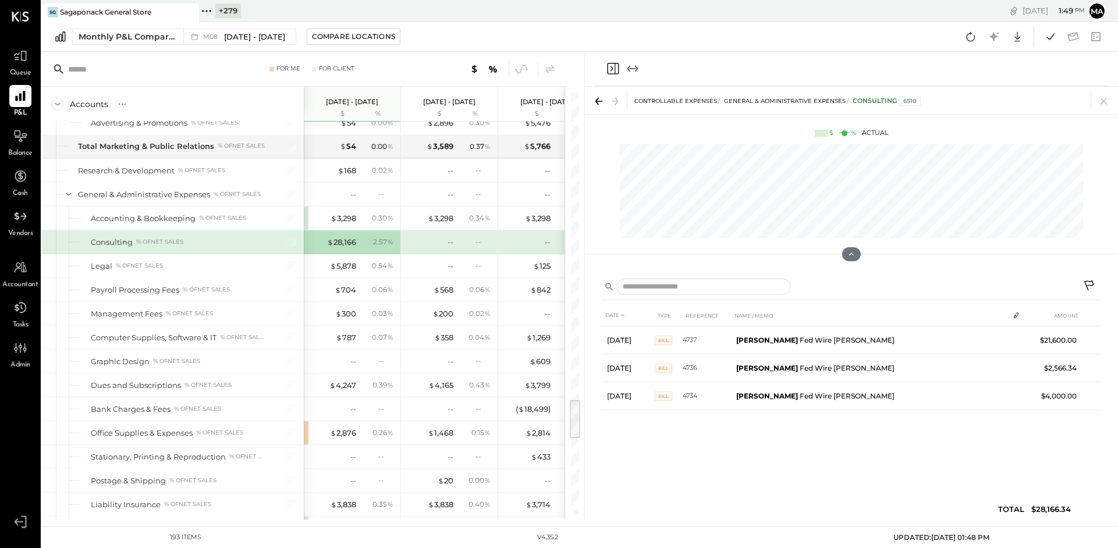
scroll to position [3251, 0]
click at [844, 99] on icon at bounding box center [1104, 101] width 16 height 16
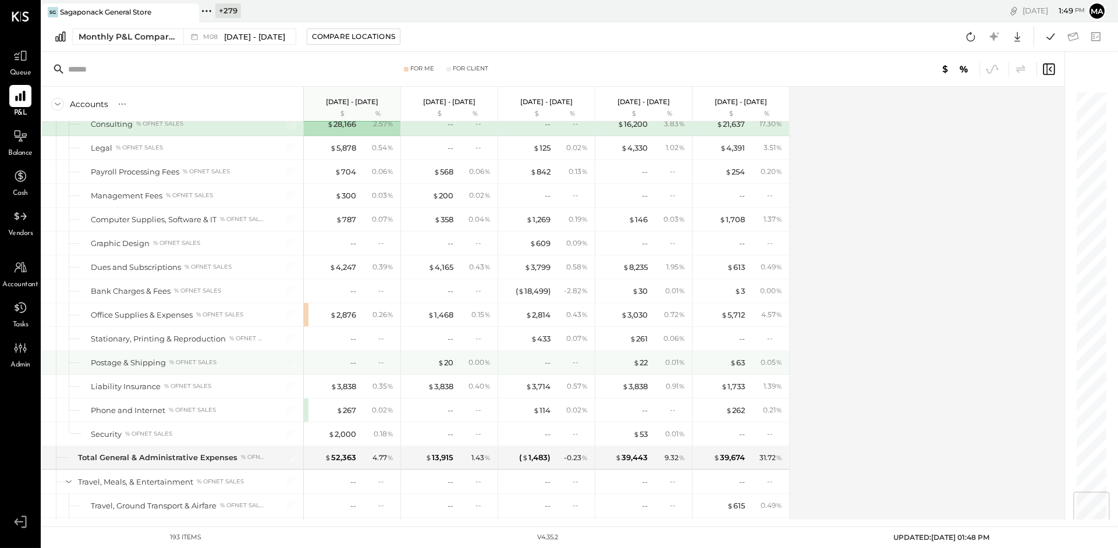
scroll to position [3376, 0]
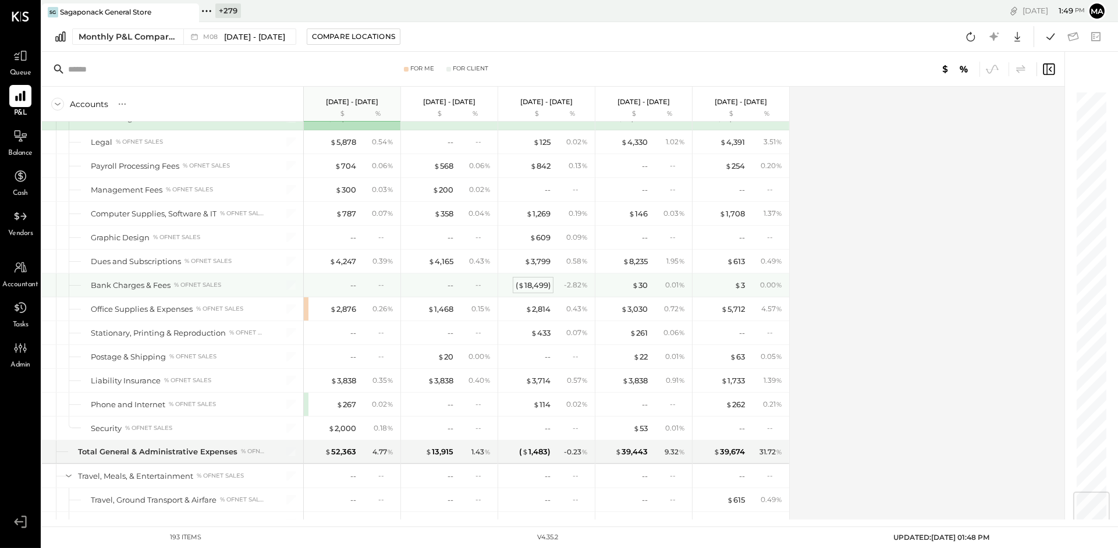
click at [535, 291] on div "( $ 18,499 )" at bounding box center [533, 285] width 35 height 11
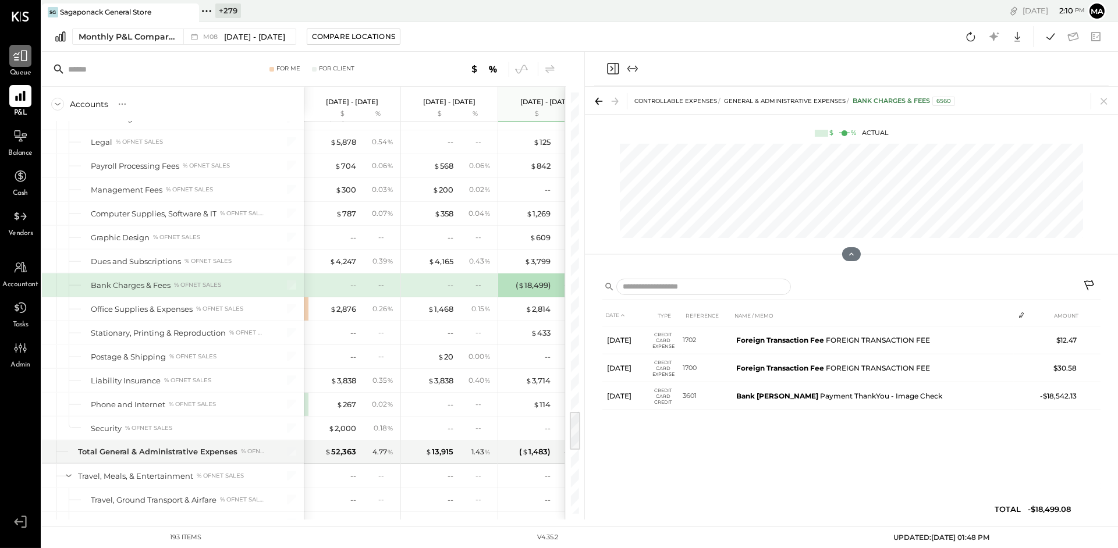
click at [14, 55] on icon at bounding box center [20, 56] width 14 height 11
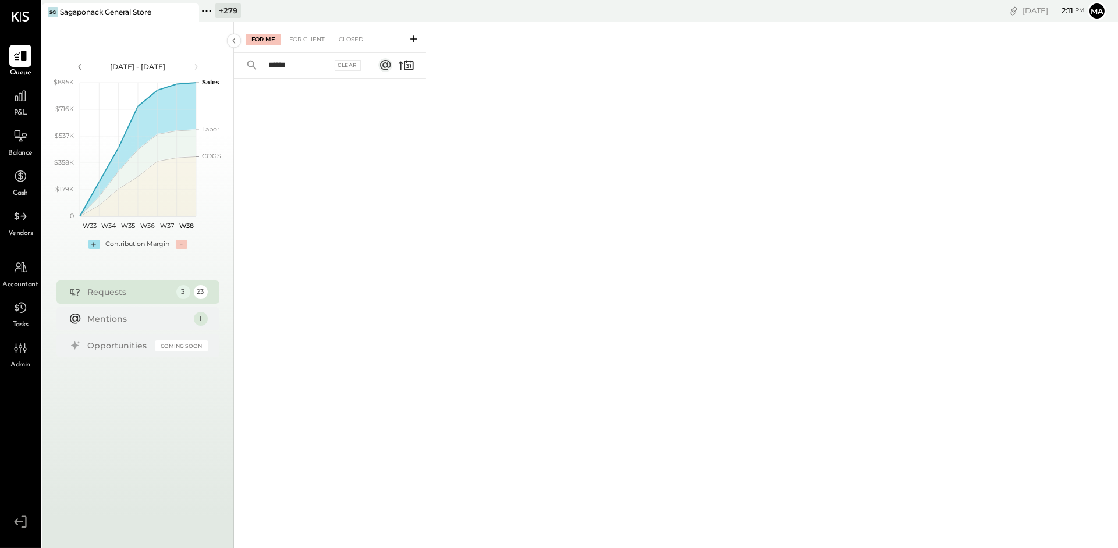
type input "******"
click at [308, 36] on div "For Client" at bounding box center [306, 40] width 47 height 12
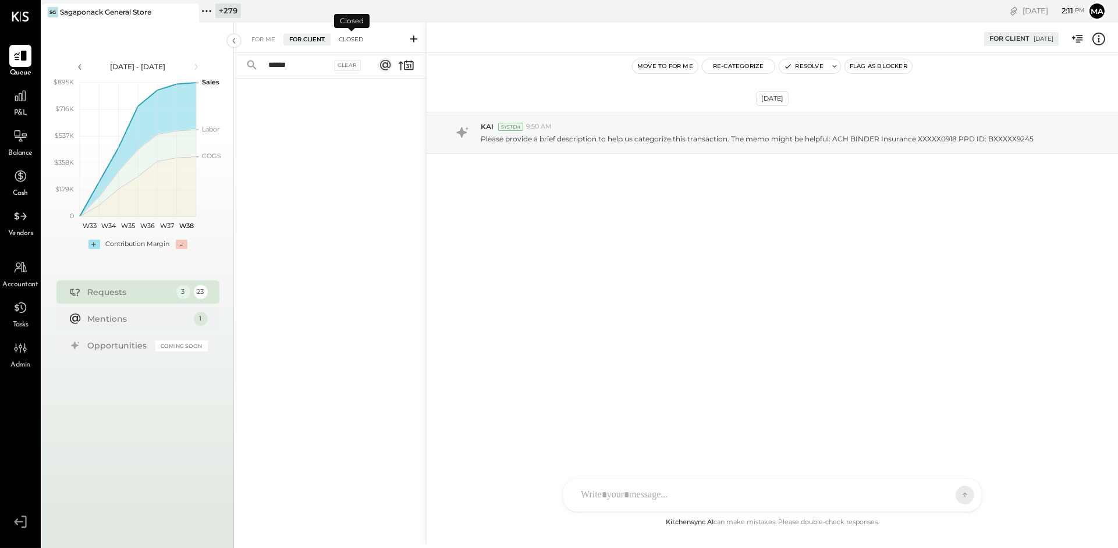
click at [357, 35] on div "Closed" at bounding box center [351, 40] width 36 height 12
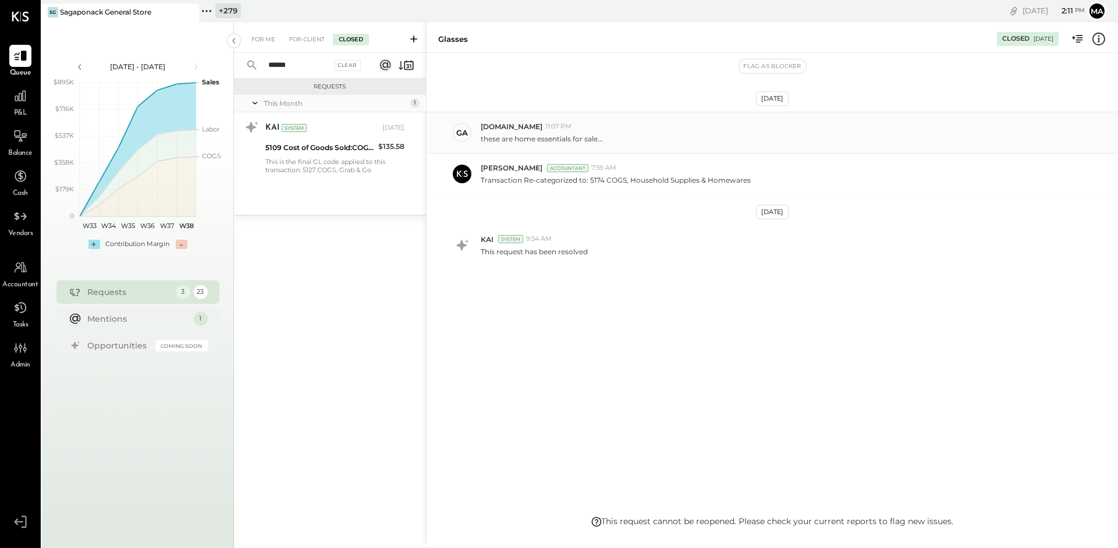
click at [574, 142] on p "these are home essentials for sale..." at bounding box center [542, 139] width 122 height 10
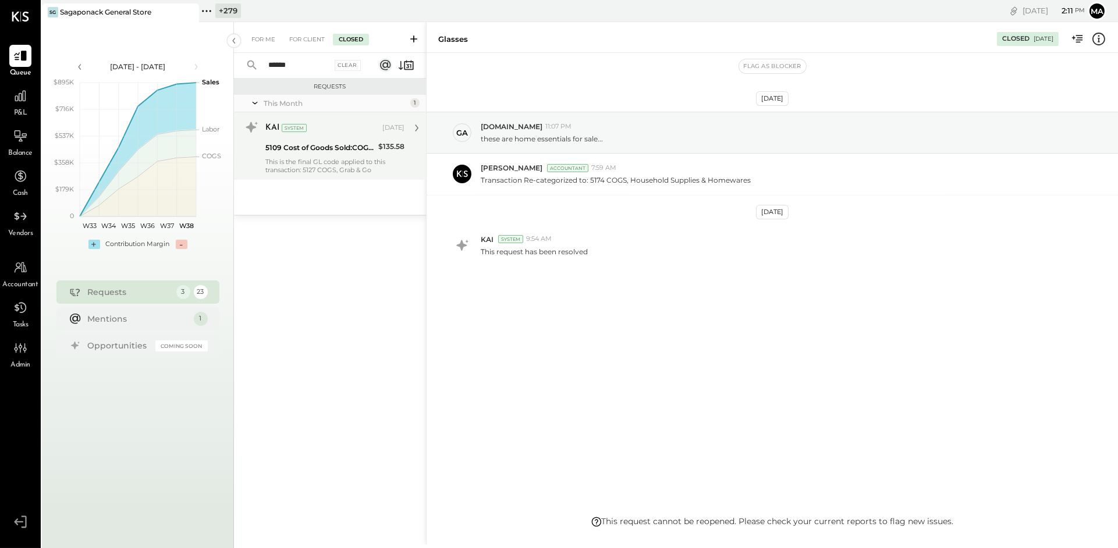
click at [347, 172] on div "This is the final GL code applied to this transaction: 5127 COGS, Grab & Go" at bounding box center [334, 166] width 139 height 16
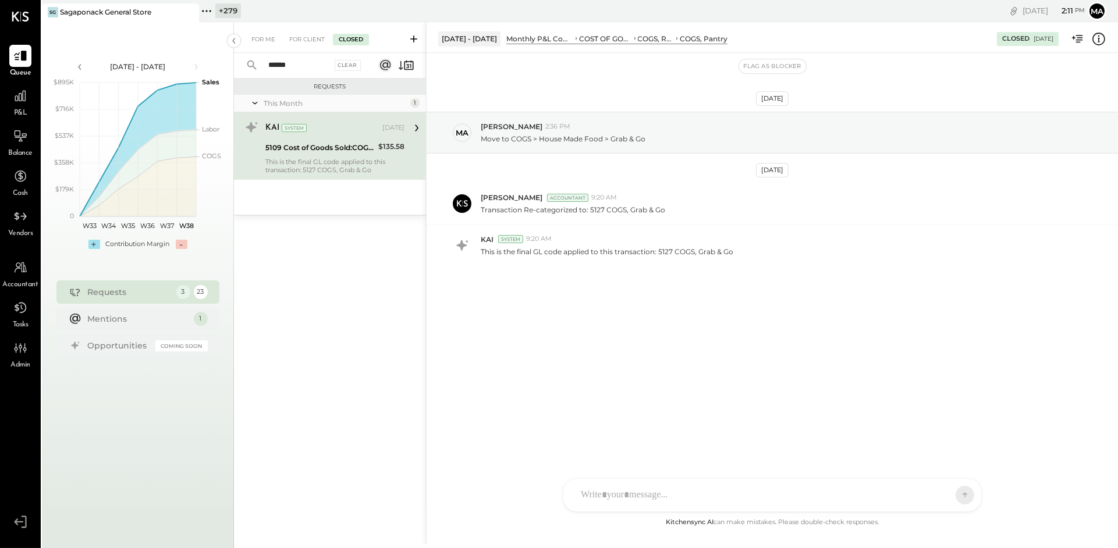
click at [298, 63] on input "******" at bounding box center [296, 65] width 70 height 19
click at [306, 61] on input "******" at bounding box center [296, 65] width 70 height 19
click at [259, 35] on div "For Me" at bounding box center [263, 40] width 35 height 12
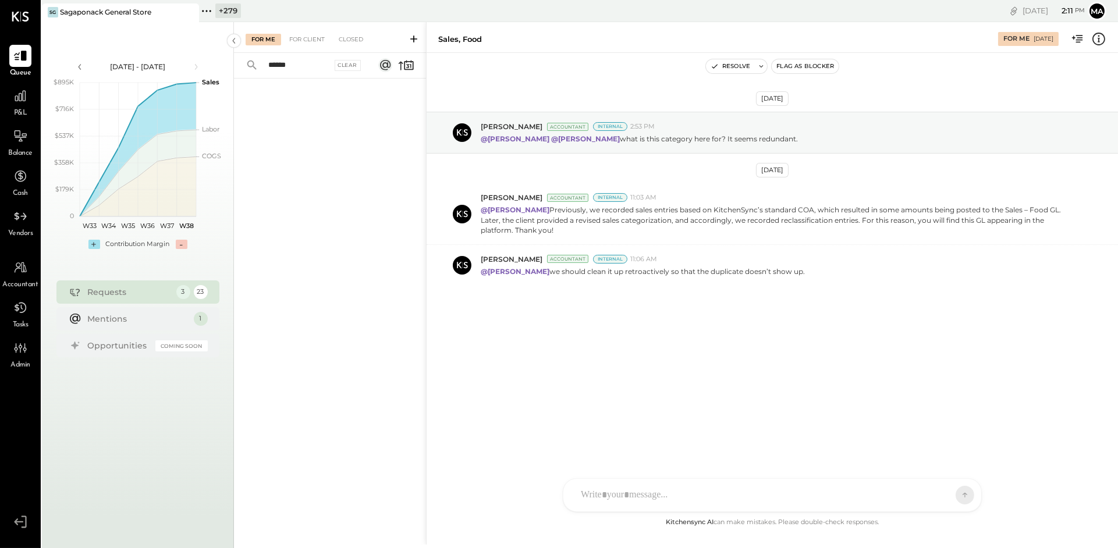
click at [308, 69] on input "******" at bounding box center [296, 65] width 70 height 19
click at [251, 64] on icon at bounding box center [252, 65] width 13 height 13
click at [128, 318] on div "Mentions" at bounding box center [138, 318] width 100 height 12
click at [304, 64] on input "******" at bounding box center [297, 65] width 73 height 19
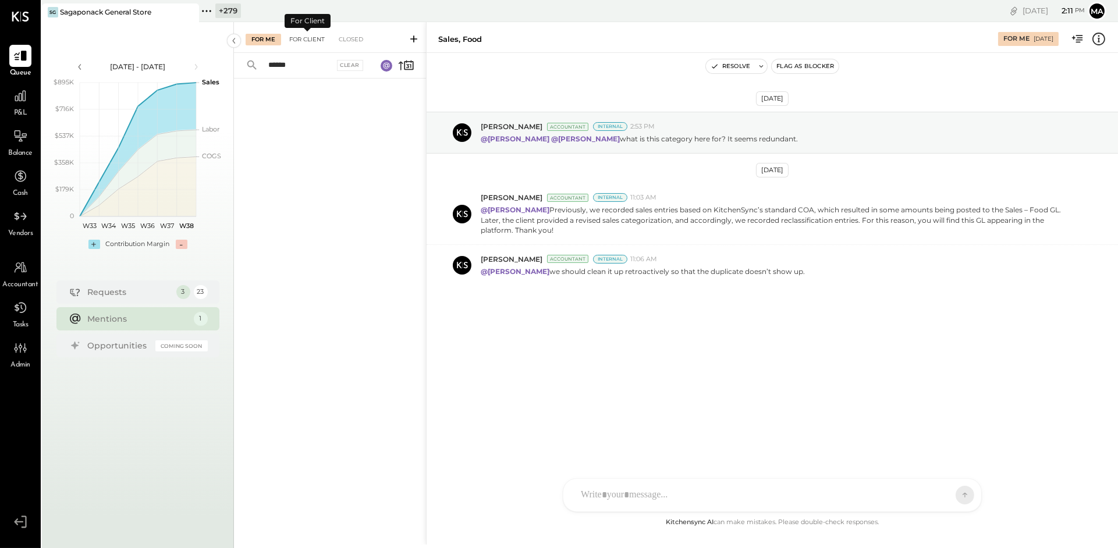
click at [305, 41] on div "For Client" at bounding box center [306, 40] width 47 height 12
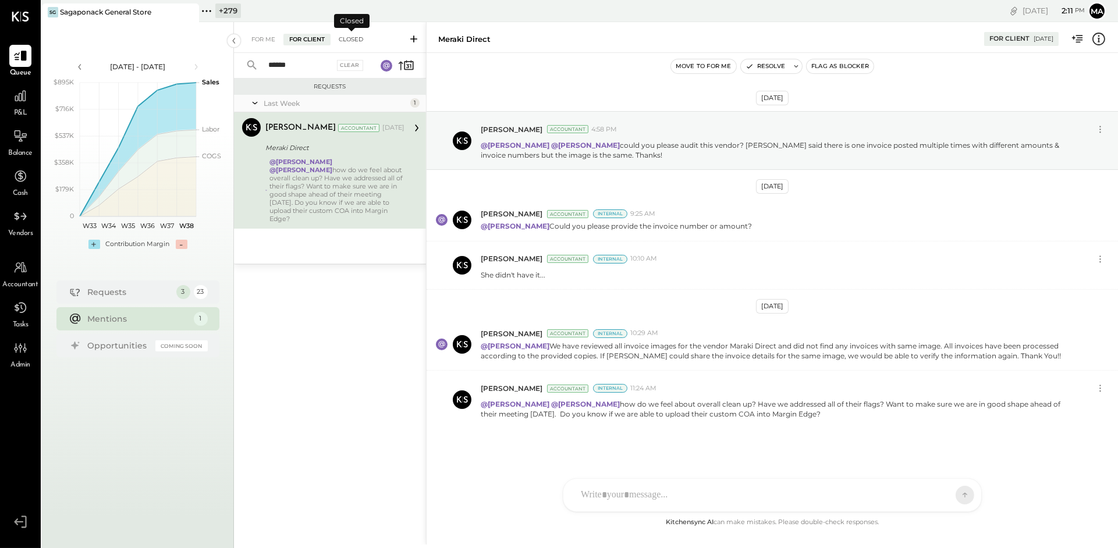
click at [351, 41] on div "Closed" at bounding box center [351, 40] width 36 height 12
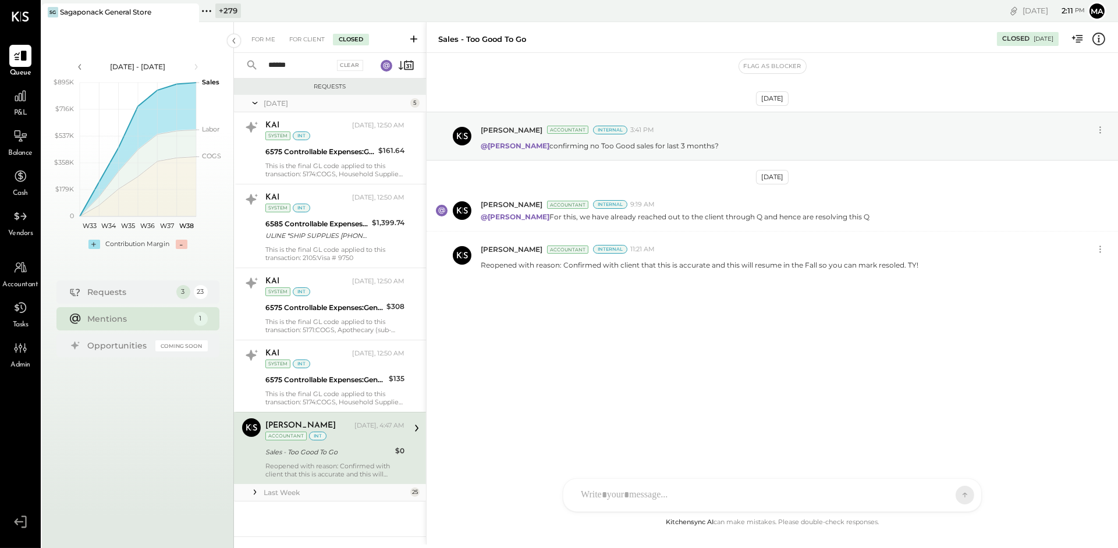
click at [255, 492] on icon at bounding box center [255, 492] width 12 height 12
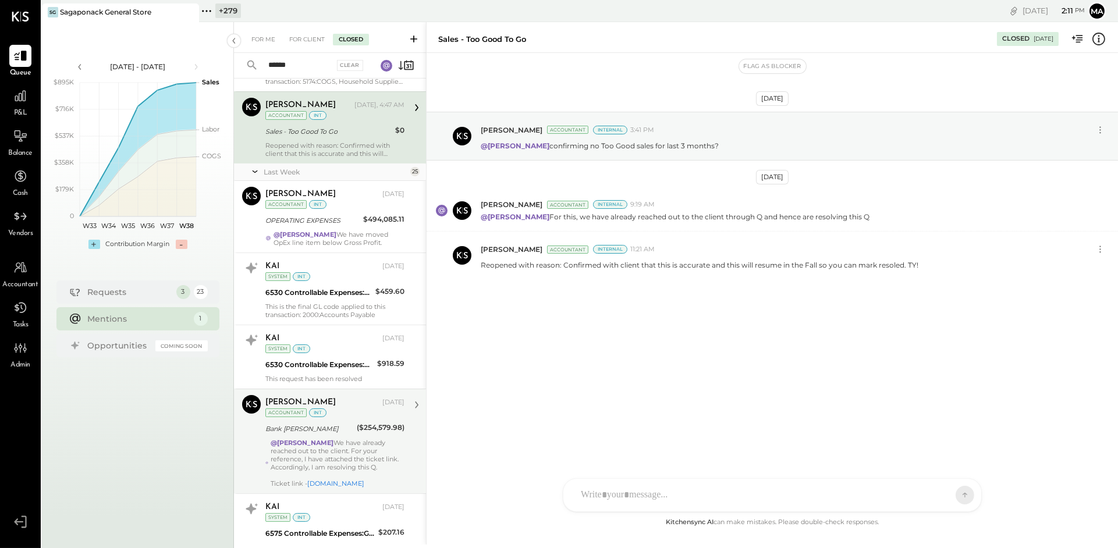
scroll to position [322, 0]
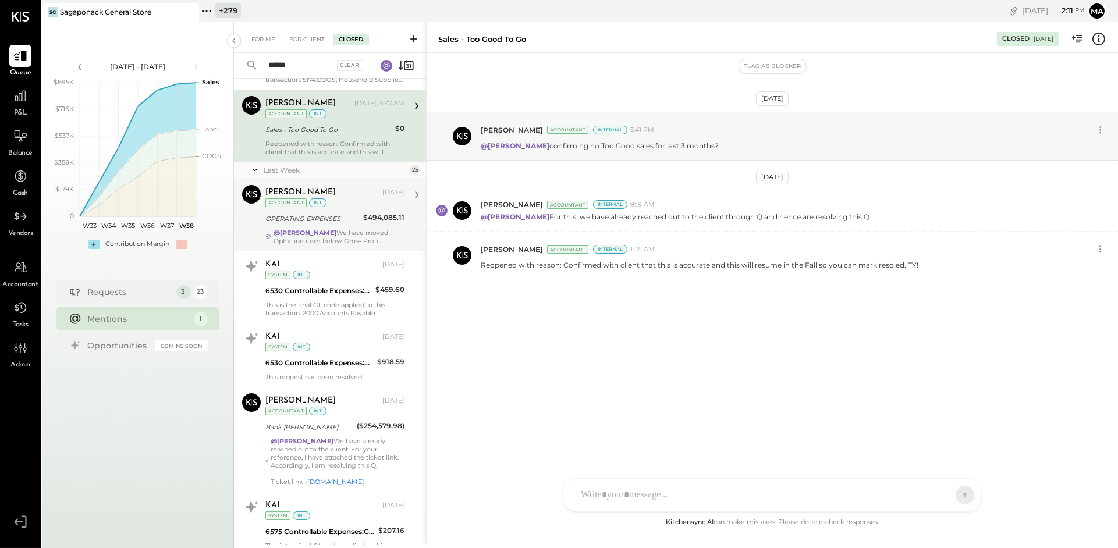
click at [337, 236] on div "@[PERSON_NAME] We have moved OpEx line item below Gross Profit." at bounding box center [339, 237] width 131 height 16
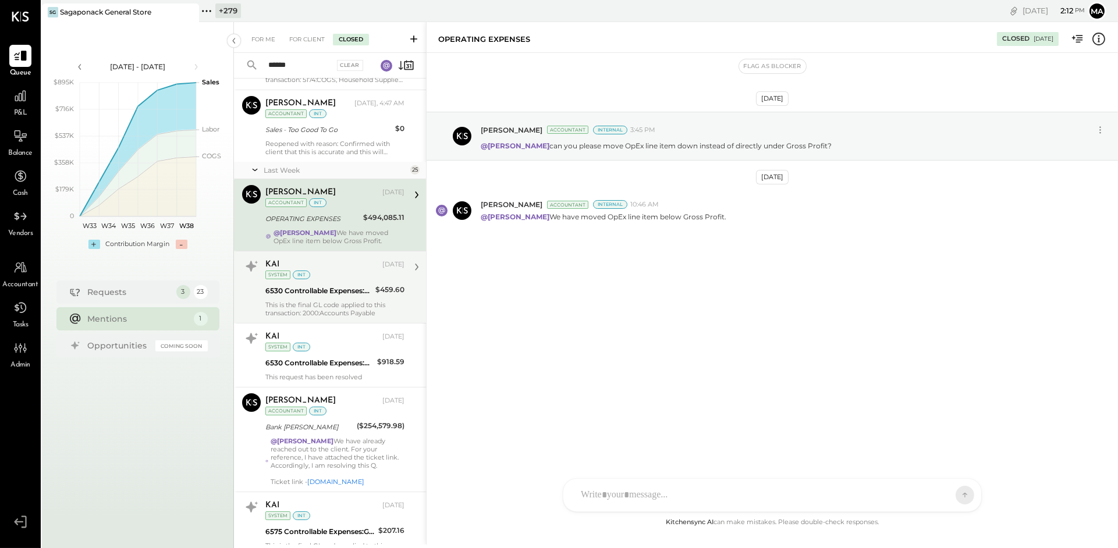
click at [333, 301] on div "This is the final GL code applied to this transaction: 2000:Accounts Payable" at bounding box center [334, 309] width 139 height 16
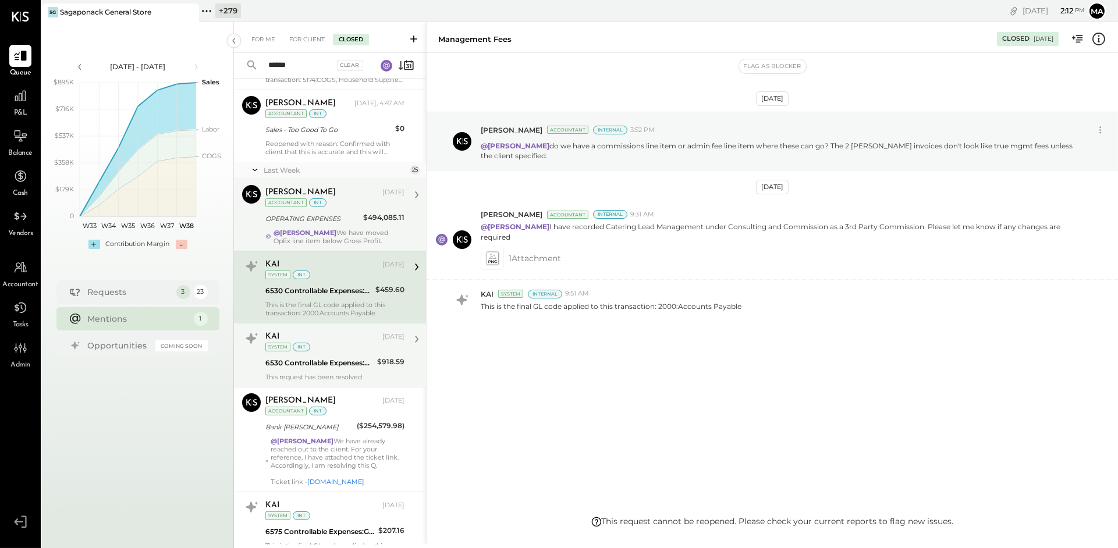
click at [333, 351] on div "KAI [DATE] System int" at bounding box center [334, 341] width 139 height 24
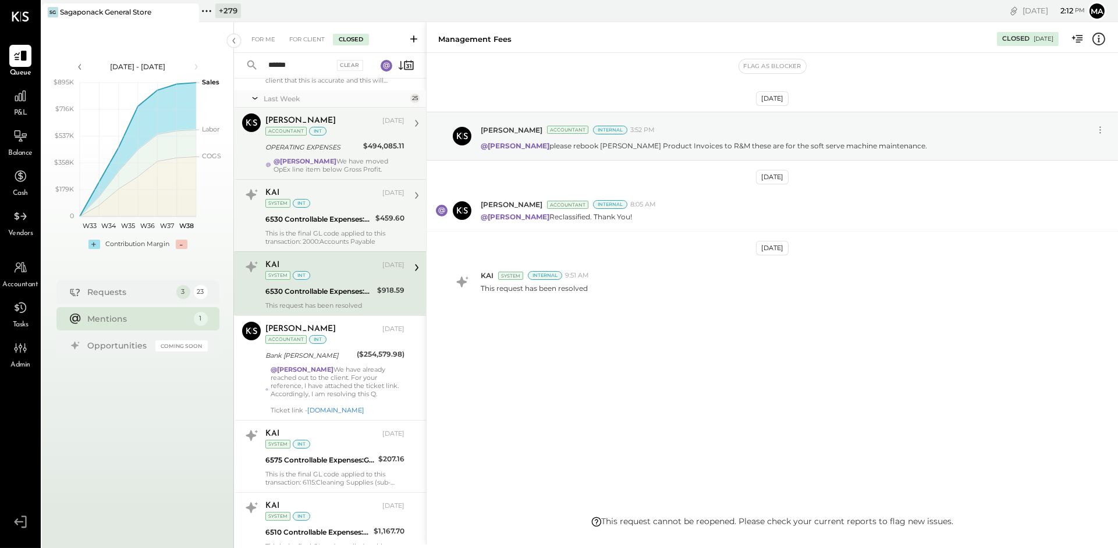
scroll to position [406, 0]
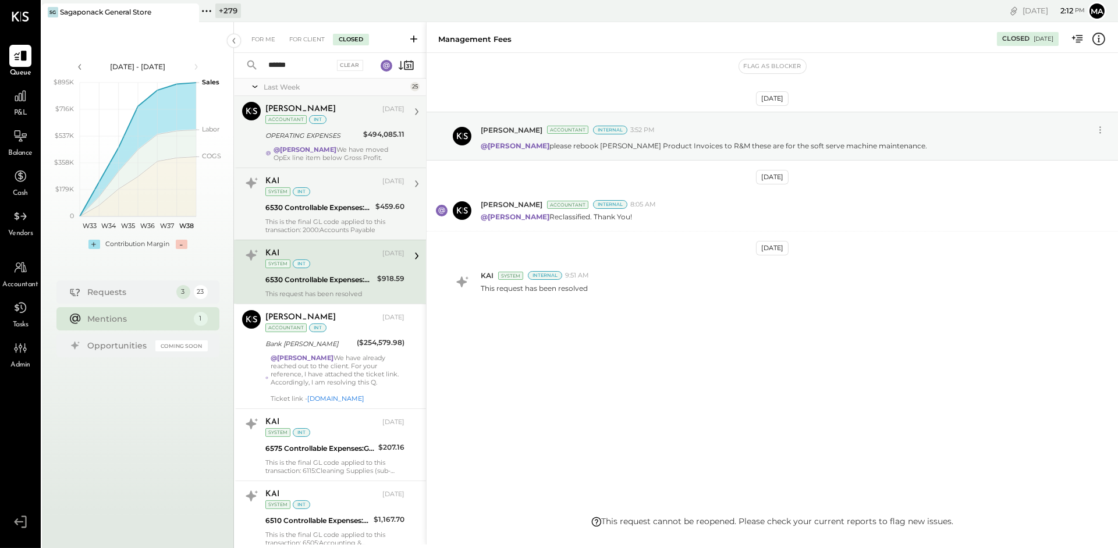
click at [333, 351] on div "[PERSON_NAME] [DATE] Accountant int Bank [PERSON_NAME] ($254,579.98) @[PERSON_N…" at bounding box center [334, 356] width 139 height 93
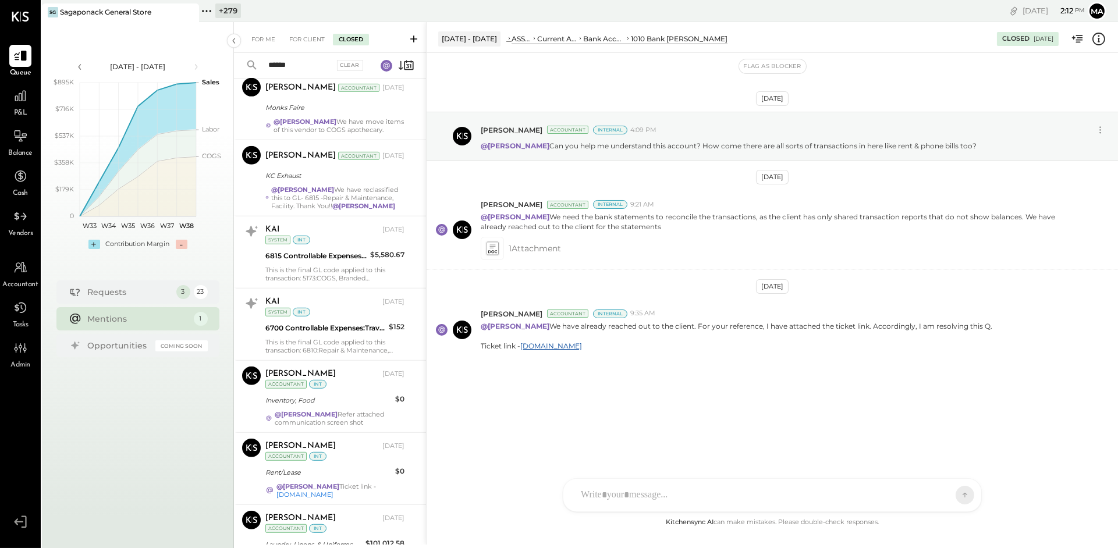
scroll to position [1766, 0]
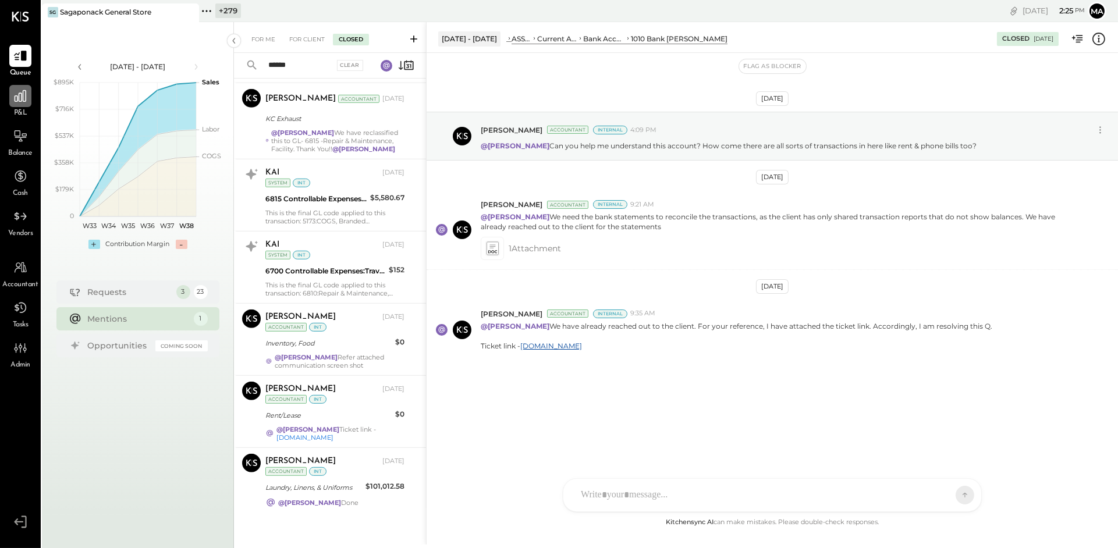
click at [22, 97] on icon at bounding box center [21, 96] width 12 height 12
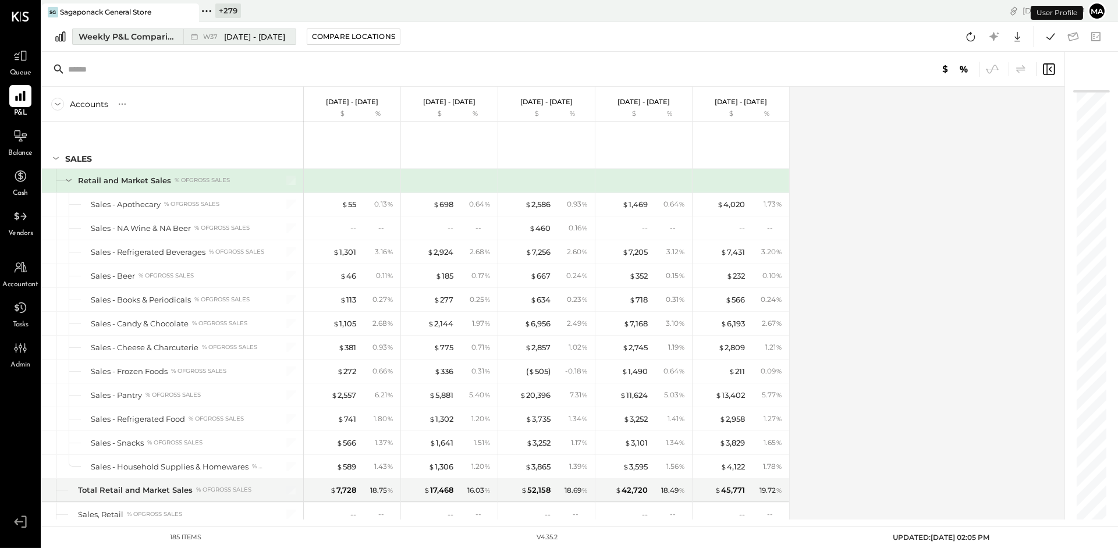
click at [168, 34] on div "Weekly P&L Comparison" at bounding box center [128, 37] width 98 height 12
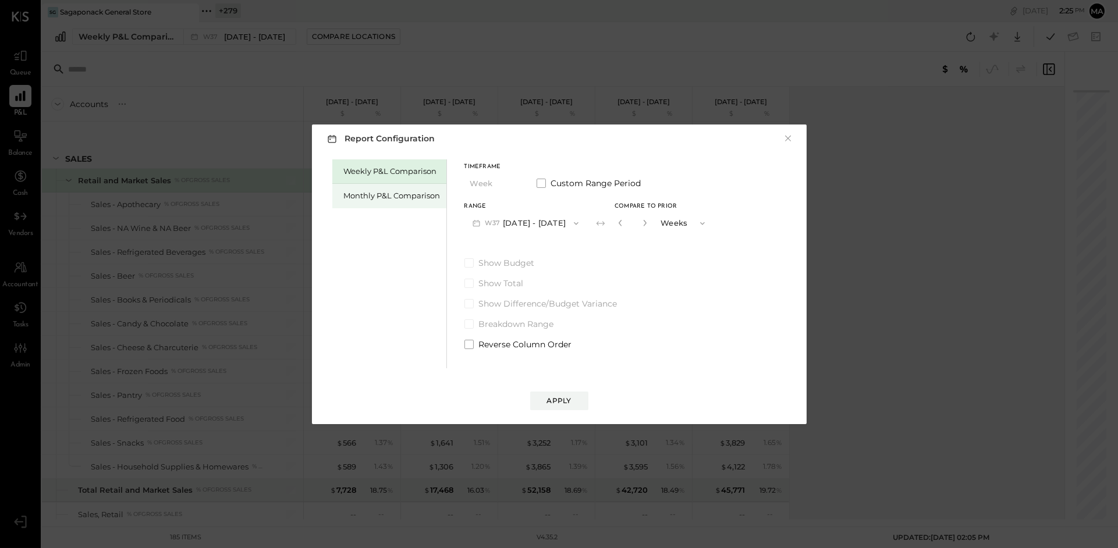
click at [360, 195] on div "Monthly P&L Comparison" at bounding box center [392, 195] width 97 height 11
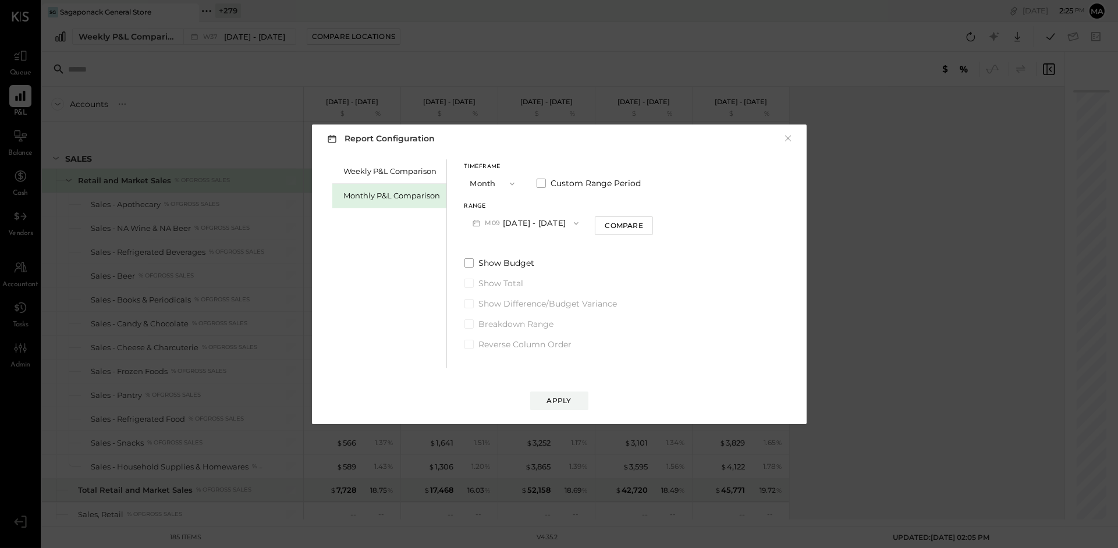
click at [545, 222] on button "M09 [DATE] - [DATE]" at bounding box center [525, 223] width 123 height 22
click at [535, 246] on span "[DATE] - [DATE]" at bounding box center [520, 249] width 55 height 10
click at [628, 224] on div "Compare" at bounding box center [624, 226] width 38 height 10
click at [641, 222] on icon "button" at bounding box center [644, 222] width 7 height 7
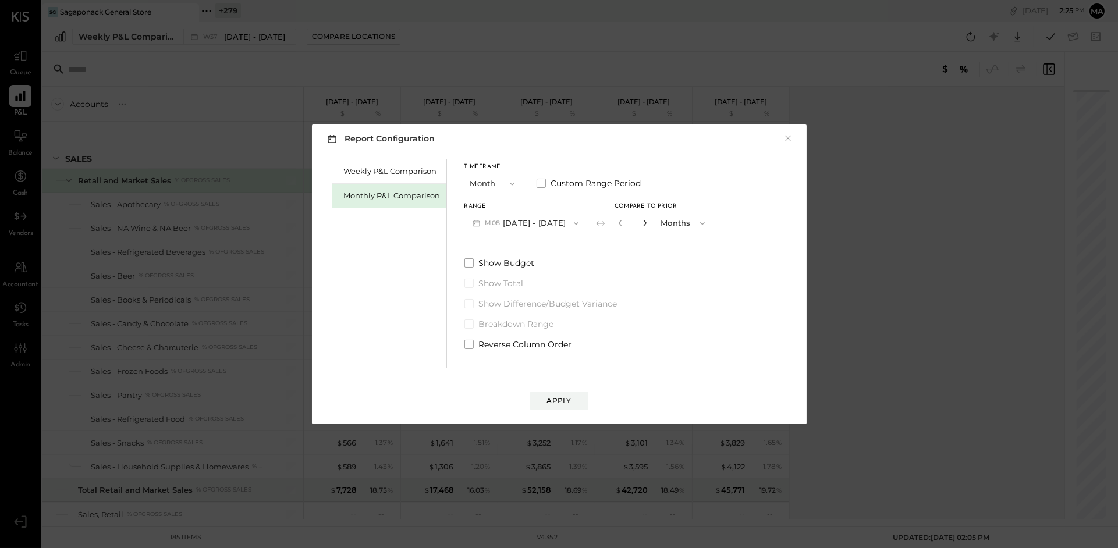
click at [641, 222] on icon "button" at bounding box center [644, 222] width 7 height 7
type input "*"
click at [547, 404] on div "Apply" at bounding box center [559, 401] width 24 height 10
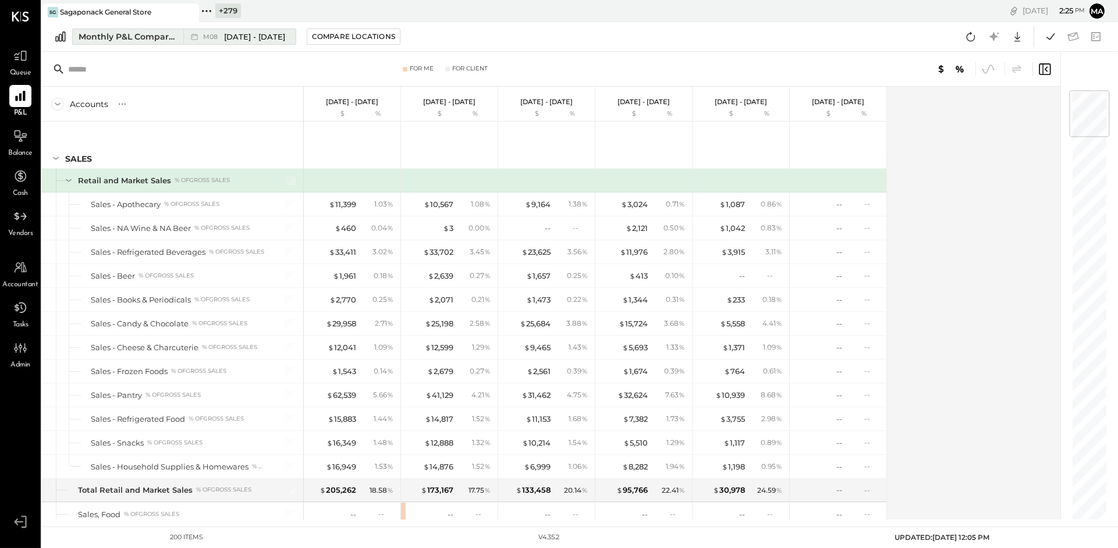
click at [235, 33] on span "[DATE] - [DATE]" at bounding box center [254, 36] width 61 height 11
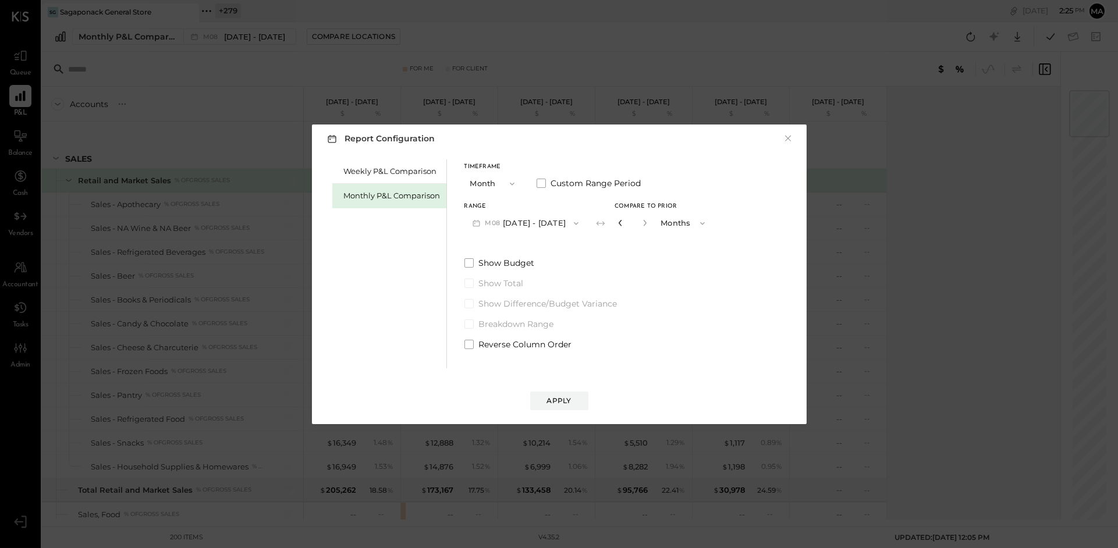
click at [617, 222] on icon "button" at bounding box center [620, 222] width 7 height 7
type input "*"
click at [566, 396] on div "Apply" at bounding box center [559, 401] width 24 height 10
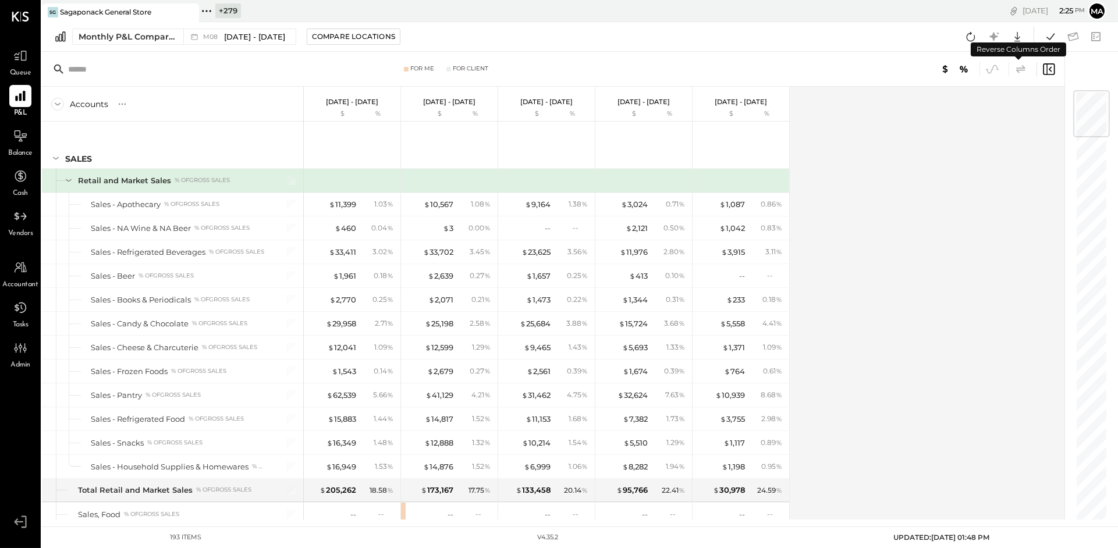
click at [844, 68] on icon at bounding box center [1021, 69] width 14 height 14
click at [844, 35] on icon at bounding box center [970, 36] width 15 height 15
click at [844, 33] on icon at bounding box center [1050, 36] width 8 height 6
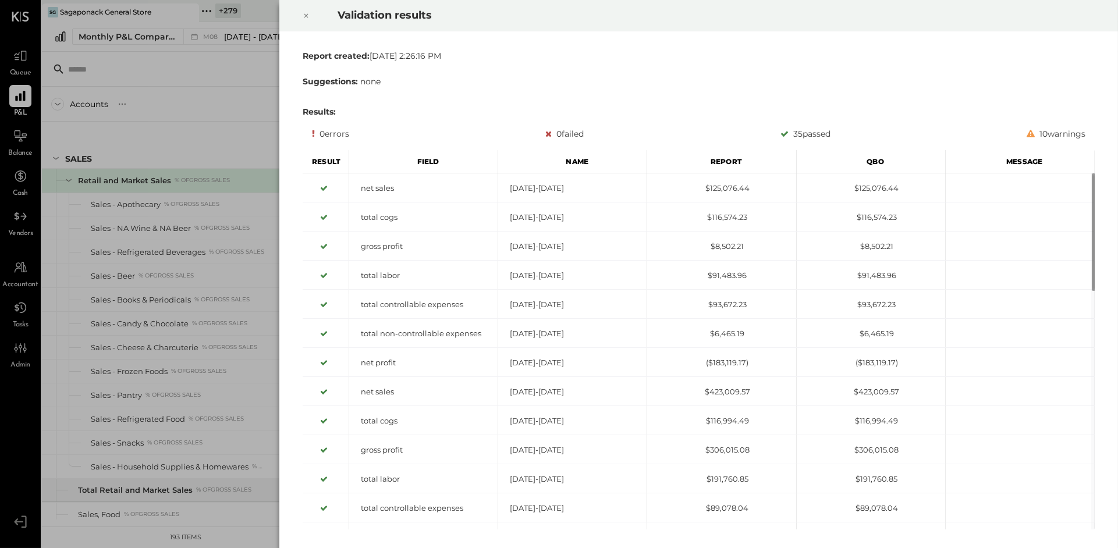
click at [305, 15] on icon at bounding box center [306, 16] width 4 height 4
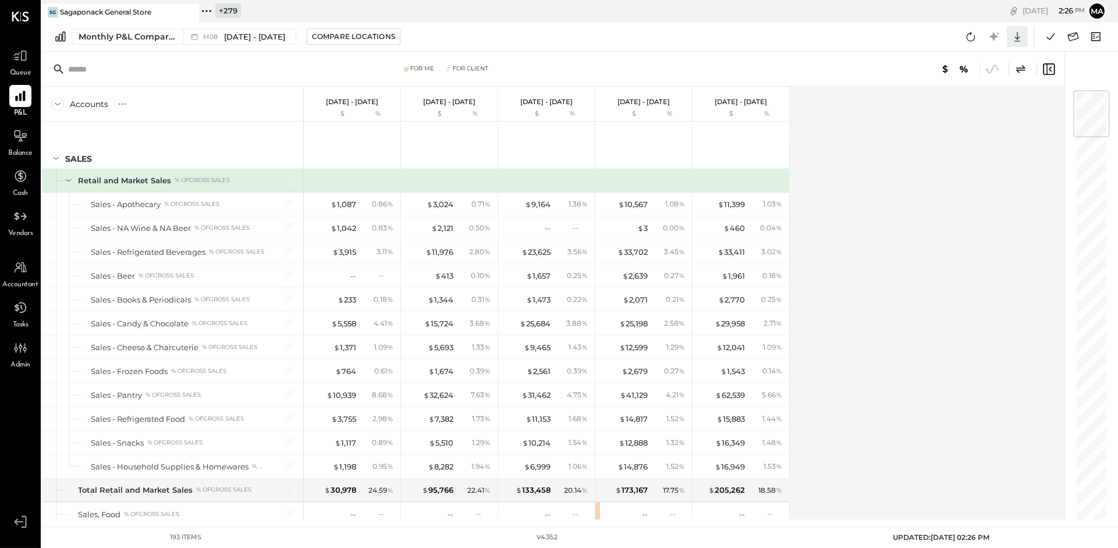
click at [844, 38] on icon at bounding box center [1017, 36] width 15 height 15
click at [844, 104] on div "Excel" at bounding box center [981, 105] width 93 height 24
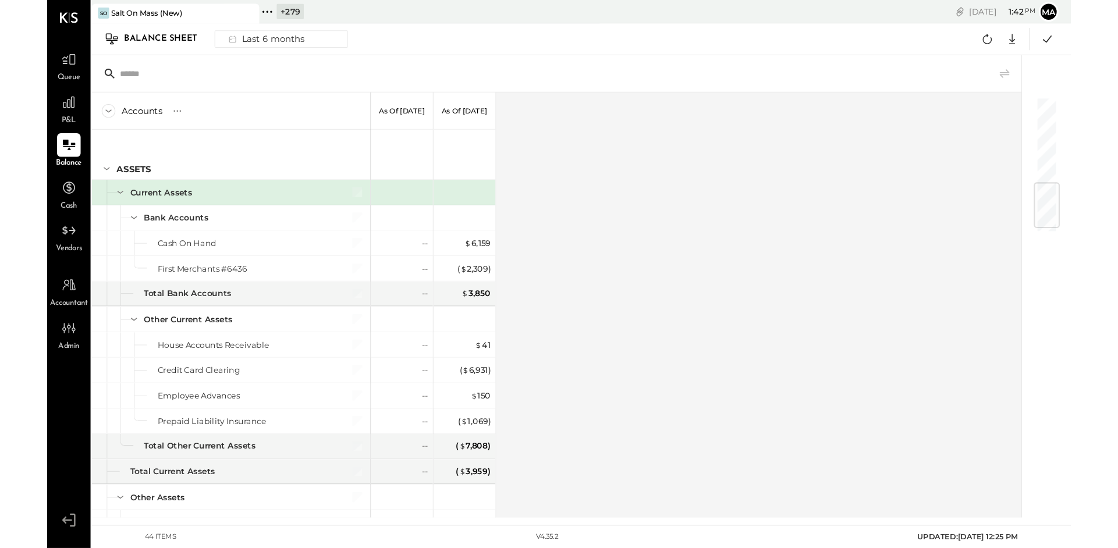
scroll to position [681, 0]
